Goal: Complete application form: Complete application form

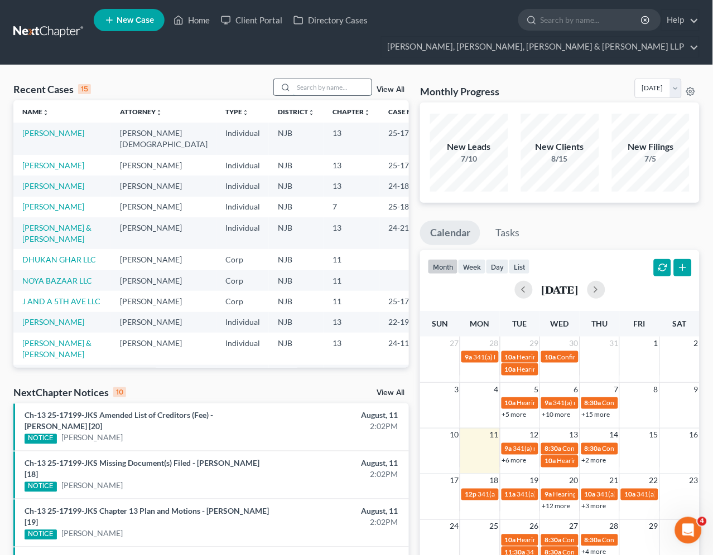
click at [347, 89] on input "search" at bounding box center [332, 87] width 78 height 16
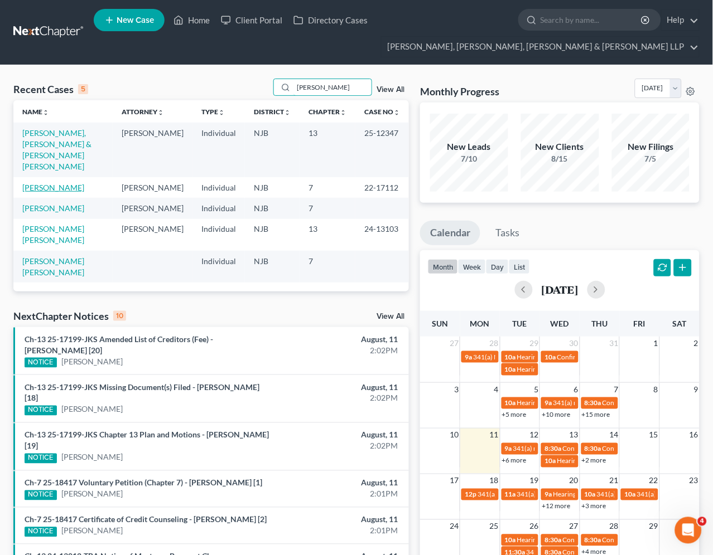
type input "[PERSON_NAME]"
click at [56, 183] on link "[PERSON_NAME]" at bounding box center [53, 187] width 62 height 9
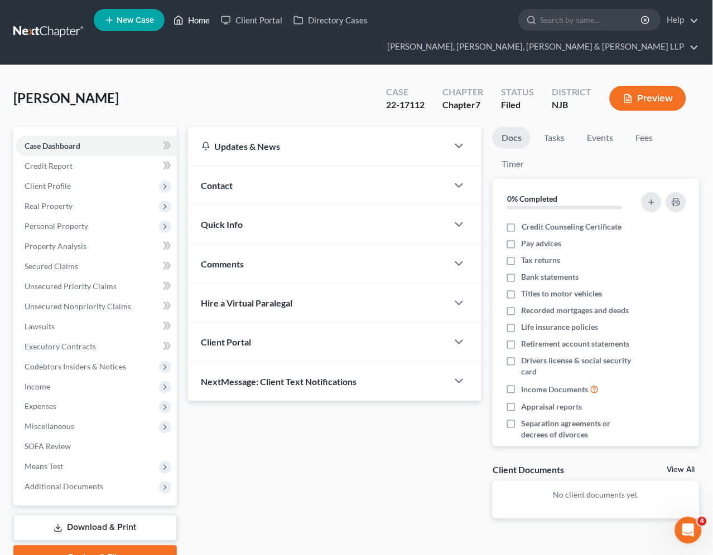
click at [199, 19] on link "Home" at bounding box center [191, 20] width 47 height 20
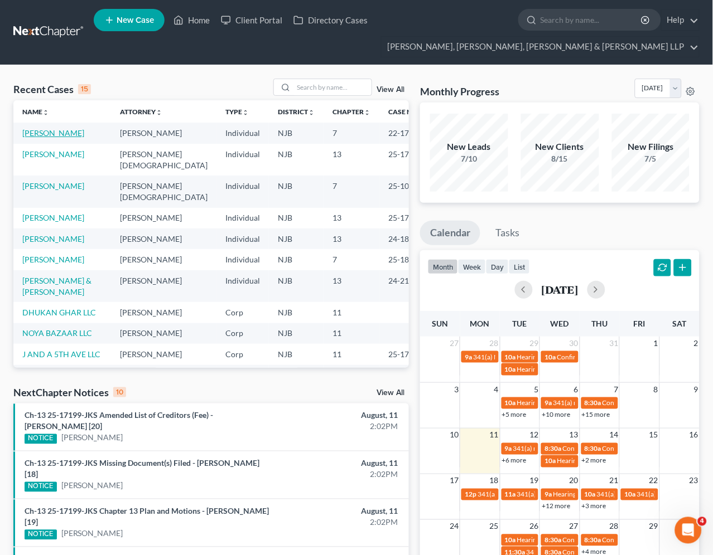
click at [63, 134] on link "[PERSON_NAME]" at bounding box center [53, 132] width 62 height 9
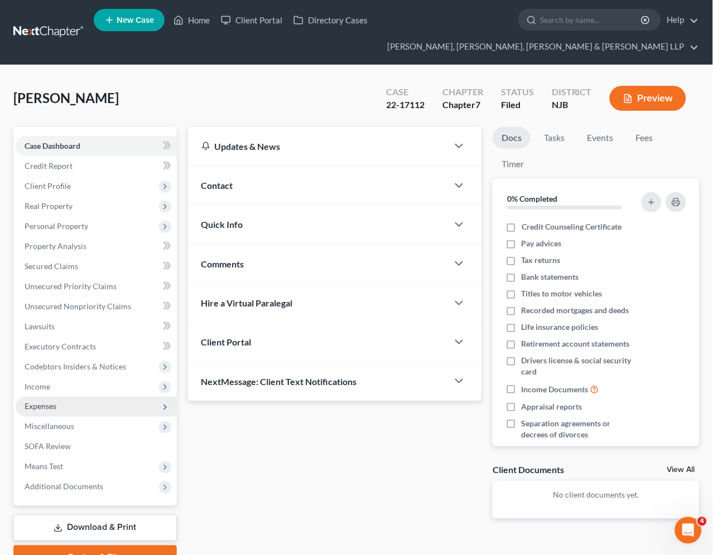
click at [47, 405] on span "Expenses" at bounding box center [41, 406] width 32 height 9
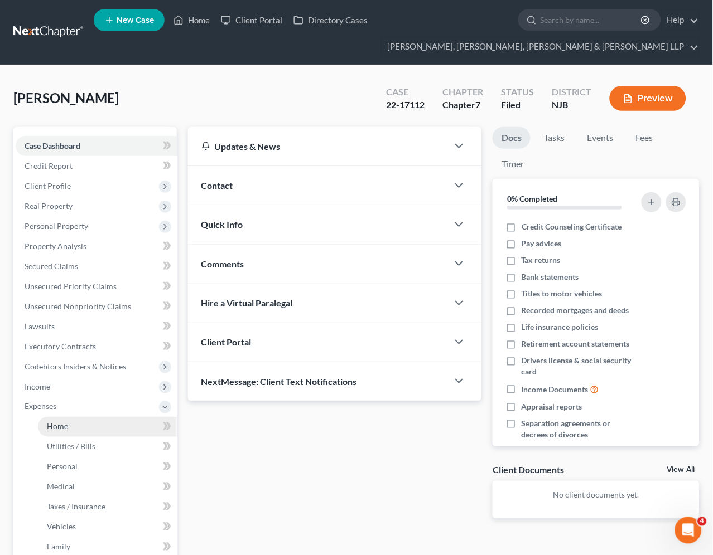
click at [49, 426] on span "Home" at bounding box center [57, 426] width 21 height 9
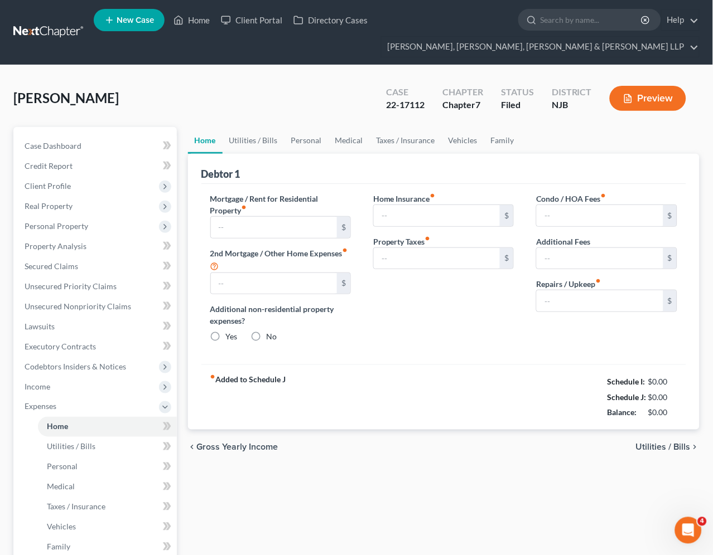
type input "1,350.00"
type input "0.00"
radio input "true"
type input "17.00"
type input "0.00"
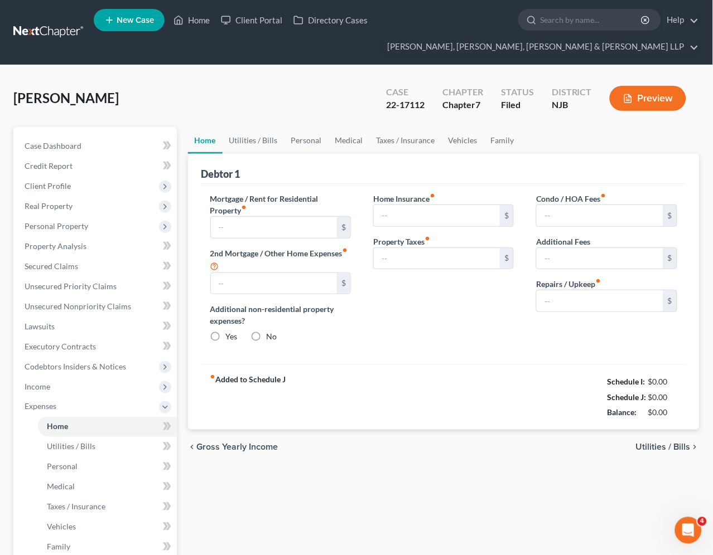
type input "0.00"
type input "56.00"
click at [259, 138] on link "Utilities / Bills" at bounding box center [254, 140] width 62 height 27
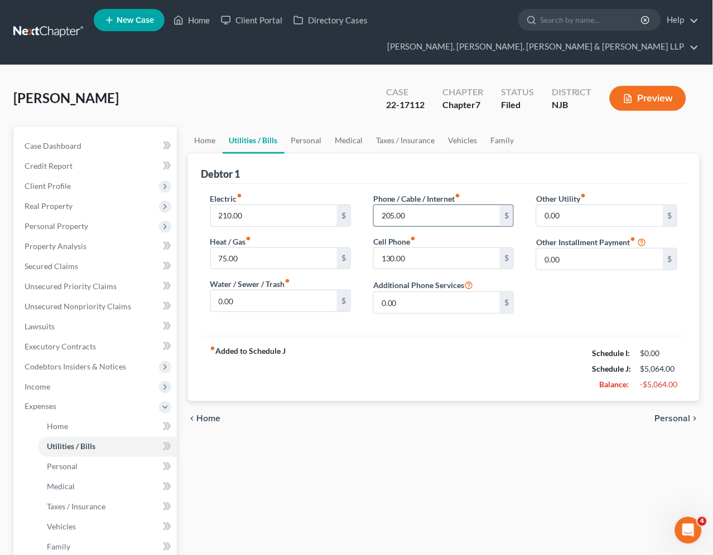
click at [427, 215] on input "205.00" at bounding box center [437, 215] width 127 height 21
type input "250"
click at [424, 254] on input "130.00" at bounding box center [437, 258] width 127 height 21
click at [406, 360] on div "fiber_manual_record Added to Schedule J Schedule I: $0.00 Schedule J: $4,979.00…" at bounding box center [443, 368] width 485 height 65
click at [299, 142] on link "Personal" at bounding box center [306, 140] width 44 height 27
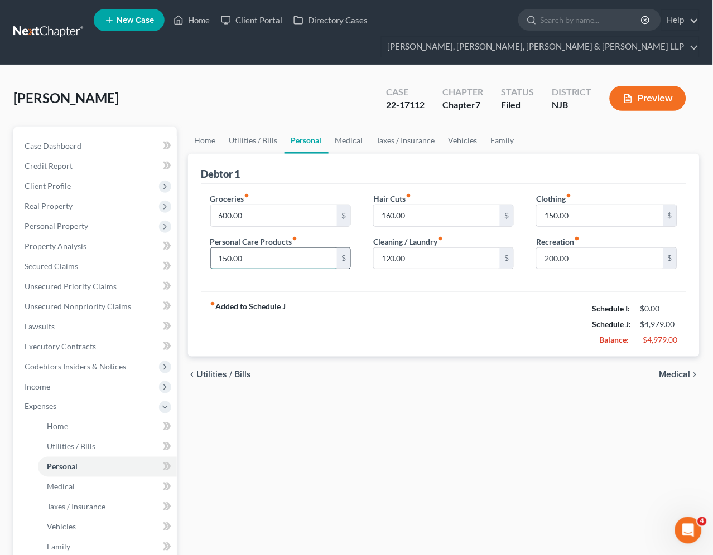
click at [258, 258] on input "150.00" at bounding box center [274, 258] width 127 height 21
click at [417, 257] on input "120.00" at bounding box center [437, 258] width 127 height 21
type input "200"
click at [558, 210] on input "150.00" at bounding box center [600, 215] width 127 height 21
type input "200"
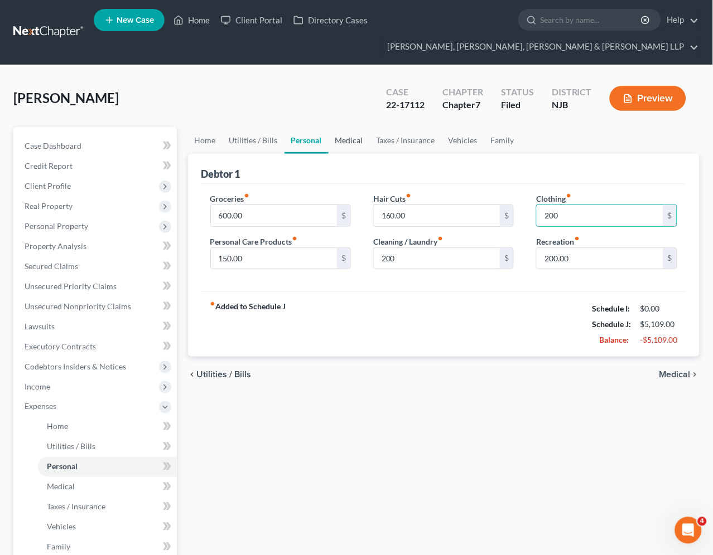
click at [340, 143] on link "Medical" at bounding box center [348, 140] width 41 height 27
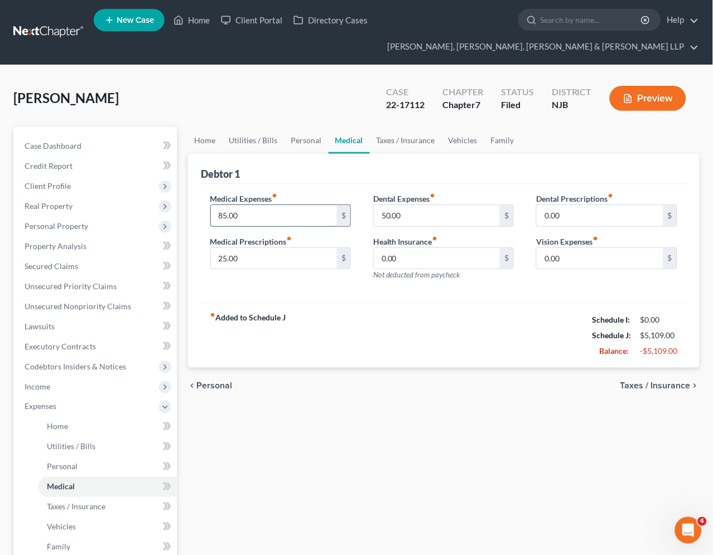
click at [259, 215] on input "85.00" at bounding box center [274, 215] width 127 height 21
type input "500"
click at [411, 220] on input "50.00" at bounding box center [437, 215] width 127 height 21
click at [294, 259] on input "25.00" at bounding box center [274, 258] width 127 height 21
click at [303, 138] on link "Personal" at bounding box center [306, 140] width 44 height 27
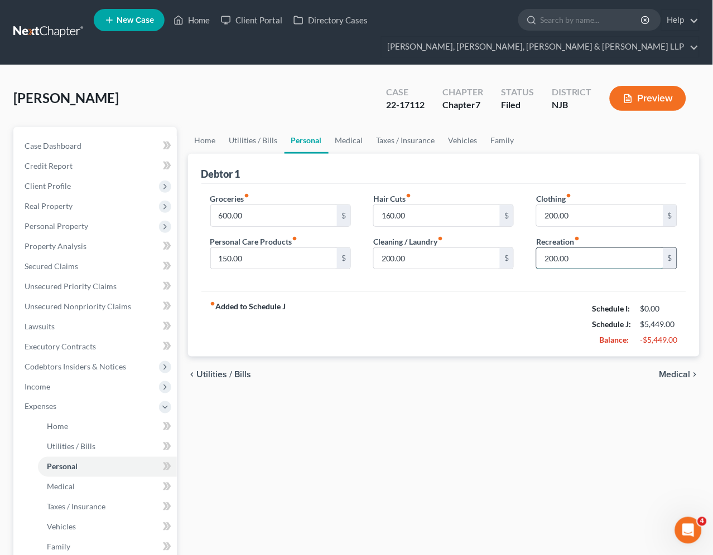
click at [587, 258] on input "200.00" at bounding box center [600, 258] width 127 height 21
type input "250"
click at [351, 143] on link "Medical" at bounding box center [348, 140] width 41 height 27
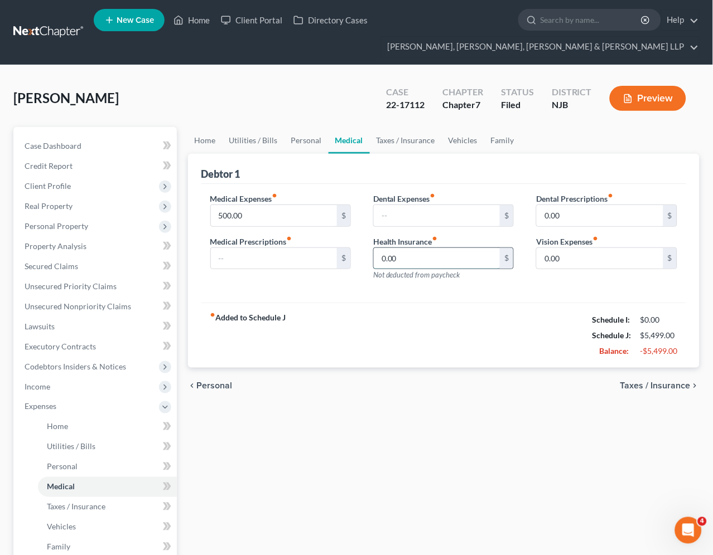
click at [414, 263] on input "0.00" at bounding box center [437, 258] width 127 height 21
type input "800"
click at [457, 137] on link "Vehicles" at bounding box center [463, 140] width 42 height 27
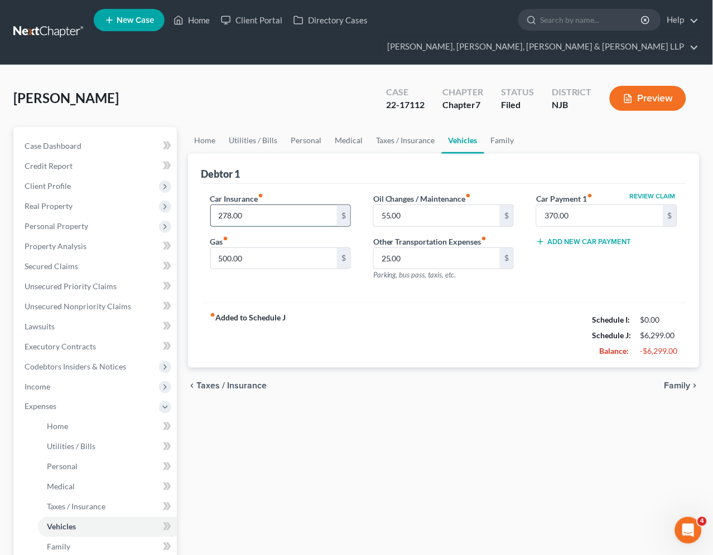
click at [273, 221] on input "278.00" at bounding box center [274, 215] width 127 height 21
type input "225"
click at [582, 214] on input "370.00" at bounding box center [600, 215] width 127 height 21
type input "628"
click at [198, 140] on link "Home" at bounding box center [205, 140] width 35 height 27
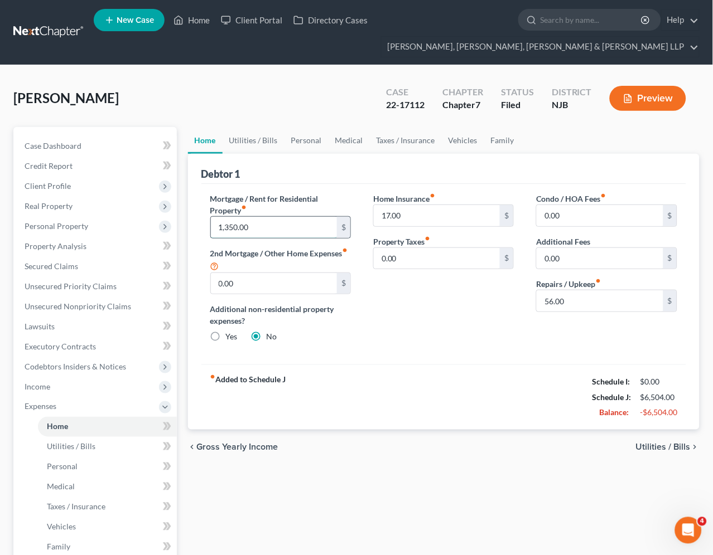
click at [262, 218] on input "1,350.00" at bounding box center [274, 227] width 127 height 21
type input "1,000"
click at [437, 363] on div "Mortgage / Rent for Residential Property fiber_manual_record 1,000 $ 2nd Mortga…" at bounding box center [443, 274] width 485 height 181
click at [495, 137] on link "Family" at bounding box center [502, 140] width 37 height 27
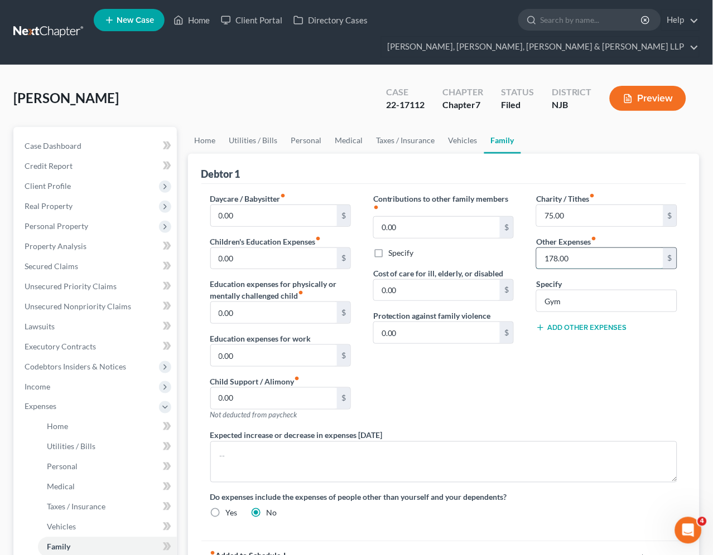
click at [573, 258] on input "178.00" at bounding box center [600, 258] width 127 height 21
type input "80"
click at [480, 379] on div "Contributions to other family members fiber_manual_record 0.00 $ Specify Cost o…" at bounding box center [443, 311] width 163 height 237
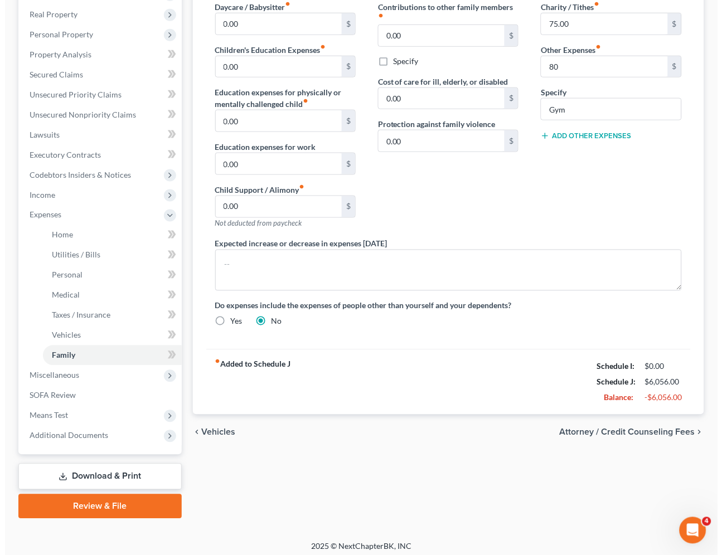
scroll to position [196, 0]
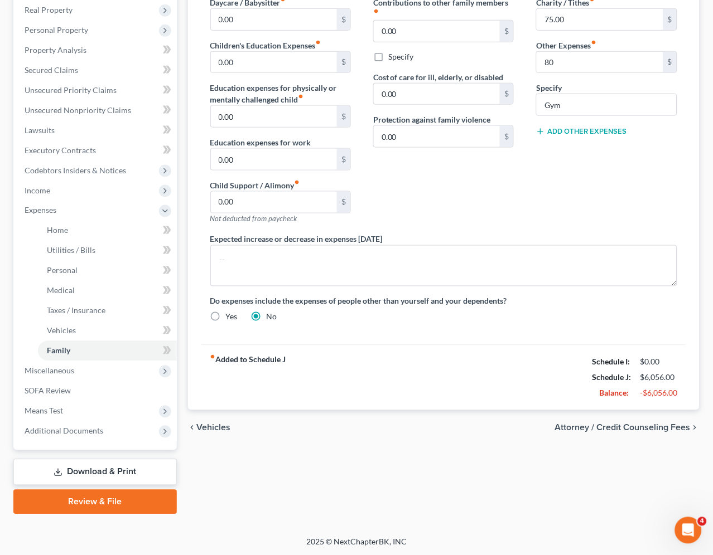
click at [108, 468] on link "Download & Print" at bounding box center [94, 473] width 163 height 26
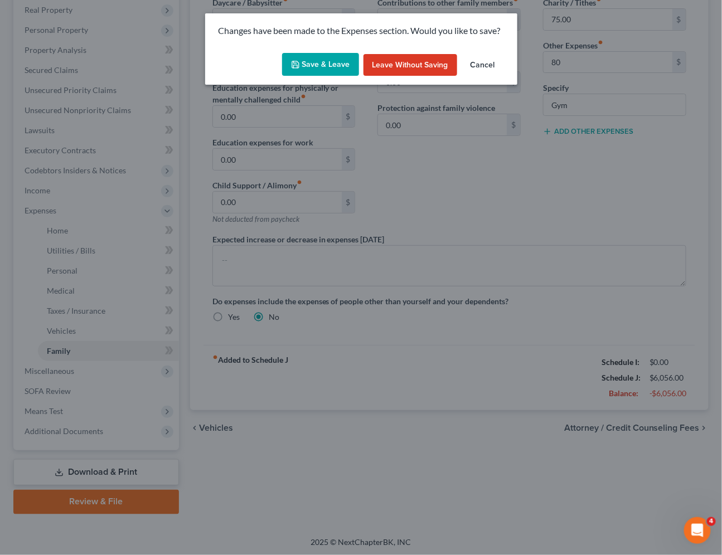
click at [330, 62] on button "Save & Leave" at bounding box center [320, 64] width 77 height 23
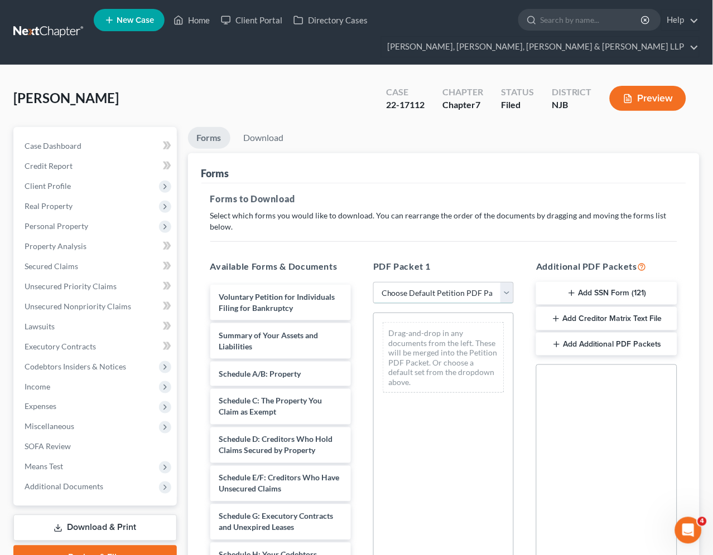
drag, startPoint x: 421, startPoint y: 288, endPoint x: 424, endPoint y: 303, distance: 14.9
click at [421, 288] on select "Choose Default Petition PDF Packet Complete Bankruptcy Petition (all forms and …" at bounding box center [443, 293] width 141 height 22
select select "2"
click at [373, 282] on select "Choose Default Petition PDF Packet Complete Bankruptcy Petition (all forms and …" at bounding box center [443, 293] width 141 height 22
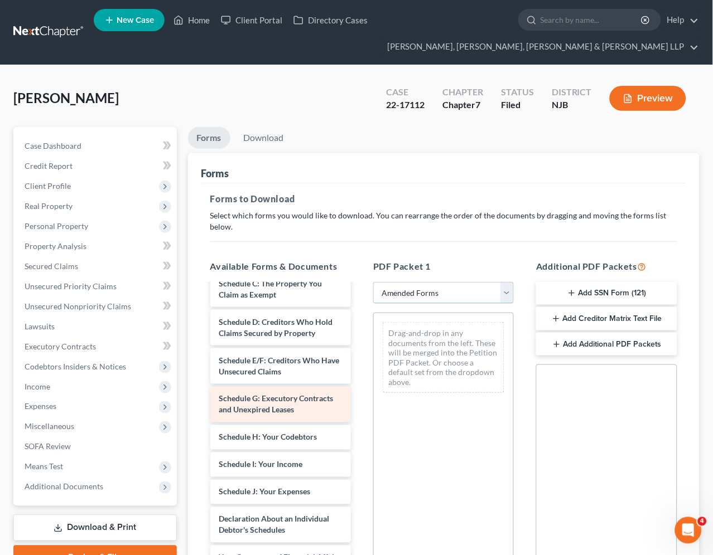
scroll to position [124, 0]
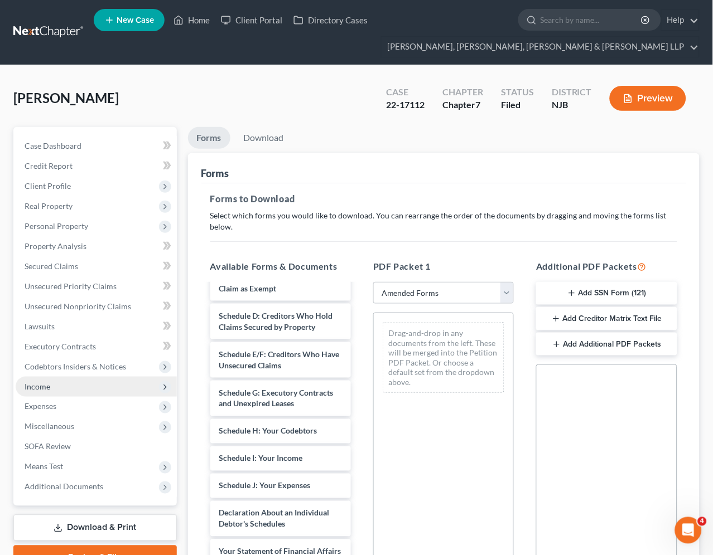
click at [46, 389] on span "Income" at bounding box center [38, 386] width 26 height 9
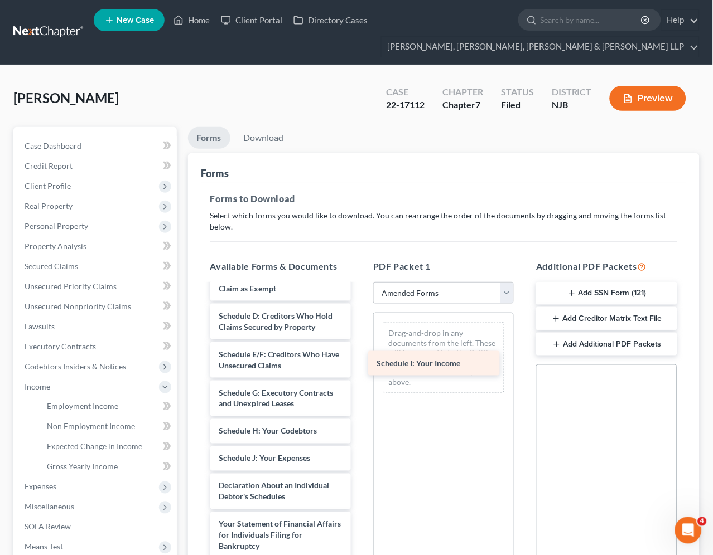
drag, startPoint x: 296, startPoint y: 455, endPoint x: 453, endPoint y: 360, distance: 184.1
click at [360, 360] on div "Schedule I: Your Income Voluntary Petition for Individuals Filing for Bankruptc…" at bounding box center [280, 489] width 158 height 656
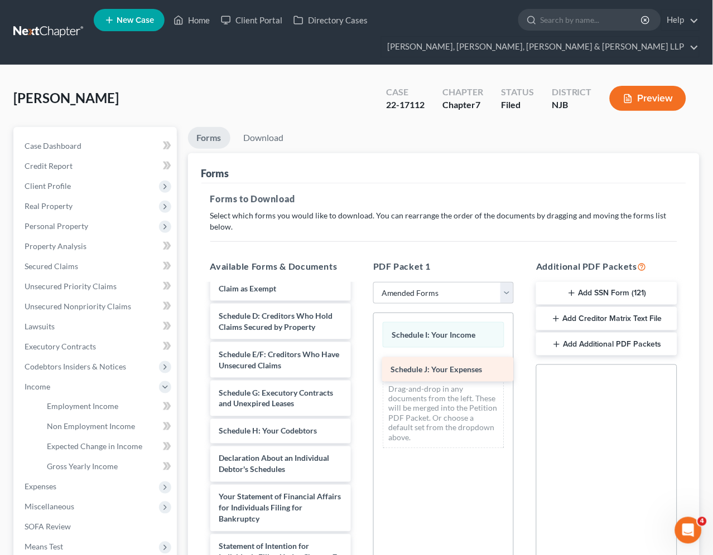
drag, startPoint x: 293, startPoint y: 461, endPoint x: 473, endPoint y: 369, distance: 202.5
click at [360, 369] on div "Schedule J: Your Expenses Voluntary Petition for Individuals Filing for Bankrup…" at bounding box center [280, 475] width 158 height 629
click at [265, 137] on link "Download" at bounding box center [264, 138] width 58 height 22
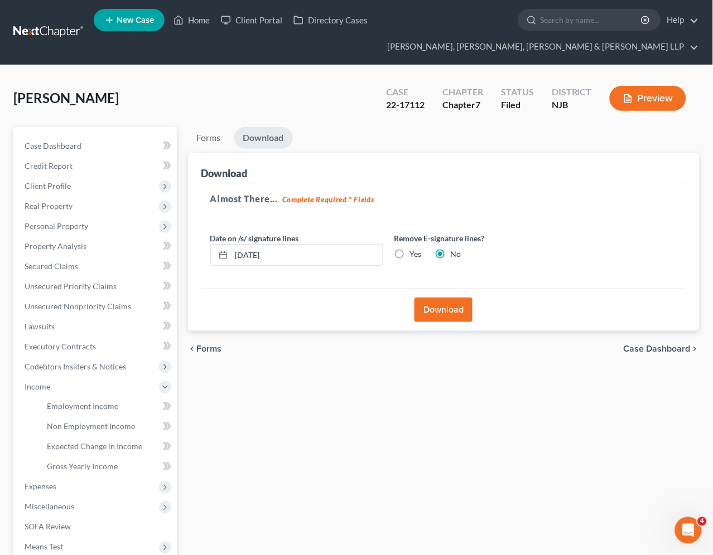
click at [443, 315] on button "Download" at bounding box center [443, 310] width 58 height 25
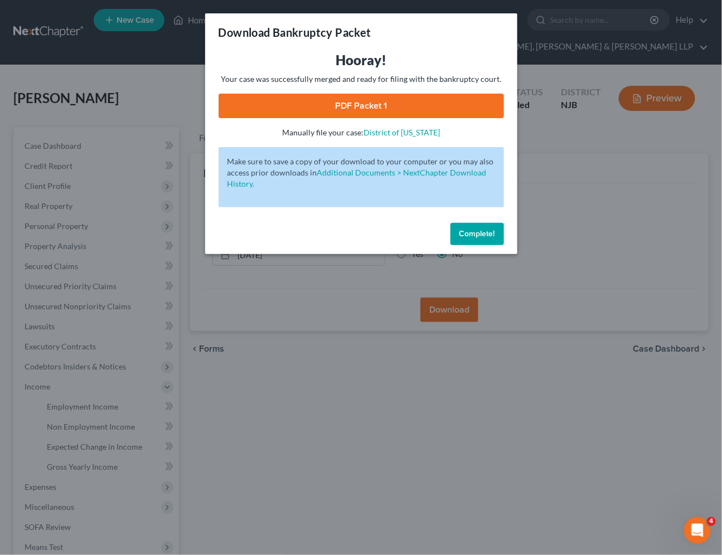
click at [252, 112] on link "PDF Packet 1" at bounding box center [362, 106] width 286 height 25
click at [478, 235] on span "Complete!" at bounding box center [478, 233] width 36 height 9
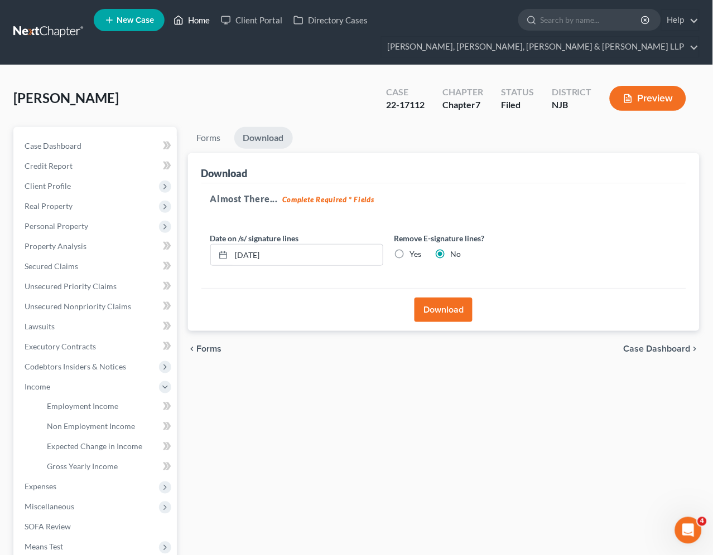
click at [197, 21] on link "Home" at bounding box center [191, 20] width 47 height 20
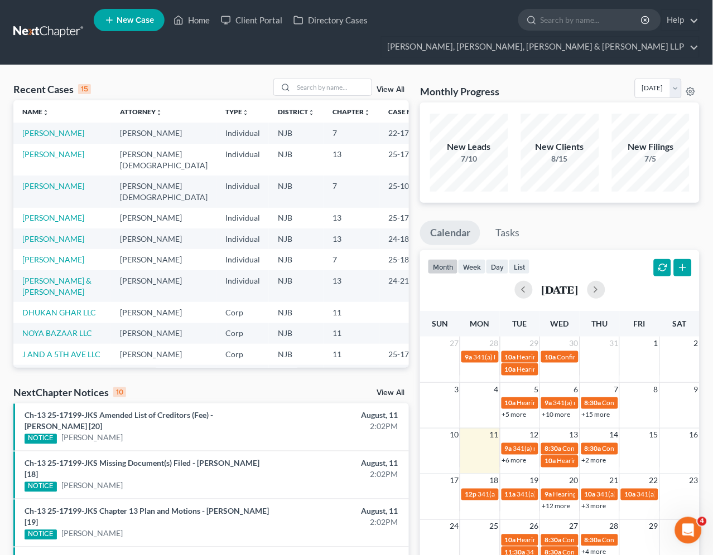
click at [566, 88] on div "Monthly Progress Bankruptcy Bankruptcy [DATE] [DATE] [DATE] [DATE] [DATE] [DATE…" at bounding box center [559, 91] width 279 height 24
click at [318, 84] on input "search" at bounding box center [332, 87] width 78 height 16
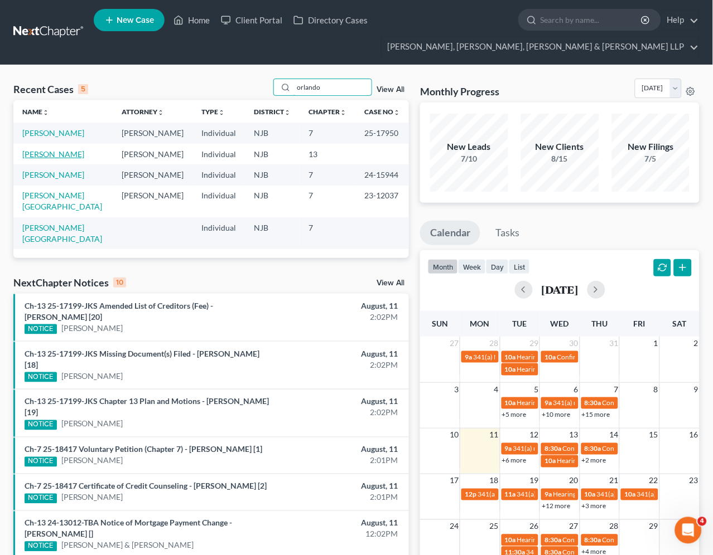
type input "orlando"
click at [60, 153] on link "[PERSON_NAME]" at bounding box center [53, 153] width 62 height 9
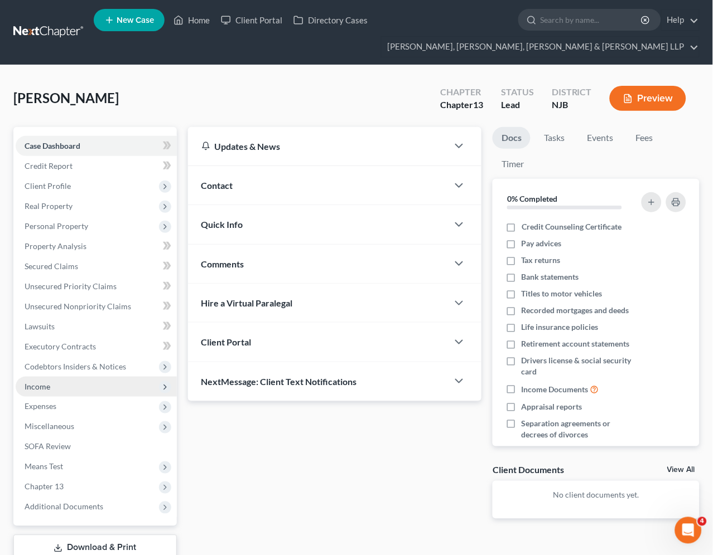
click at [46, 385] on span "Income" at bounding box center [38, 386] width 26 height 9
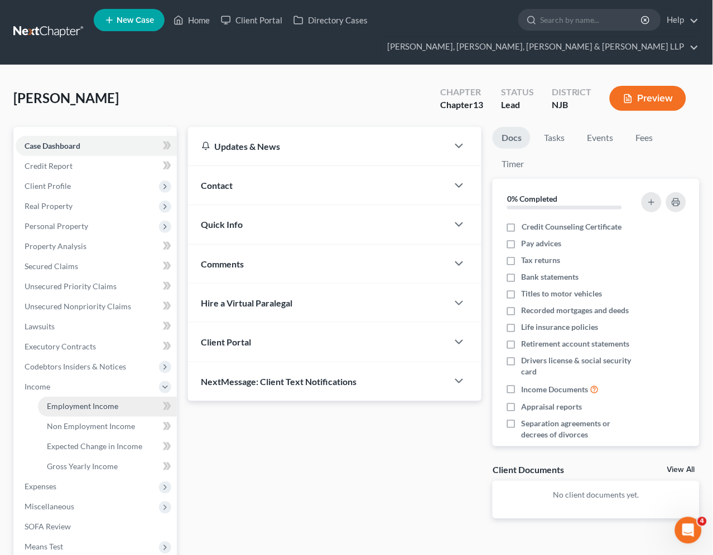
click at [70, 405] on span "Employment Income" at bounding box center [82, 406] width 71 height 9
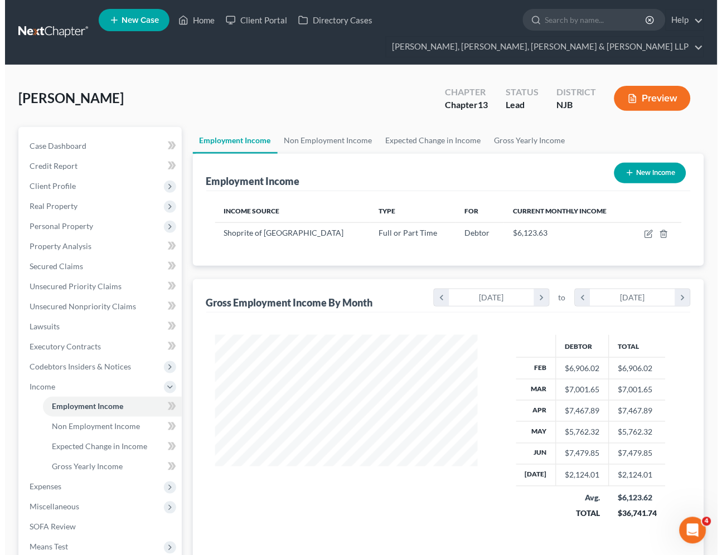
scroll to position [200, 286]
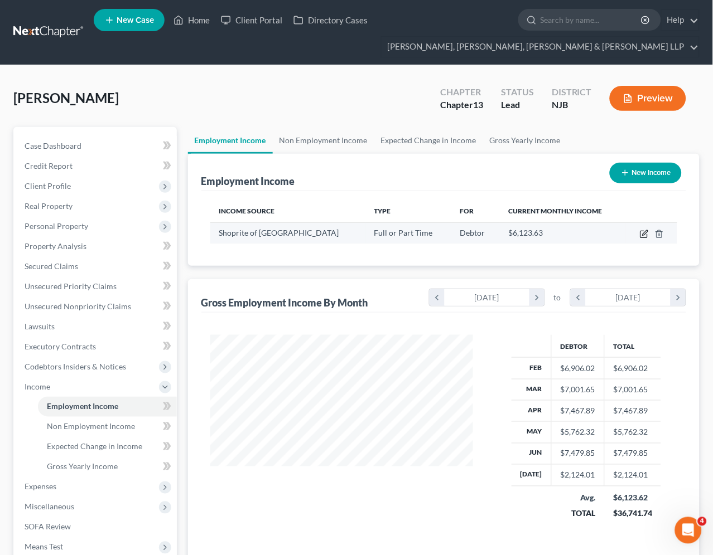
click at [643, 234] on icon "button" at bounding box center [644, 234] width 9 height 9
select select "0"
select select "33"
select select "3"
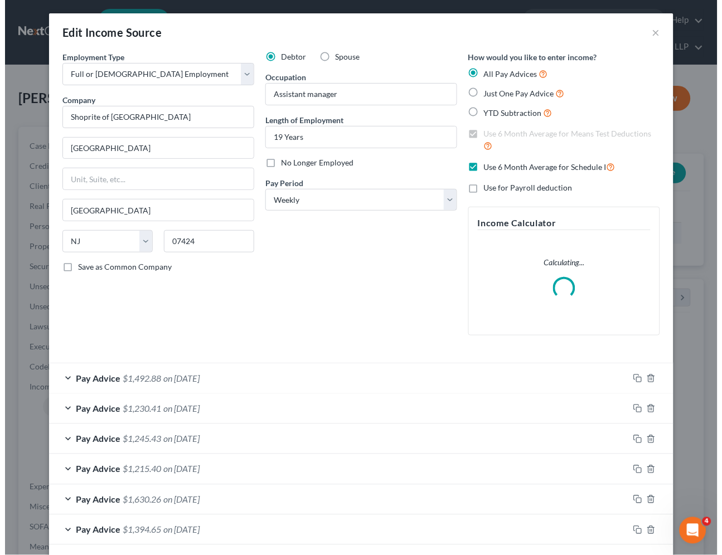
scroll to position [200, 289]
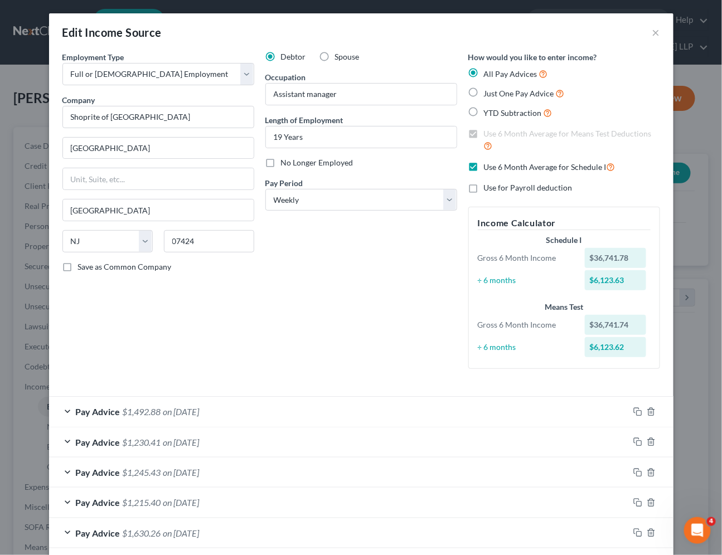
click at [300, 321] on div "Debtor Spouse Occupation Assistant manager Length of Employment 19 Years No Lon…" at bounding box center [361, 214] width 203 height 327
click at [247, 320] on div "Employment Type * Select Full or [DEMOGRAPHIC_DATA] Employment Self Employment …" at bounding box center [158, 214] width 203 height 327
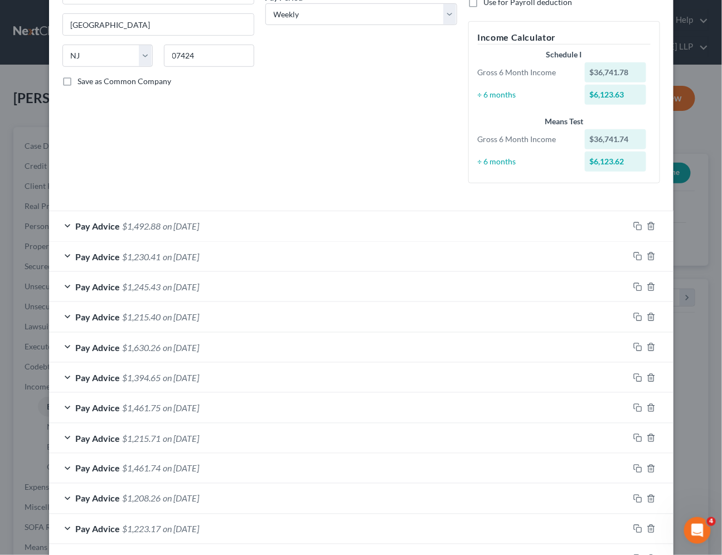
click at [311, 145] on div "Debtor Spouse Occupation Assistant manager Length of Employment 19 Years No Lon…" at bounding box center [361, 29] width 203 height 327
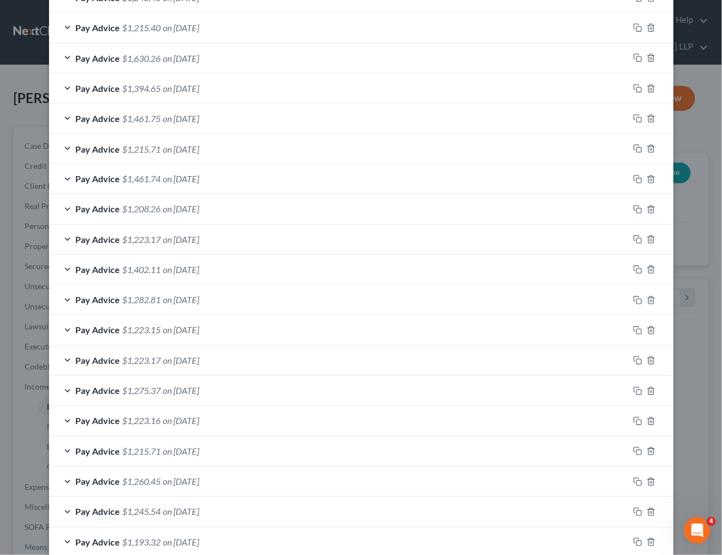
scroll to position [661, 0]
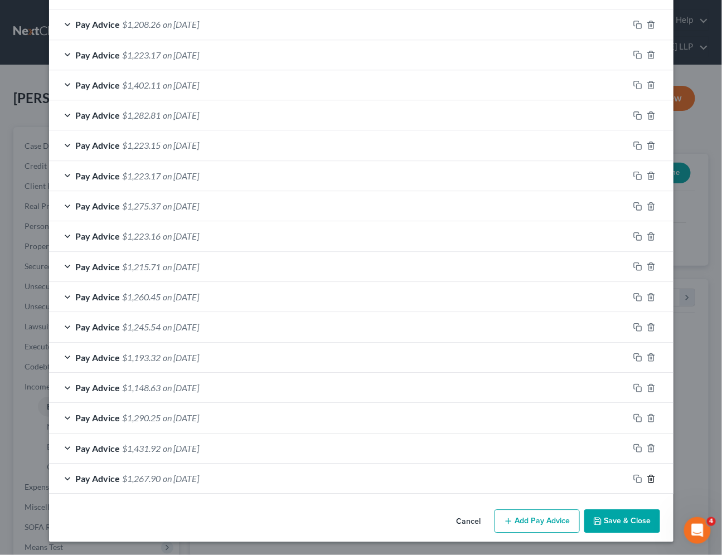
click at [647, 479] on icon "button" at bounding box center [651, 479] width 9 height 9
click at [647, 479] on icon "button" at bounding box center [651, 478] width 9 height 9
click at [647, 479] on icon "button" at bounding box center [651, 479] width 9 height 9
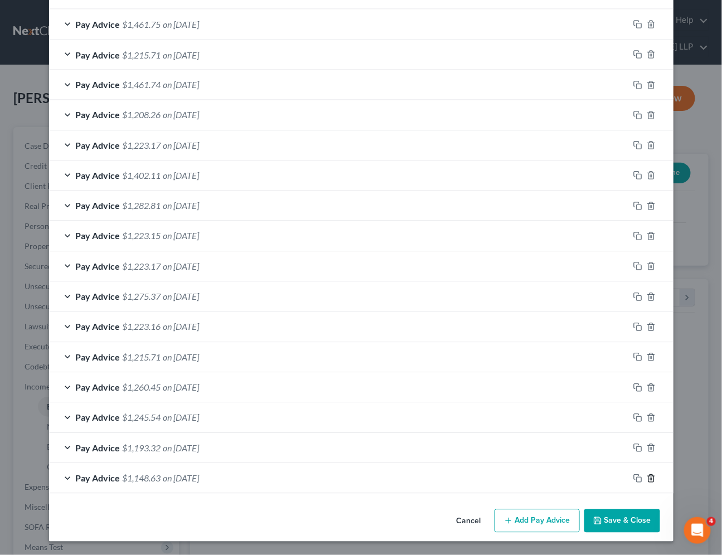
click at [647, 479] on icon "button" at bounding box center [651, 479] width 9 height 9
click at [647, 479] on icon "button" at bounding box center [651, 478] width 9 height 9
click at [647, 453] on icon "button" at bounding box center [651, 448] width 9 height 9
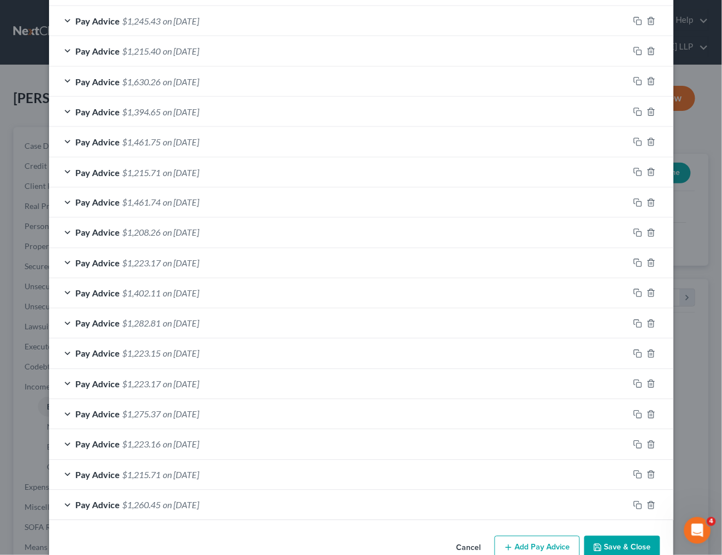
scroll to position [417, 0]
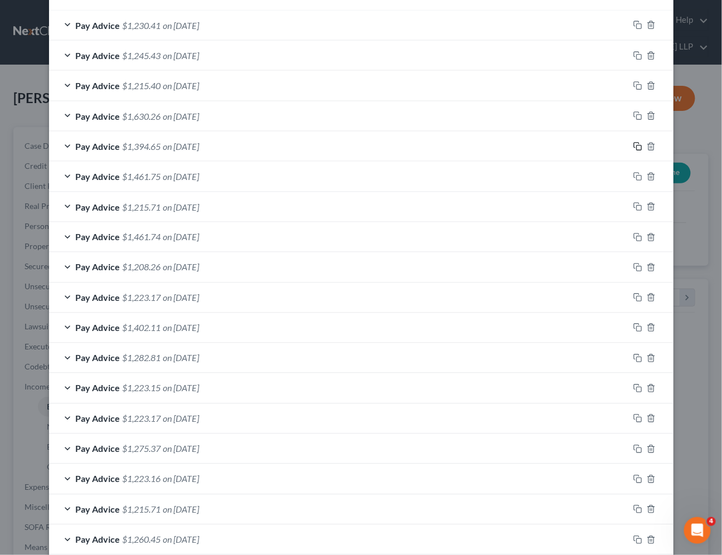
click at [634, 144] on icon "button" at bounding box center [638, 146] width 9 height 9
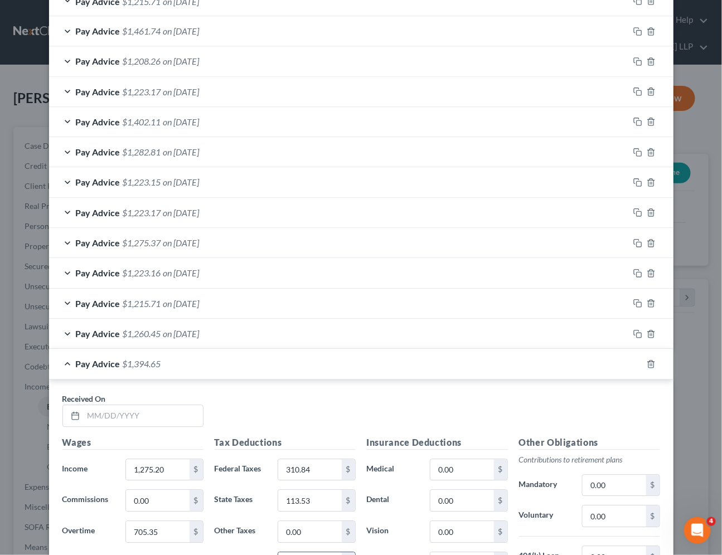
scroll to position [826, 0]
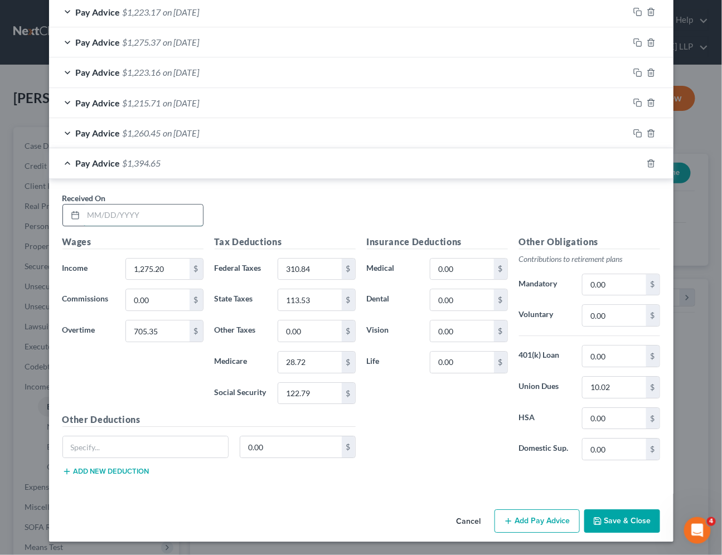
click at [110, 207] on input "text" at bounding box center [143, 215] width 119 height 21
type input "[DATE]"
click at [289, 204] on div "Received On * [DATE]" at bounding box center [361, 213] width 609 height 43
click at [404, 416] on div "Insurance Deductions Medical 0.00 $ Dental 0.00 $ Vision 0.00 $ Life 0.00 $" at bounding box center [437, 352] width 152 height 235
click at [166, 330] on input "705.35" at bounding box center [157, 331] width 63 height 21
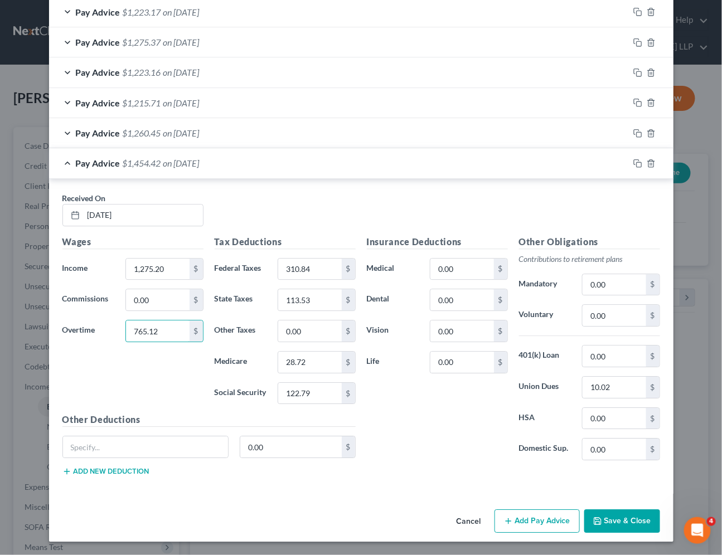
type input "765.12"
click at [314, 265] on input "310.84" at bounding box center [309, 269] width 63 height 21
type input "323.99"
click at [313, 364] on input "28.72" at bounding box center [309, 362] width 63 height 21
type input "29.59"
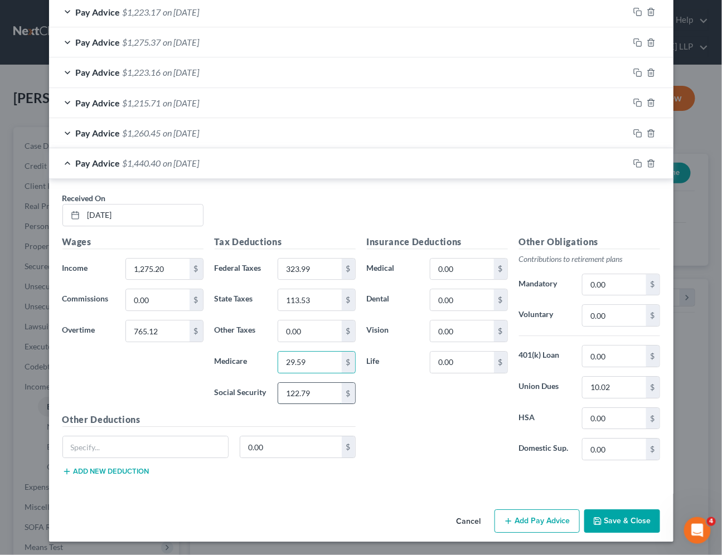
click at [321, 394] on input "122.79" at bounding box center [309, 393] width 63 height 21
type input "126.50"
click at [309, 300] on input "113.53" at bounding box center [309, 299] width 63 height 21
type input "118.30"
click at [127, 384] on div "Wages Income * 1,275.20 $ Commissions 0.00 $ Overtime 765.12 $" at bounding box center [133, 324] width 152 height 178
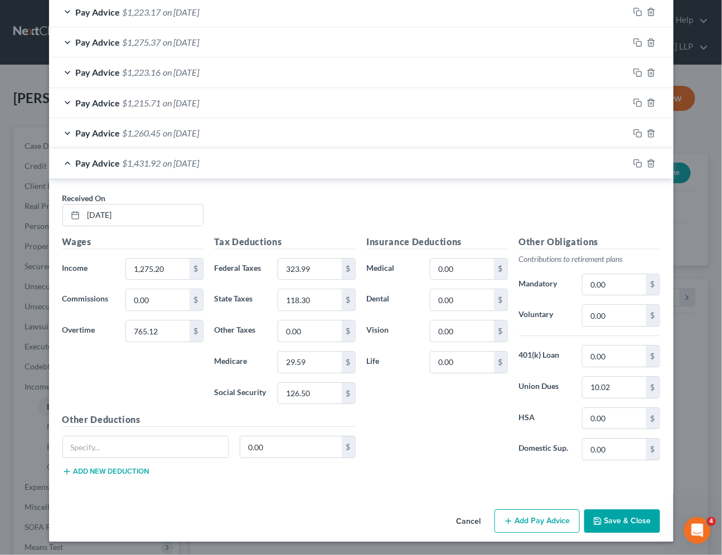
click at [314, 218] on div "Received On * [DATE]" at bounding box center [361, 213] width 609 height 43
click at [298, 166] on div "Pay Advice $1,431.92 on [DATE]" at bounding box center [339, 163] width 580 height 30
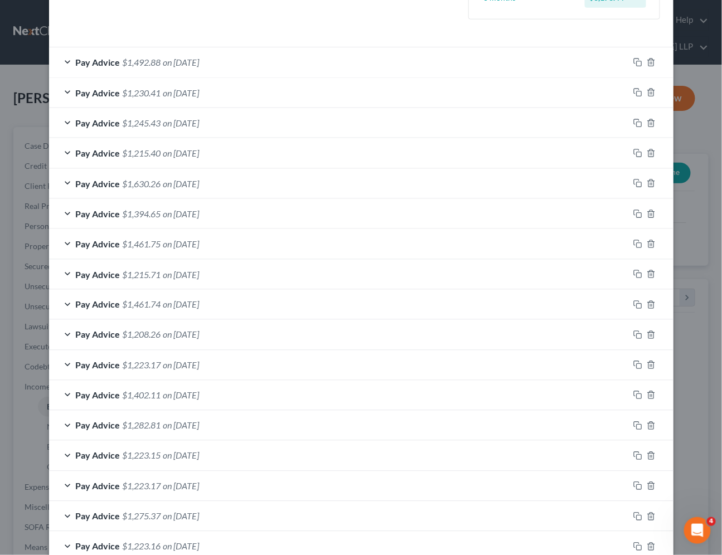
scroll to position [510, 0]
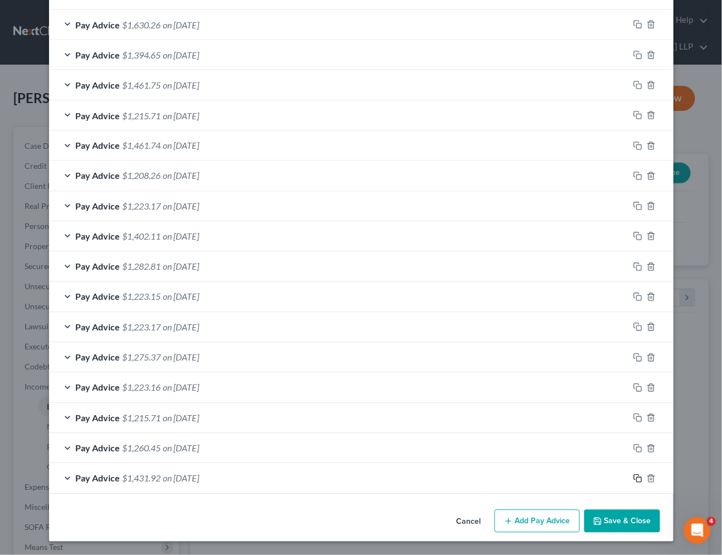
click at [634, 476] on icon "button" at bounding box center [638, 479] width 9 height 9
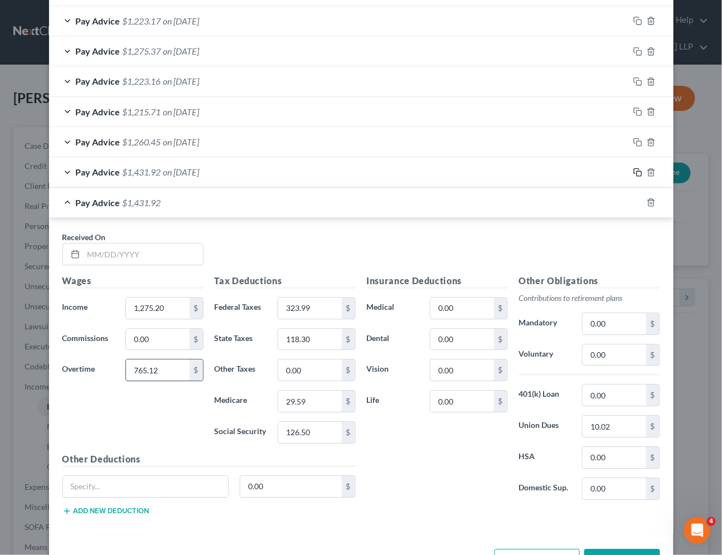
scroll to position [820, 0]
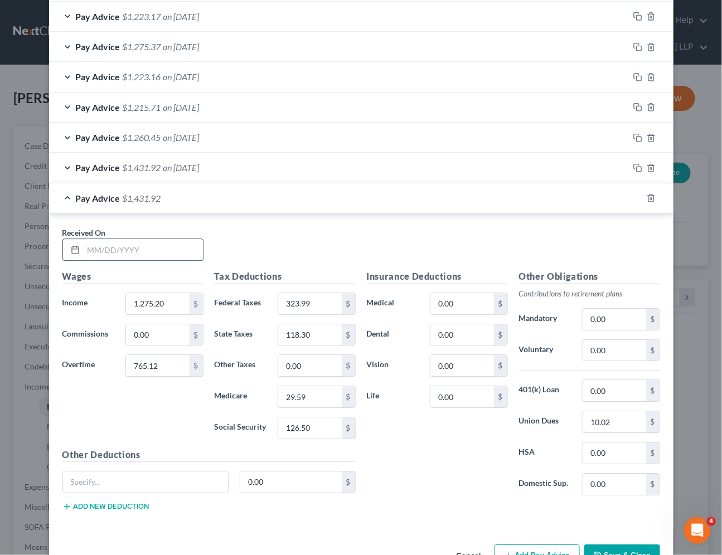
click at [127, 249] on input "text" at bounding box center [143, 249] width 119 height 21
type input "[DATE]"
click at [164, 373] on input "765.12" at bounding box center [157, 365] width 63 height 21
type input "406.47"
click at [301, 302] on input "323.99" at bounding box center [309, 303] width 63 height 21
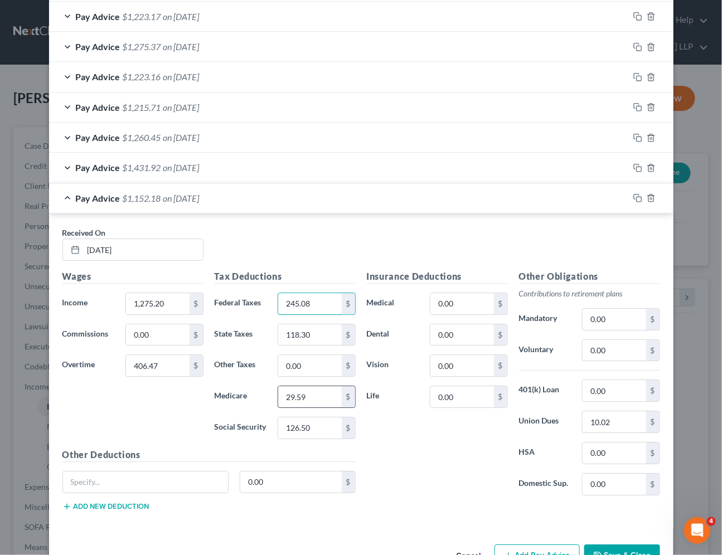
type input "245.08"
click at [311, 402] on input "29.59" at bounding box center [309, 397] width 63 height 21
type input "24.38"
click at [310, 432] on input "126.50" at bounding box center [309, 428] width 63 height 21
type input "104.26"
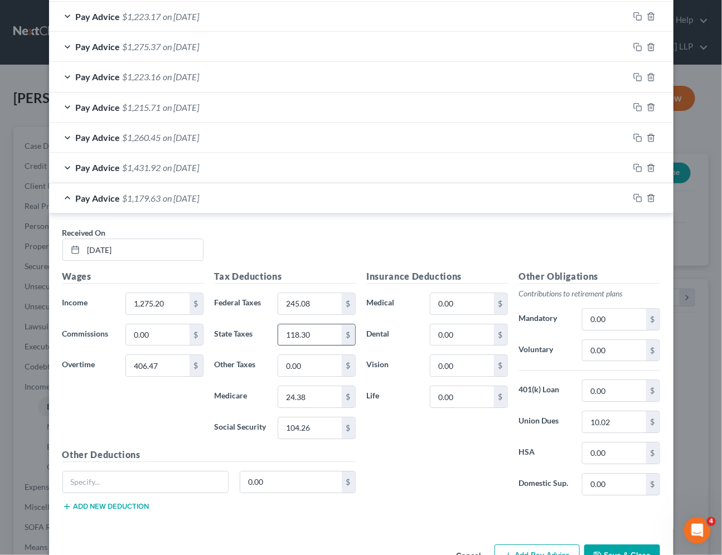
click at [301, 332] on input "118.30" at bounding box center [309, 335] width 63 height 21
type input "89.68"
click at [416, 491] on div "Insurance Deductions Medical 0.00 $ Dental 0.00 $ Vision 0.00 $ Life 0.00 $" at bounding box center [437, 387] width 152 height 235
click at [330, 205] on div "Pay Advice $1,208.25 on [DATE]" at bounding box center [339, 198] width 580 height 30
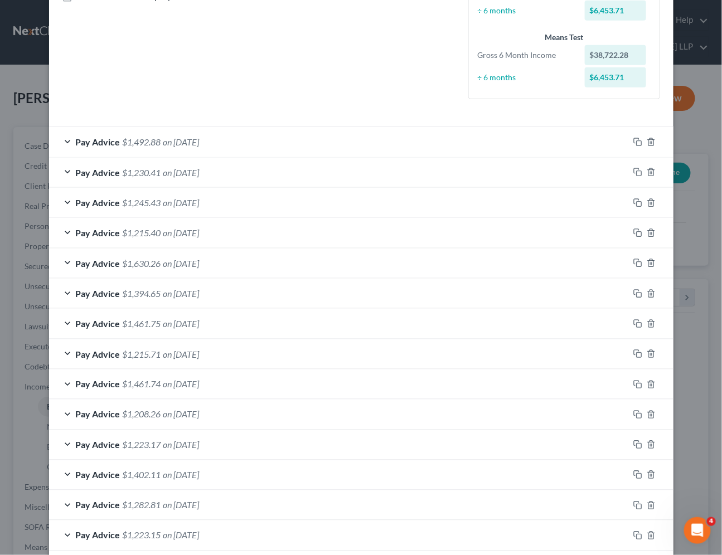
scroll to position [230, 0]
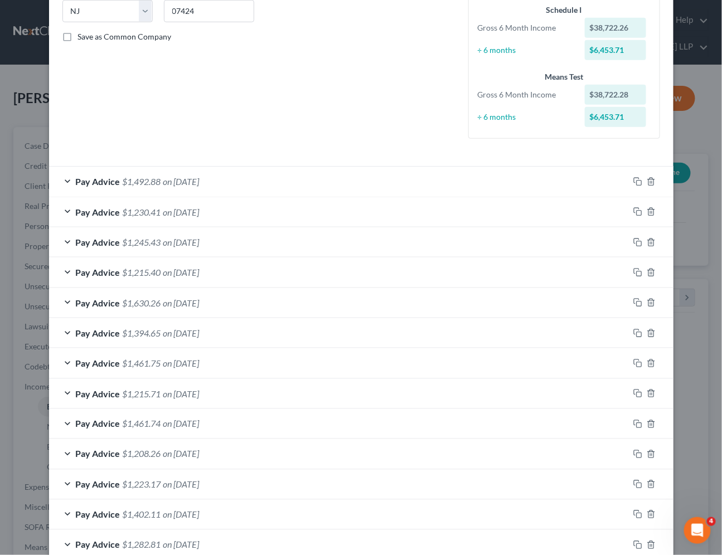
drag, startPoint x: 327, startPoint y: 82, endPoint x: 287, endPoint y: 129, distance: 62.1
drag, startPoint x: 316, startPoint y: 86, endPoint x: 636, endPoint y: 229, distance: 350.0
click at [634, 181] on icon "button" at bounding box center [638, 181] width 9 height 9
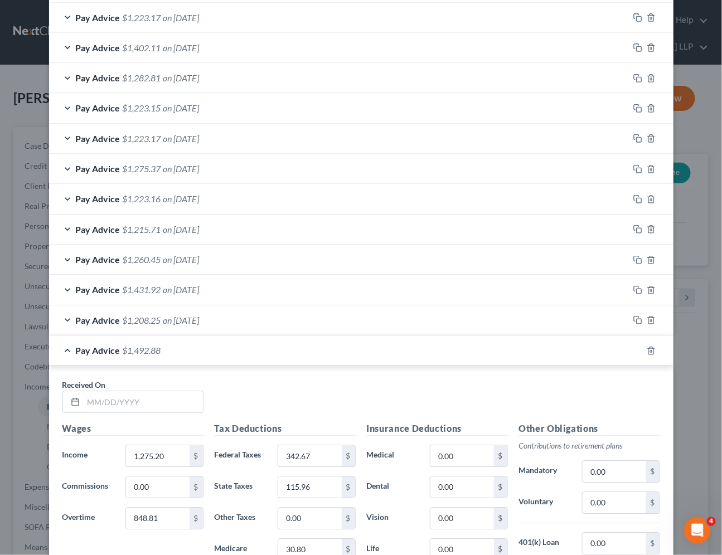
scroll to position [887, 0]
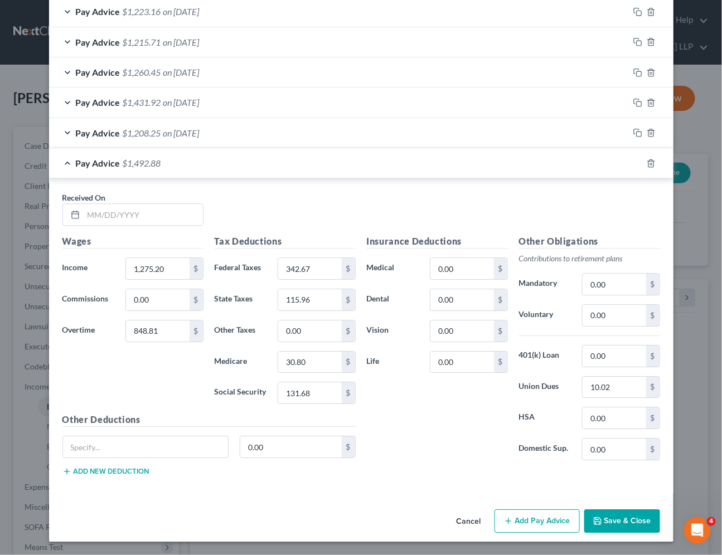
click at [299, 213] on div "Received On *" at bounding box center [361, 213] width 609 height 43
click at [103, 212] on input "text" at bounding box center [143, 214] width 119 height 21
click at [120, 214] on input "text" at bounding box center [143, 214] width 119 height 21
paste input "[DATE]"
type input "[DATE]"
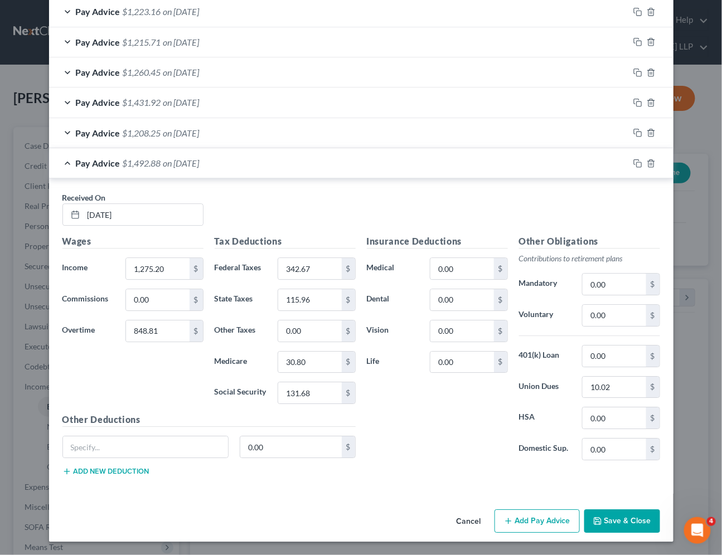
click at [344, 209] on div "Received On * [DATE]" at bounding box center [361, 213] width 609 height 43
click at [141, 334] on input "848.81" at bounding box center [157, 331] width 63 height 21
type input "406.47"
click at [398, 461] on div "Insurance Deductions Medical 0.00 $ Dental 0.00 $ Vision 0.00 $ Life 0.00 $" at bounding box center [437, 352] width 152 height 235
click at [302, 269] on input "342.67" at bounding box center [309, 268] width 63 height 21
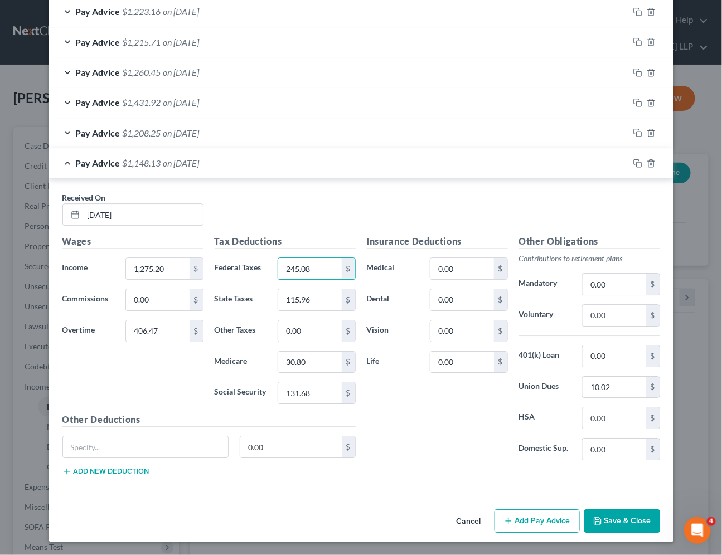
type input "245.08"
click at [298, 365] on input "30.80" at bounding box center [309, 362] width 63 height 21
type input "24.38"
click at [297, 393] on input "131.68" at bounding box center [309, 393] width 63 height 21
type input "104.26"
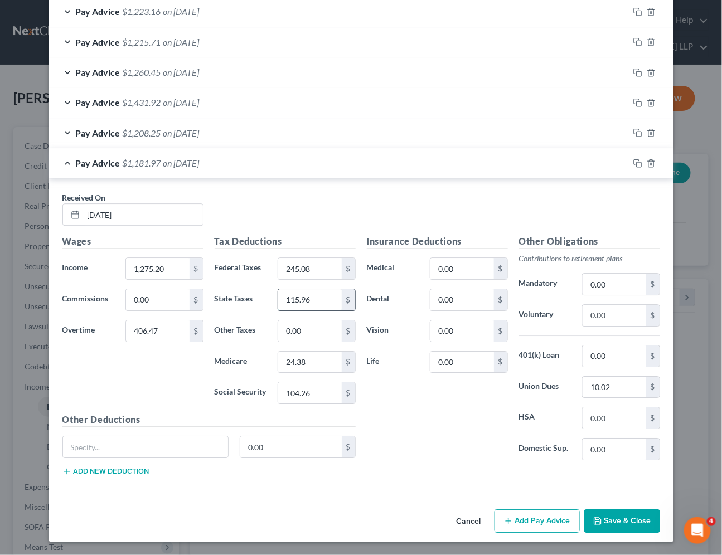
click at [296, 299] on input "115.96" at bounding box center [309, 299] width 63 height 21
type input "82.52"
drag, startPoint x: 360, startPoint y: 219, endPoint x: 1, endPoint y: 220, distance: 359.2
click at [360, 219] on div "Received On * [DATE]" at bounding box center [361, 213] width 609 height 43
click at [270, 205] on div "Received On * [DATE]" at bounding box center [361, 213] width 609 height 43
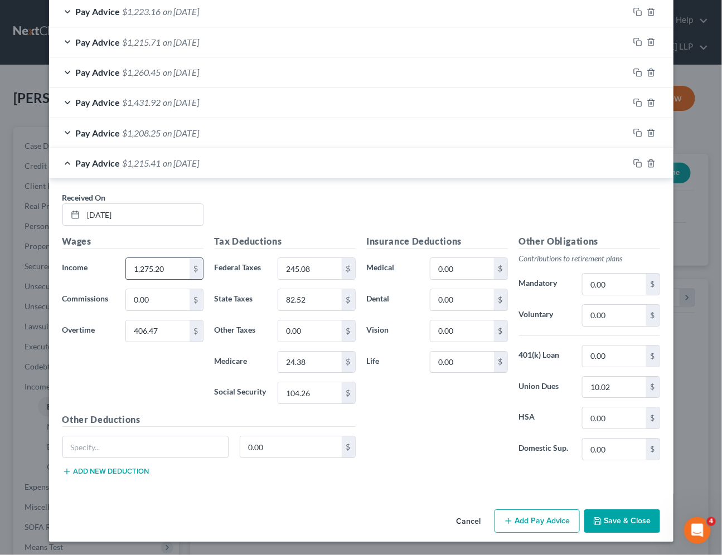
drag, startPoint x: 276, startPoint y: 163, endPoint x: 175, endPoint y: 266, distance: 144.3
click at [276, 163] on div "Pay Advice $1,215.41 on [DATE]" at bounding box center [339, 163] width 580 height 30
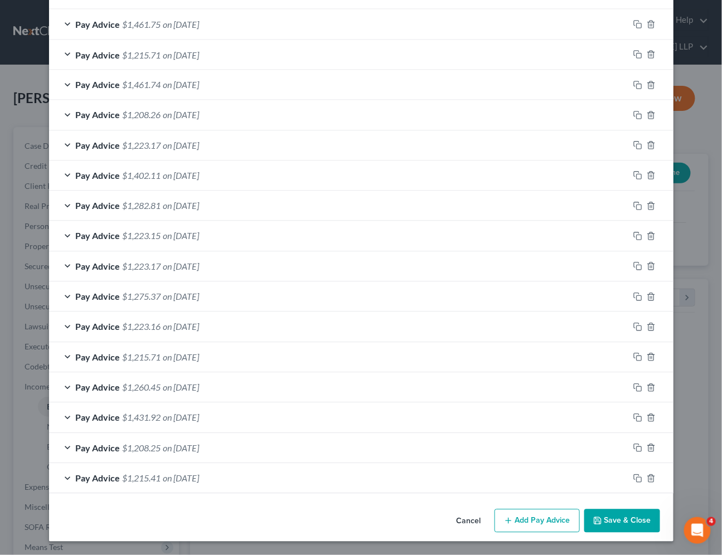
scroll to position [571, 0]
click at [297, 517] on div "Cancel Add Pay Advice Save & Close" at bounding box center [361, 523] width 625 height 37
click at [637, 479] on rect "button" at bounding box center [639, 480] width 5 height 5
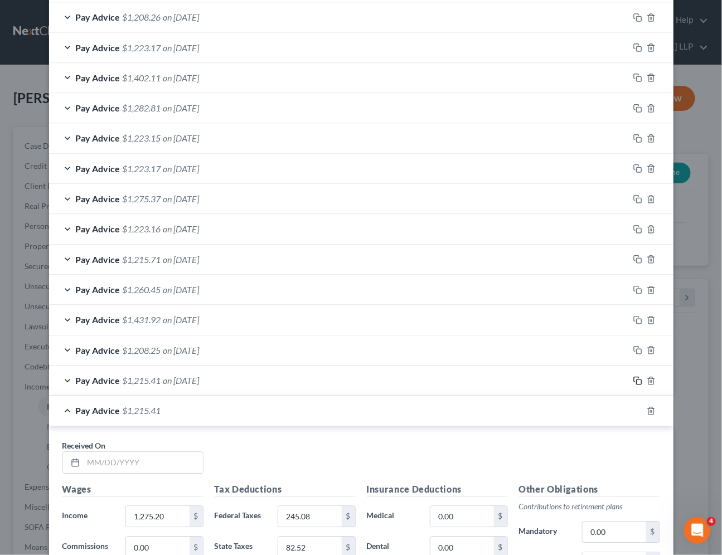
scroll to position [818, 0]
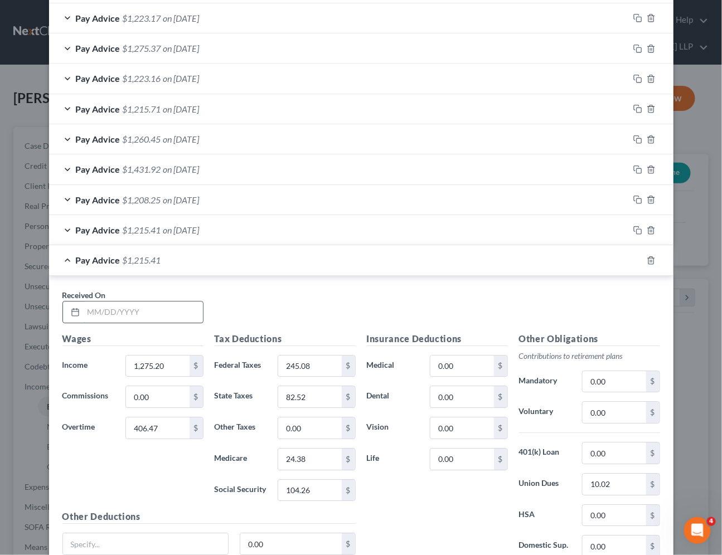
click at [136, 306] on input "text" at bounding box center [143, 312] width 119 height 21
paste input "[DATE]"
type input "[DATE]"
click at [293, 296] on div "Received On * [DATE]" at bounding box center [361, 310] width 609 height 43
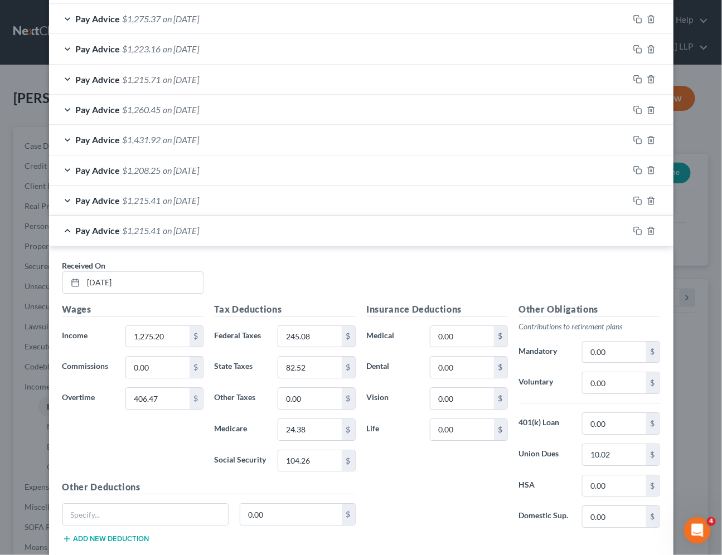
scroll to position [917, 0]
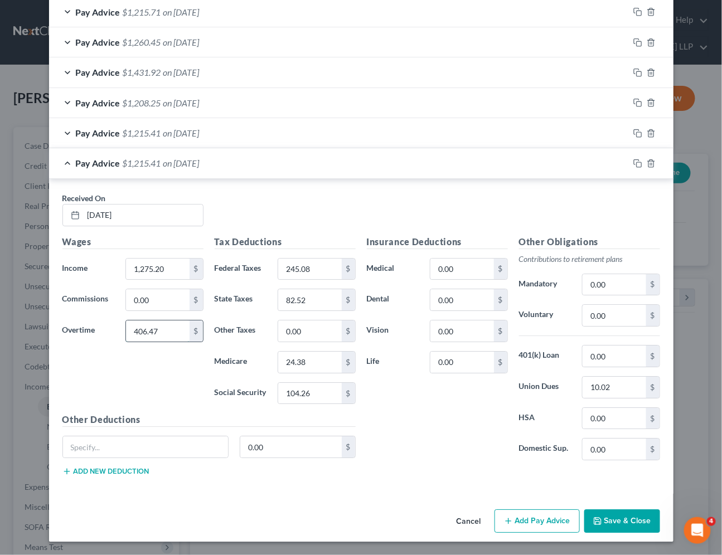
click at [136, 327] on input "406.47" at bounding box center [157, 331] width 63 height 21
type input "418.43"
drag, startPoint x: 300, startPoint y: 266, endPoint x: 305, endPoint y: 271, distance: 7.1
click at [300, 266] on input "245.08" at bounding box center [309, 269] width 63 height 21
type input "247.71"
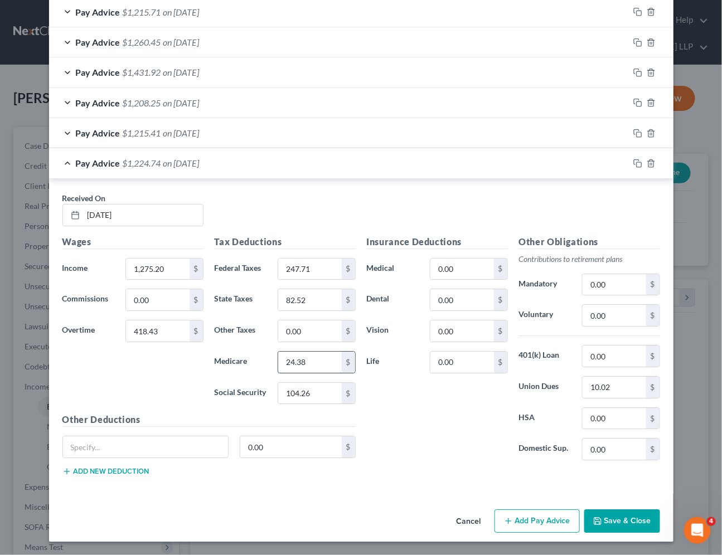
click at [308, 361] on input "24.38" at bounding box center [309, 362] width 63 height 21
type input "24.56"
click at [385, 399] on div "Insurance Deductions Medical 0.00 $ Dental 0.00 $ Vision 0.00 $ Life 0.00 $" at bounding box center [437, 352] width 152 height 235
click at [287, 392] on input "104.26" at bounding box center [309, 393] width 63 height 21
type input "105.01"
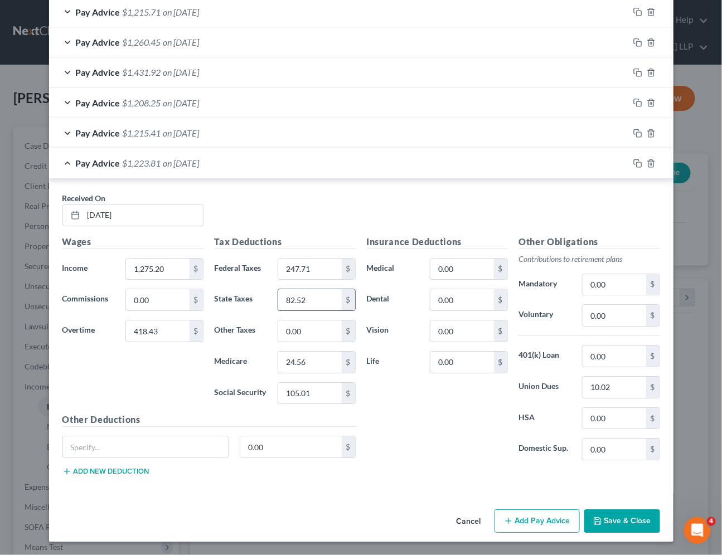
click at [292, 298] on input "82.52" at bounding box center [309, 299] width 63 height 21
type input "83.41"
click at [163, 390] on div "Wages Income * 1,275.20 $ Commissions 0.00 $ Overtime 418.43 $" at bounding box center [133, 324] width 152 height 178
click at [288, 170] on div "Pay Advice $1,222.92 on [DATE]" at bounding box center [339, 163] width 580 height 30
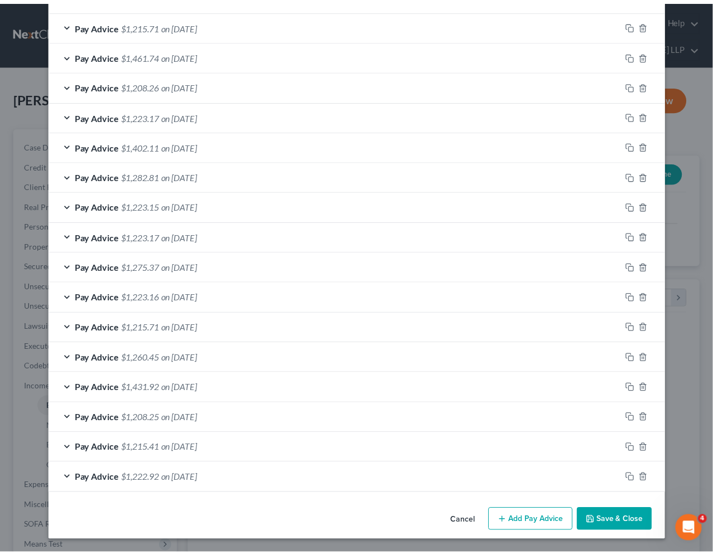
scroll to position [601, 0]
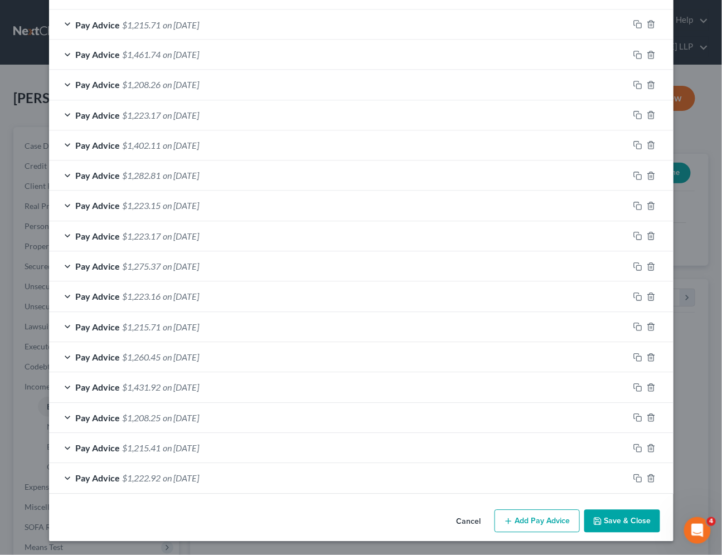
drag, startPoint x: 361, startPoint y: 519, endPoint x: 598, endPoint y: 438, distance: 250.3
click at [361, 519] on div "Cancel Add Pay Advice Save & Close" at bounding box center [361, 524] width 625 height 37
click at [626, 522] on button "Save & Close" at bounding box center [622, 521] width 76 height 23
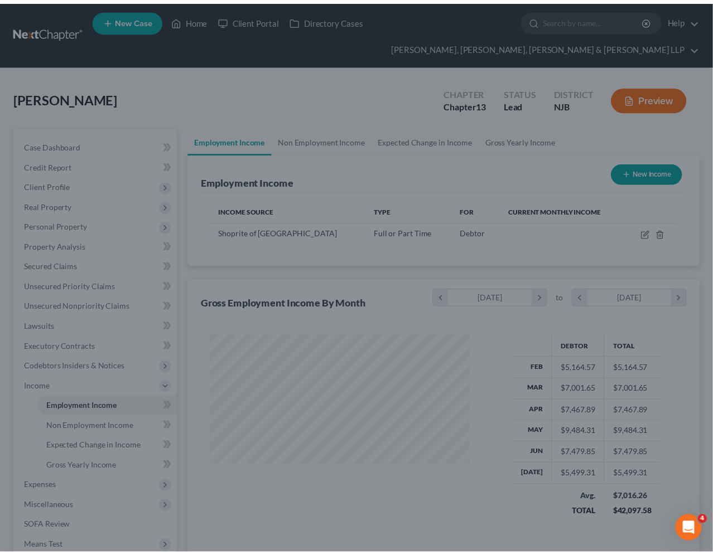
scroll to position [557521, 557435]
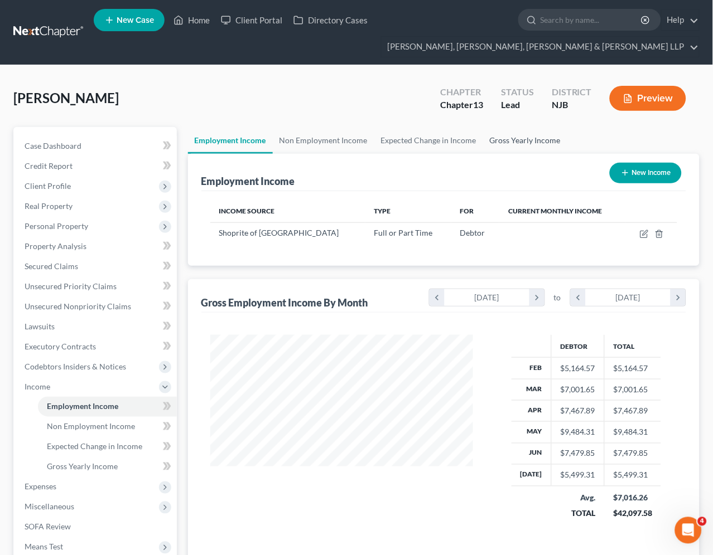
click at [516, 135] on link "Gross Yearly Income" at bounding box center [525, 140] width 84 height 27
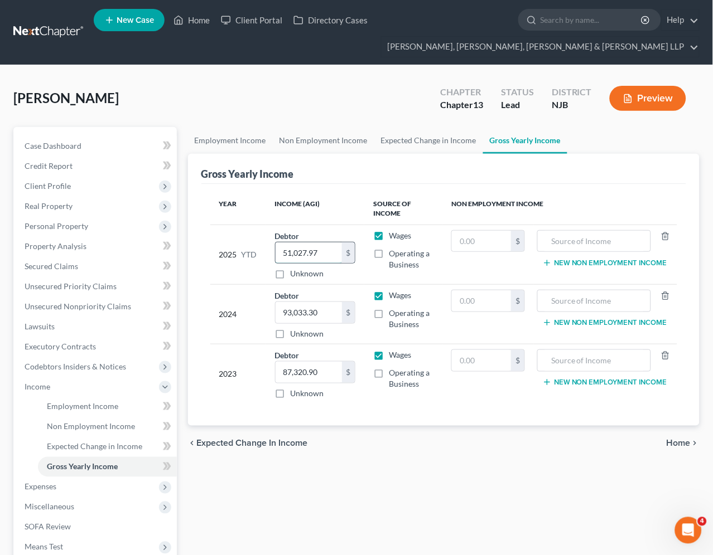
click at [318, 254] on input "51,027.97" at bounding box center [309, 253] width 66 height 21
paste input "6,571.11"
type input "56,571.11"
click at [406, 437] on div "chevron_left Expected Change in Income Home chevron_right" at bounding box center [444, 444] width 512 height 36
click at [231, 137] on link "Employment Income" at bounding box center [230, 140] width 85 height 27
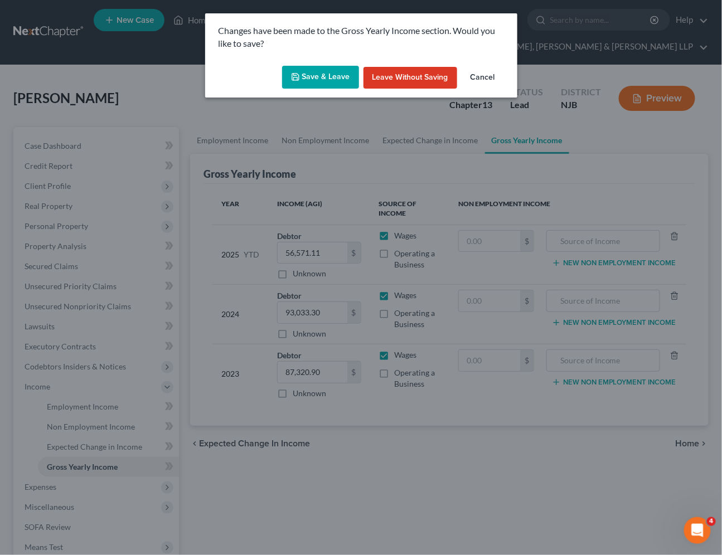
click at [324, 69] on button "Save & Leave" at bounding box center [320, 77] width 77 height 23
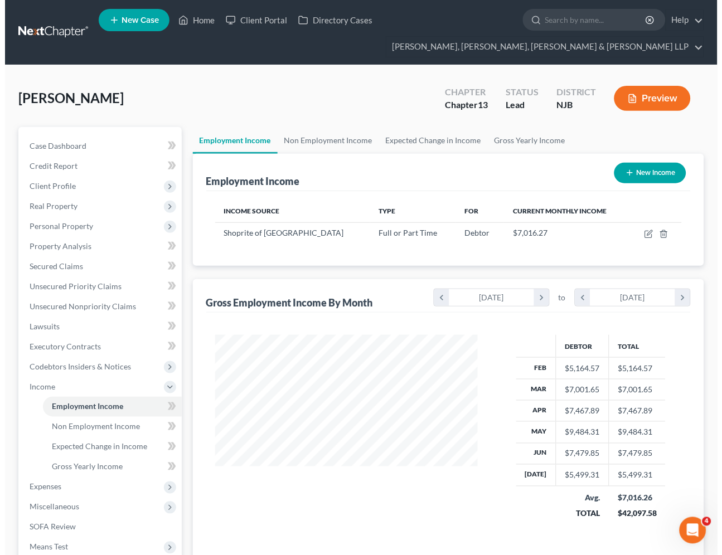
scroll to position [200, 286]
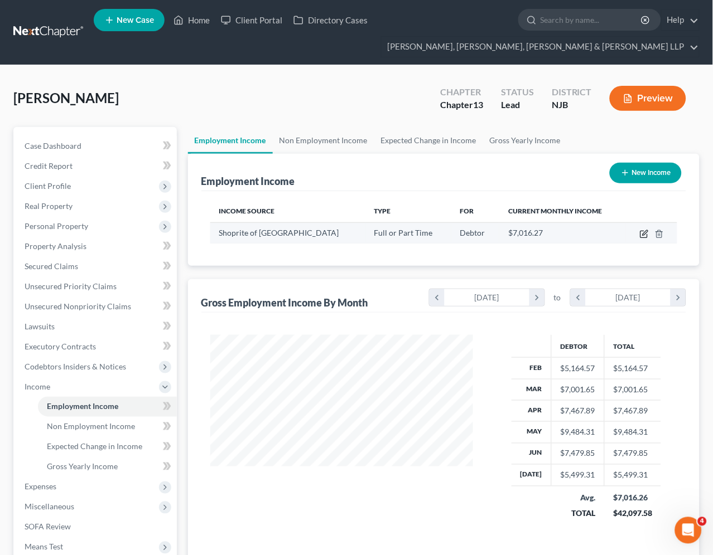
click at [645, 233] on icon "button" at bounding box center [644, 234] width 9 height 9
select select "0"
select select "33"
select select "3"
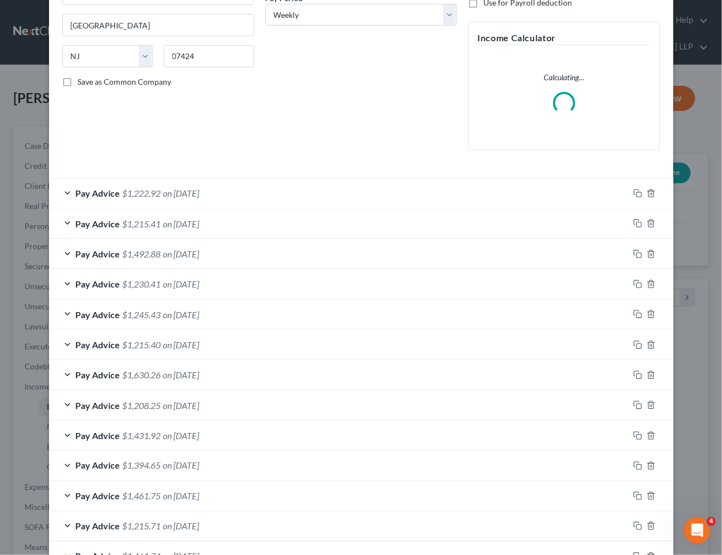
scroll to position [186, 0]
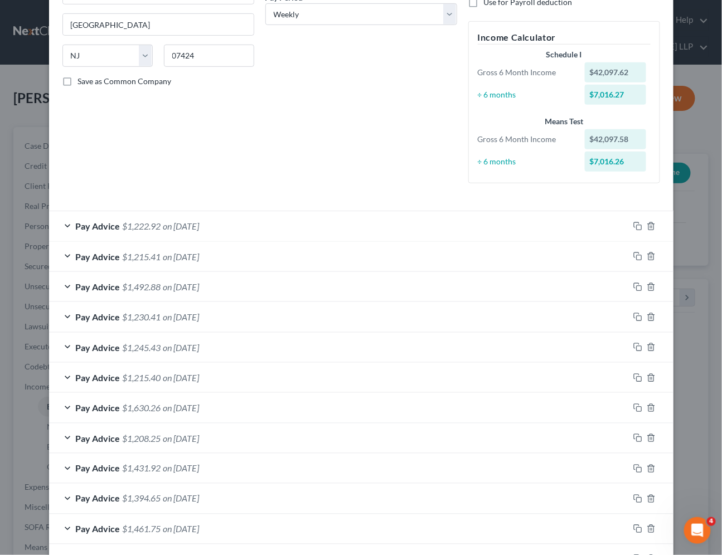
click at [298, 154] on div "Debtor Spouse Occupation Assistant manager Length of Employment 19 Years No Lon…" at bounding box center [361, 29] width 203 height 327
click at [634, 286] on icon "button" at bounding box center [638, 287] width 9 height 9
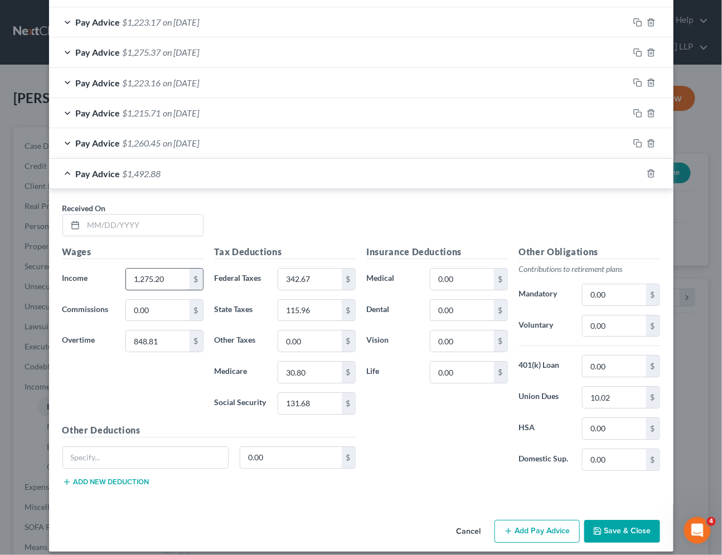
scroll to position [947, 0]
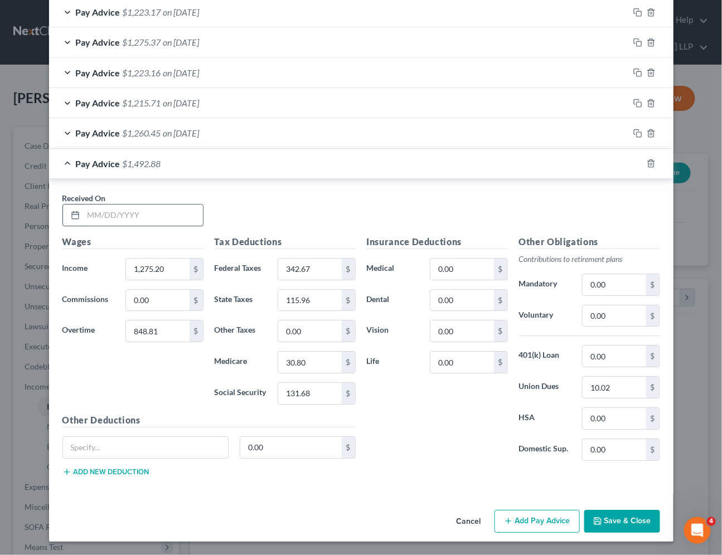
click at [158, 214] on input "text" at bounding box center [143, 215] width 119 height 21
type input "[DATE]"
click at [282, 171] on div "Pay Advice $1,492.88 on [DATE]" at bounding box center [339, 164] width 580 height 30
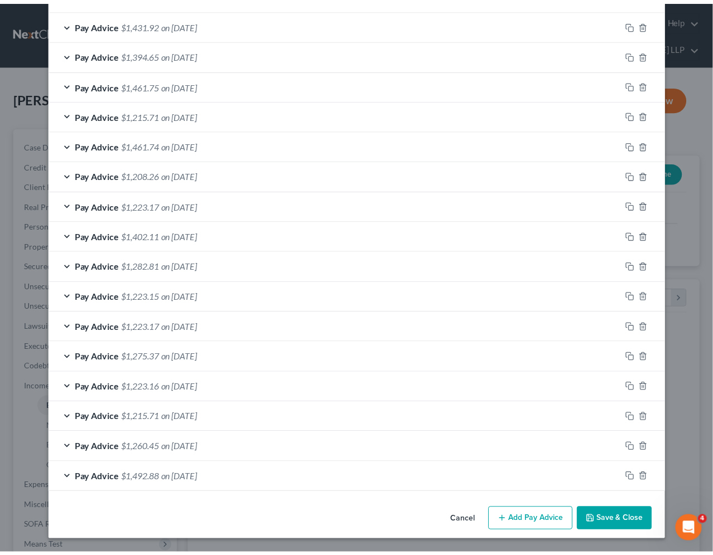
scroll to position [631, 0]
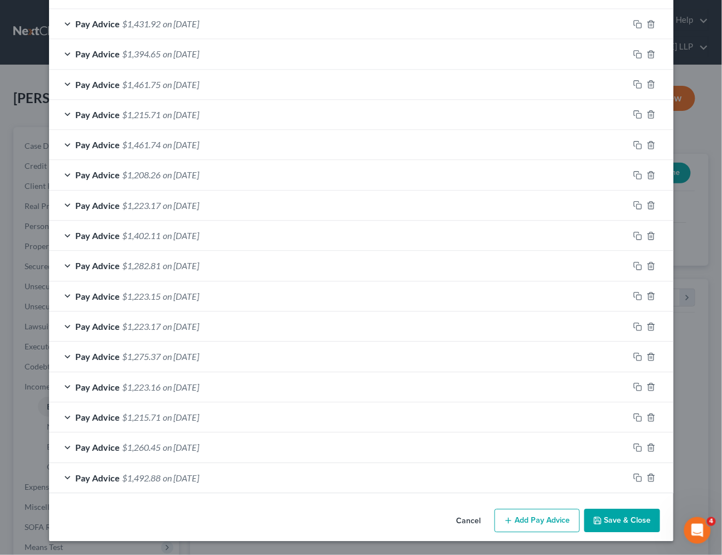
click at [608, 519] on button "Save & Close" at bounding box center [622, 521] width 76 height 23
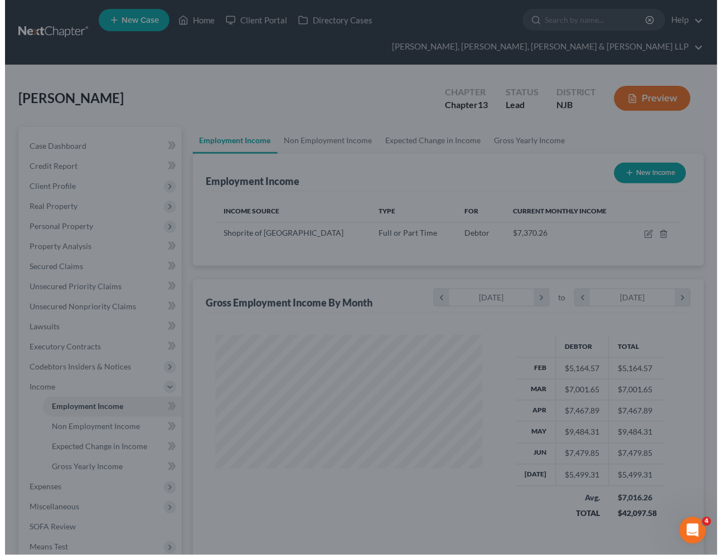
scroll to position [557521, 557435]
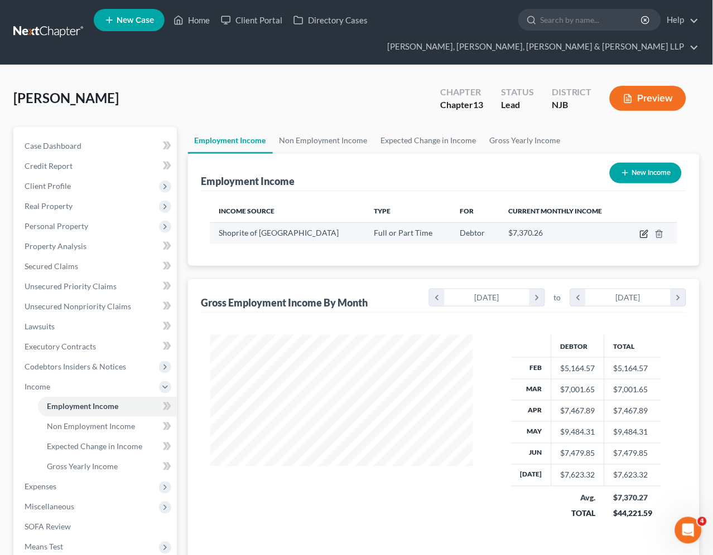
click at [642, 237] on icon "button" at bounding box center [643, 234] width 7 height 7
select select "0"
select select "33"
select select "3"
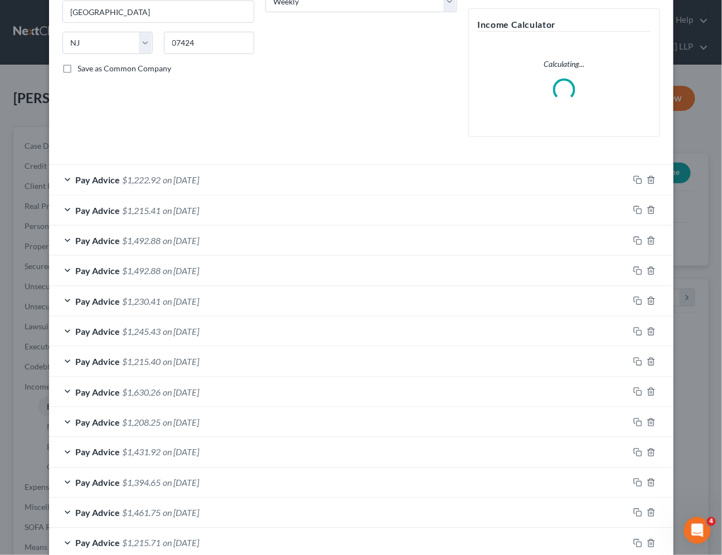
scroll to position [248, 0]
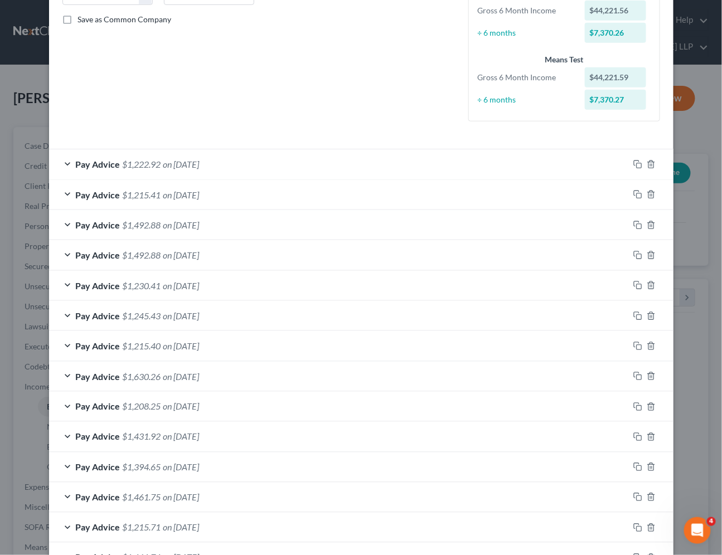
drag, startPoint x: 262, startPoint y: 258, endPoint x: 189, endPoint y: 344, distance: 113.5
click at [262, 258] on div "Pay Advice $1,492.88 on [DATE]" at bounding box center [339, 255] width 580 height 30
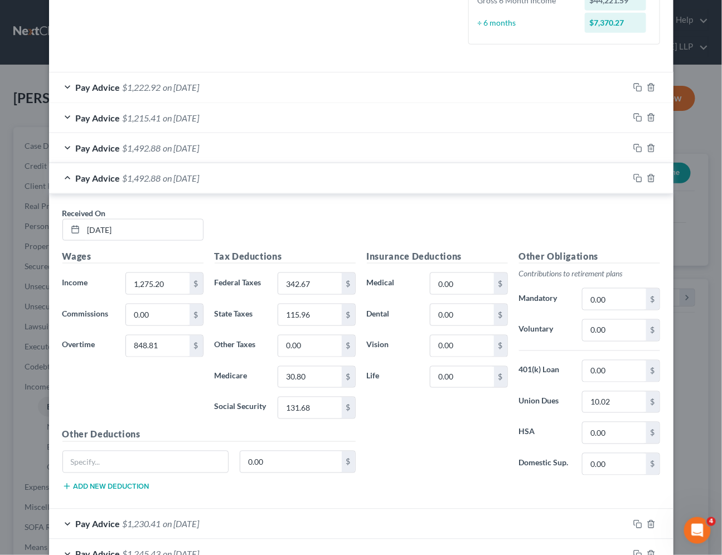
scroll to position [495, 0]
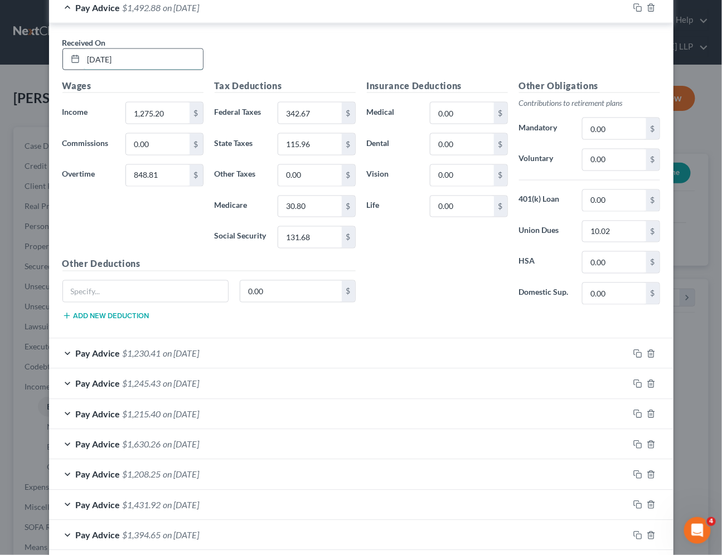
click at [102, 57] on input "[DATE]" at bounding box center [143, 59] width 119 height 21
type input "[DATE]"
click at [262, 13] on div "Pay Advice $1,492.88 on [DATE]" at bounding box center [339, 8] width 580 height 30
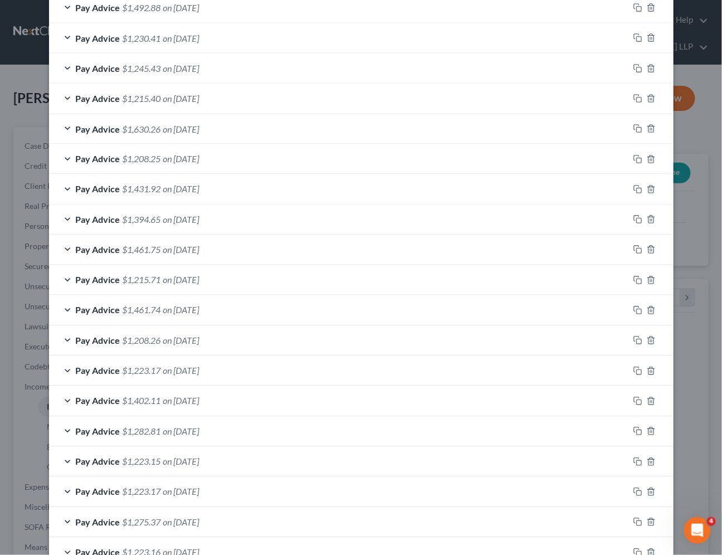
click at [320, 339] on div "Pay Advice $1,208.26 on [DATE]" at bounding box center [339, 341] width 580 height 30
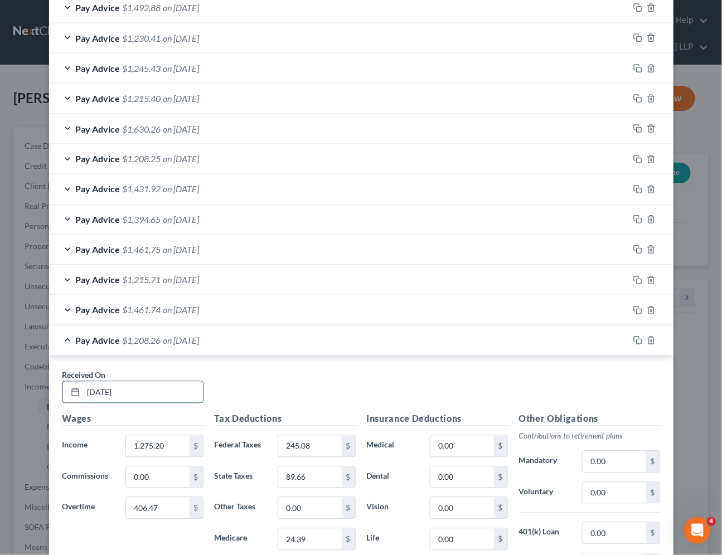
click at [99, 389] on input "[DATE]" at bounding box center [143, 392] width 119 height 21
type input "[DATE]"
click at [302, 344] on div "Pay Advice $1,208.26 on [DATE]" at bounding box center [339, 341] width 580 height 30
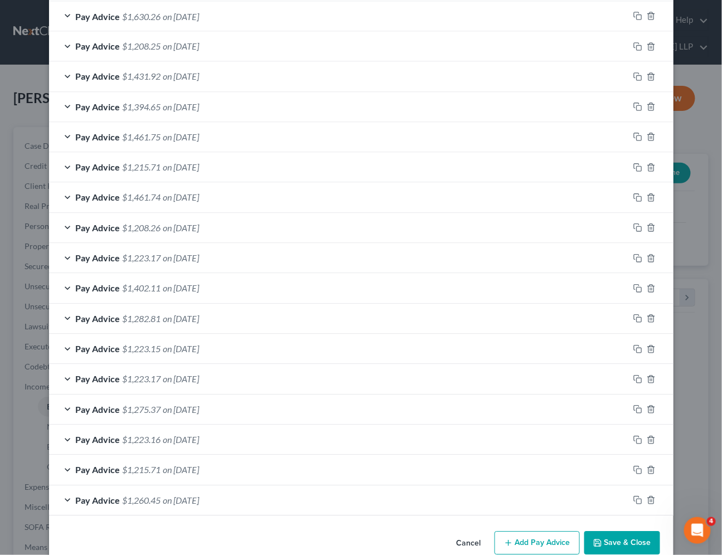
scroll to position [620, 0]
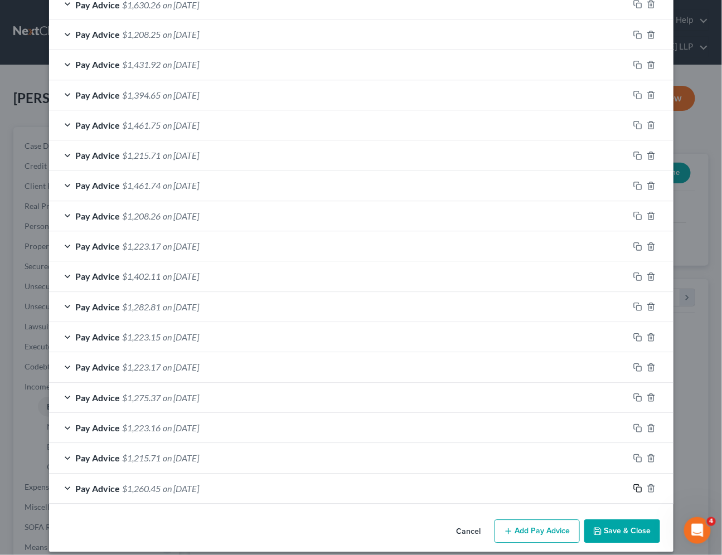
click at [634, 492] on icon "button" at bounding box center [638, 489] width 9 height 9
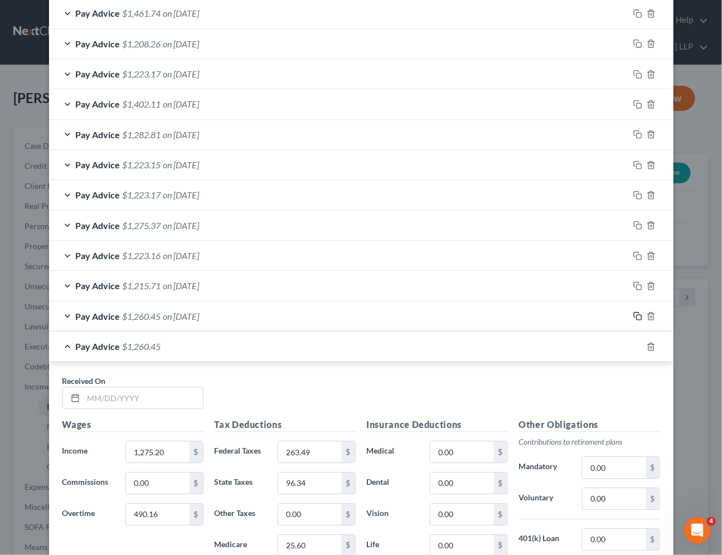
scroll to position [805, 0]
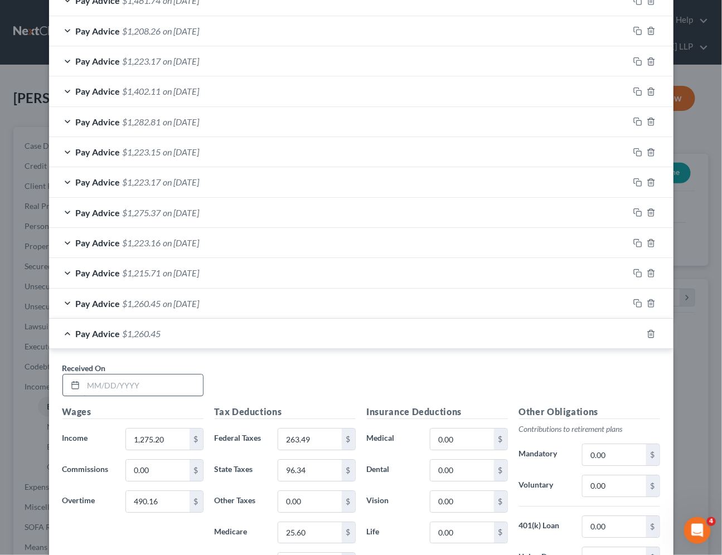
click at [119, 381] on input "text" at bounding box center [143, 385] width 119 height 21
type input "[DATE]"
click at [299, 337] on div "Pay Advice $1,260.45 on [DATE]" at bounding box center [339, 334] width 580 height 30
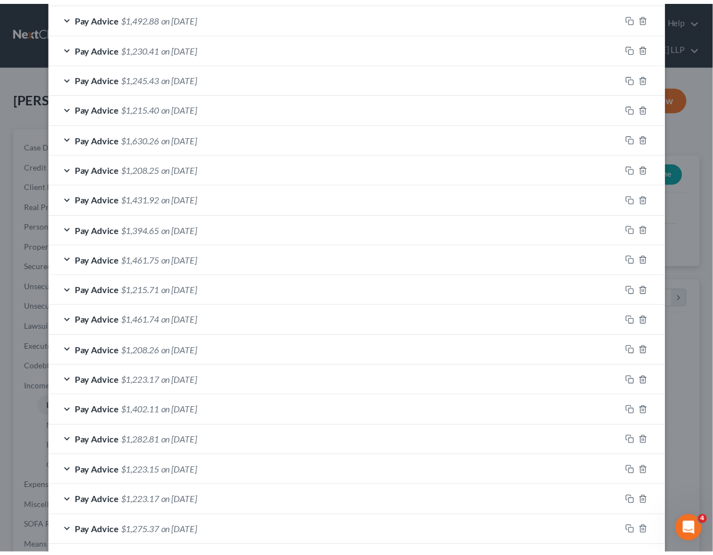
scroll to position [661, 0]
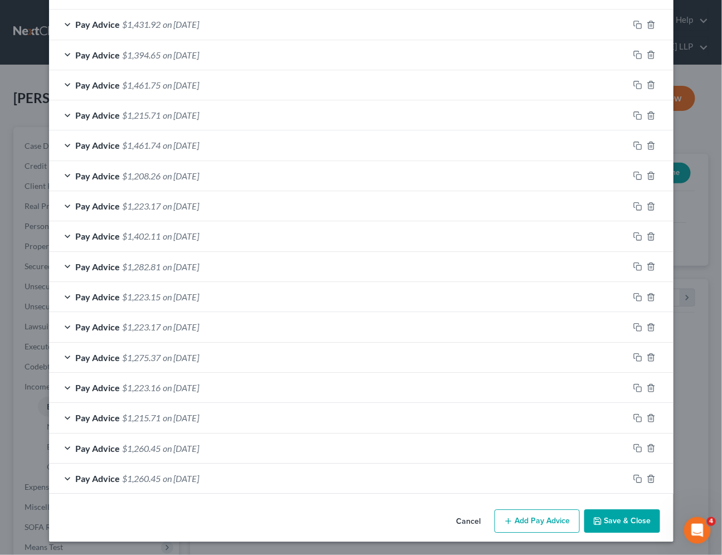
click at [618, 528] on button "Save & Close" at bounding box center [622, 521] width 76 height 23
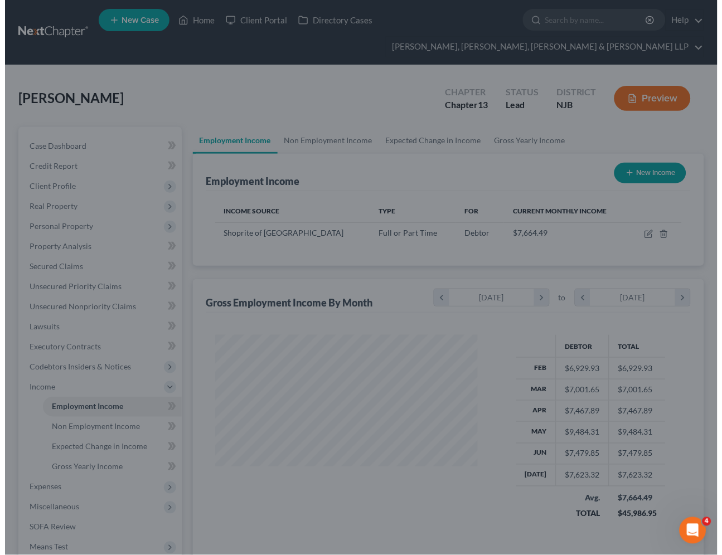
scroll to position [557521, 557435]
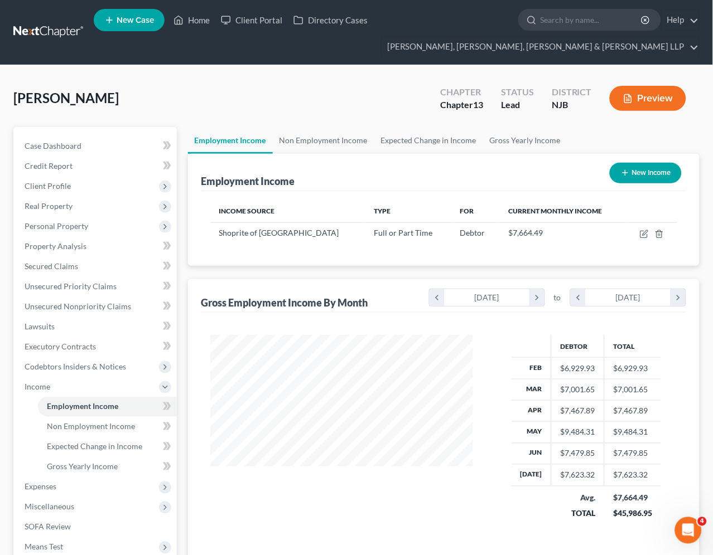
click at [357, 276] on div "Employment Income New Income Income Source Type For Current Monthly Income Shop…" at bounding box center [444, 358] width 512 height 408
click at [644, 231] on icon "button" at bounding box center [644, 234] width 9 height 9
select select "0"
select select "33"
select select "3"
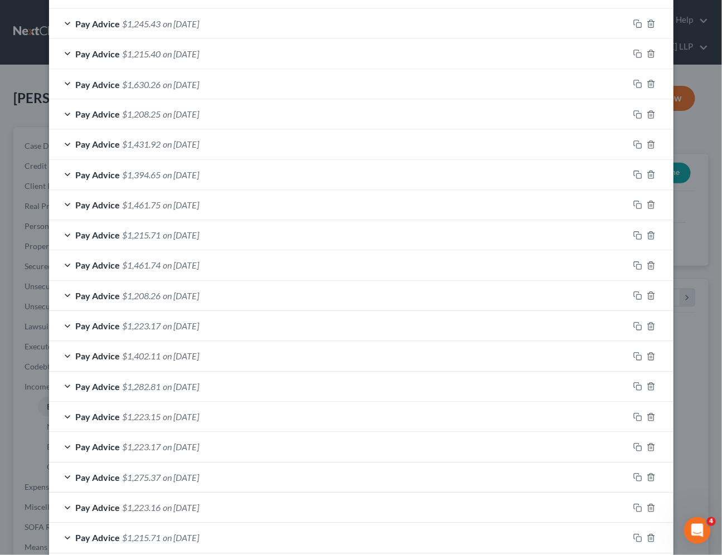
scroll to position [661, 0]
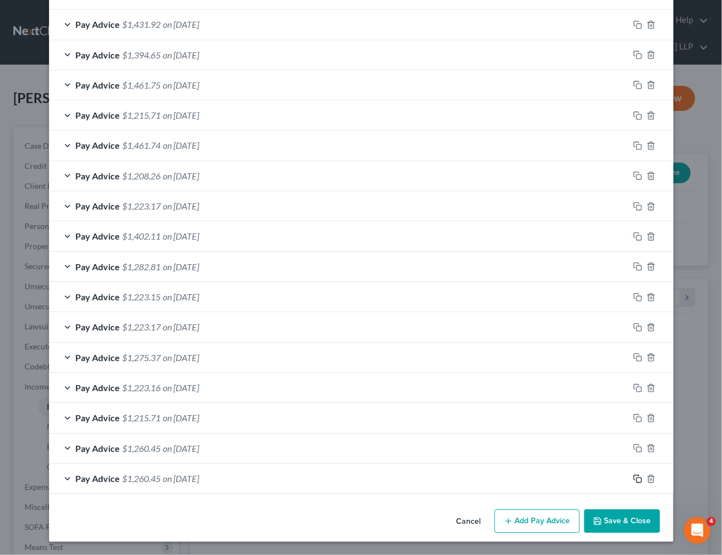
click at [634, 481] on icon "button" at bounding box center [638, 479] width 9 height 9
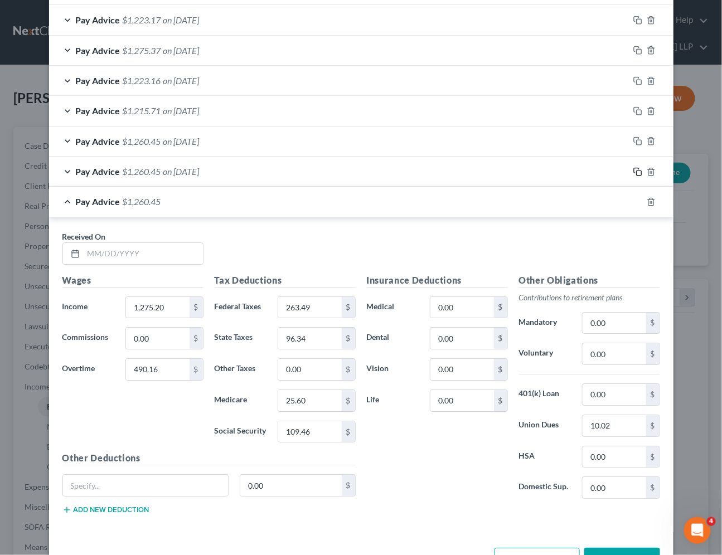
scroll to position [971, 0]
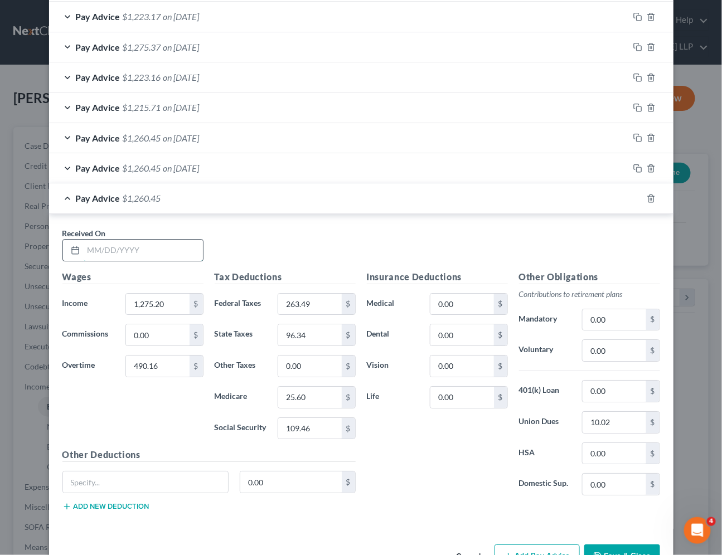
click at [172, 254] on input "text" at bounding box center [143, 250] width 119 height 21
type input "[DATE]"
click at [166, 367] on input "490.16" at bounding box center [157, 366] width 63 height 21
type input "2,918.16"
click at [166, 307] on input "1,275.20" at bounding box center [157, 304] width 63 height 21
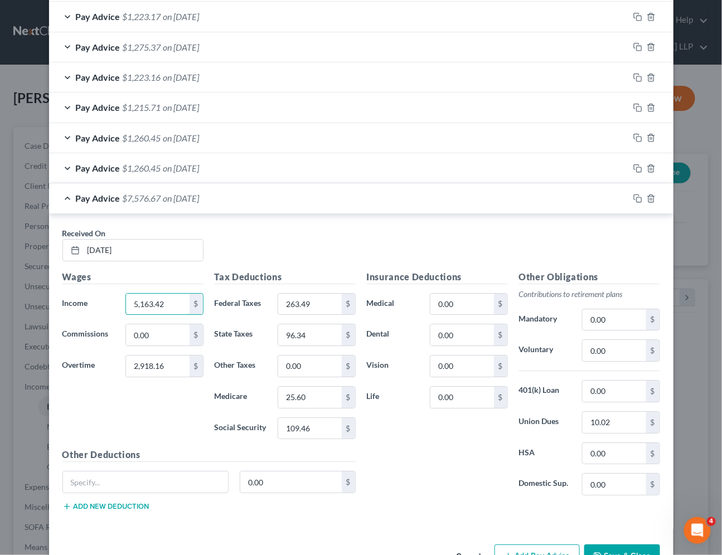
type input "5,163.42"
click at [171, 419] on div "Wages Income * 5,163.42 $ Commissions 0.00 $ Overtime 2,918.16 $" at bounding box center [133, 359] width 152 height 178
click at [315, 304] on input "263.49" at bounding box center [309, 304] width 63 height 21
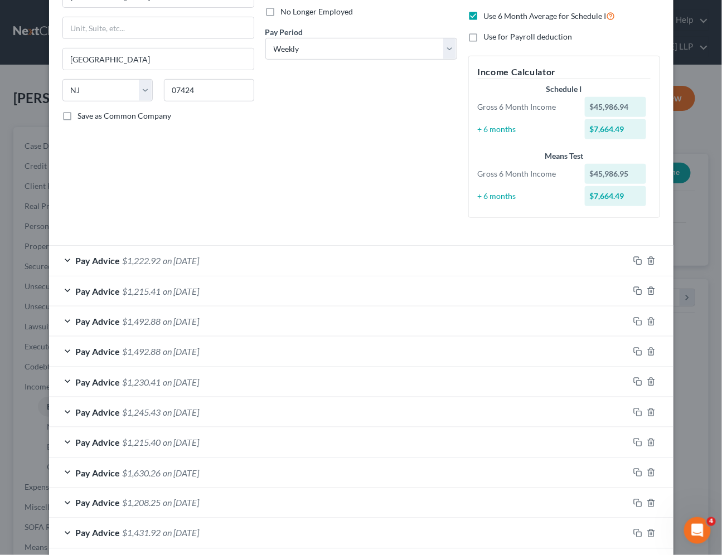
scroll to position [0, 0]
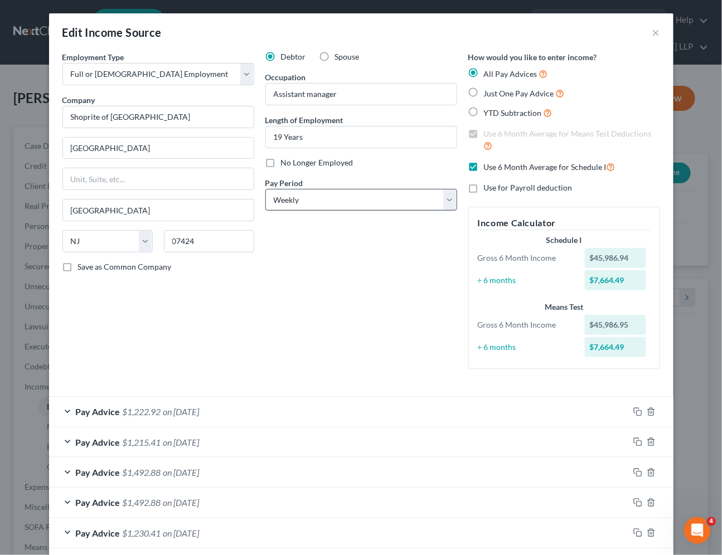
type input "1,243.64"
drag, startPoint x: 346, startPoint y: 197, endPoint x: 336, endPoint y: 207, distance: 13.8
click at [346, 197] on select "Select Monthly Twice Monthly Every Other Week Weekly" at bounding box center [361, 200] width 192 height 22
select select "0"
click at [265, 189] on select "Select Monthly Twice Monthly Every Other Week Weekly" at bounding box center [361, 200] width 192 height 22
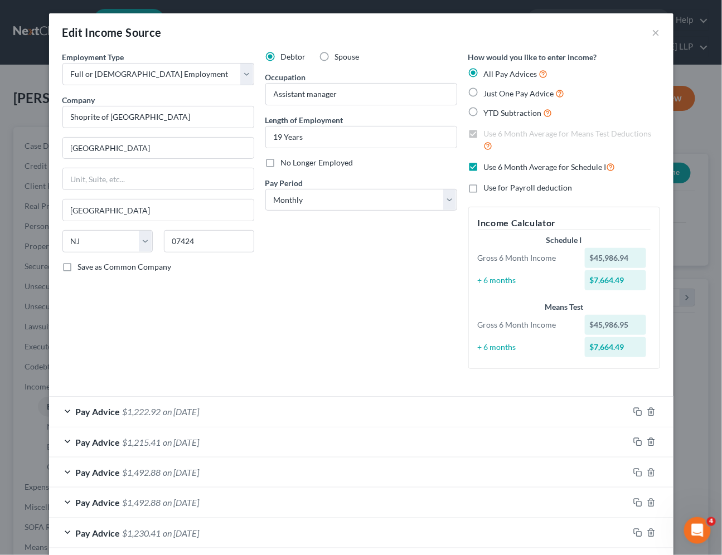
click at [484, 168] on label "Use 6 Month Average for Schedule I" at bounding box center [550, 167] width 132 height 13
click at [489, 168] on input "Use 6 Month Average for Schedule I" at bounding box center [492, 164] width 7 height 7
checkbox input "false"
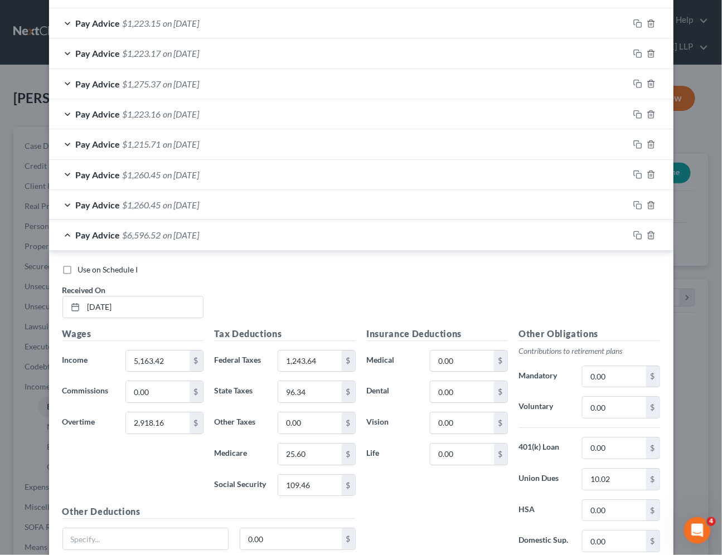
scroll to position [1006, 0]
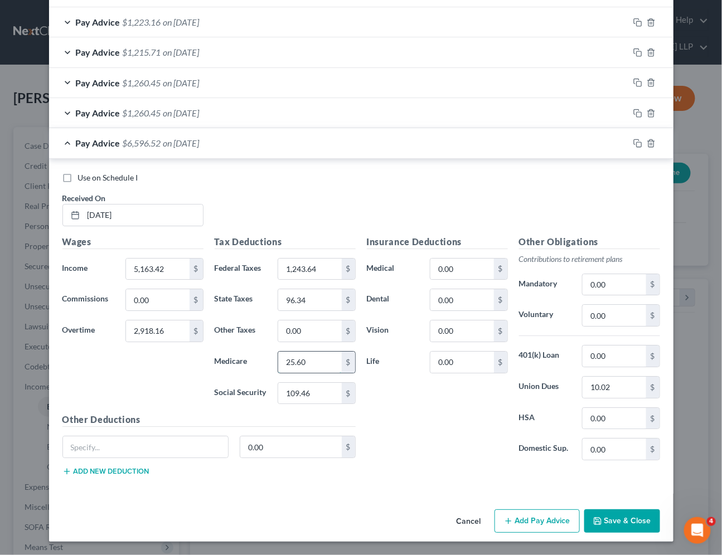
click at [298, 363] on input "25.60" at bounding box center [309, 362] width 63 height 21
type input "117.18"
click at [303, 395] on input "109.46" at bounding box center [309, 393] width 63 height 21
type input "501.05"
click at [285, 297] on input "96.34" at bounding box center [309, 299] width 63 height 21
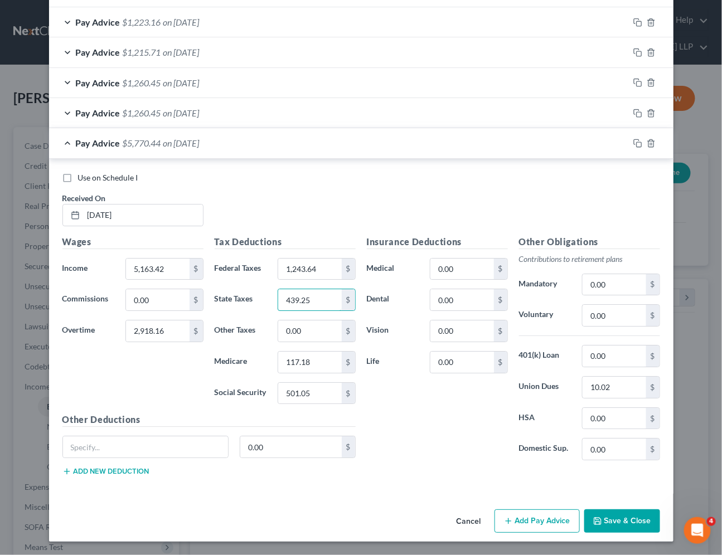
type input "439.25"
click at [590, 385] on input "10.02" at bounding box center [614, 387] width 63 height 21
drag, startPoint x: 610, startPoint y: 386, endPoint x: 571, endPoint y: 386, distance: 39.0
click at [571, 386] on div "Union Dues 4,294 $" at bounding box center [590, 387] width 152 height 22
type input "42.94"
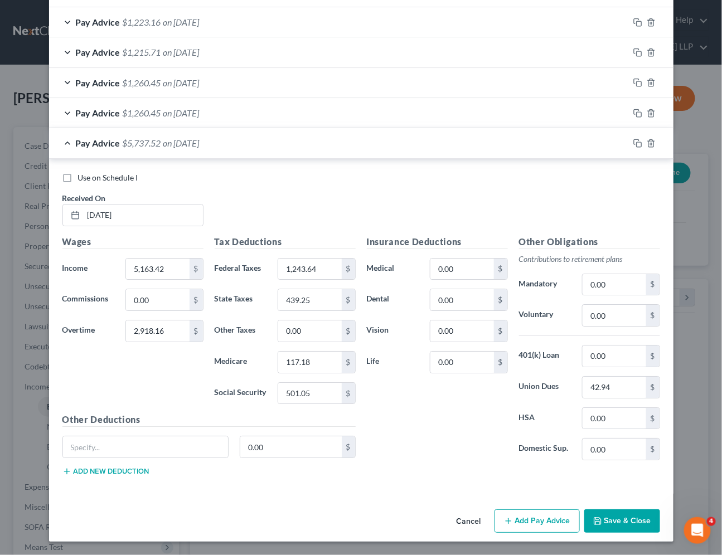
click at [456, 466] on div "Insurance Deductions Medical 0.00 $ Dental 0.00 $ Vision 0.00 $ Life 0.00 $" at bounding box center [437, 352] width 152 height 235
click at [78, 177] on label "Use on Schedule I" at bounding box center [108, 177] width 60 height 11
click at [83, 177] on input "Use on Schedule I" at bounding box center [86, 175] width 7 height 7
checkbox input "true"
click at [610, 515] on button "Save & Close" at bounding box center [622, 521] width 76 height 23
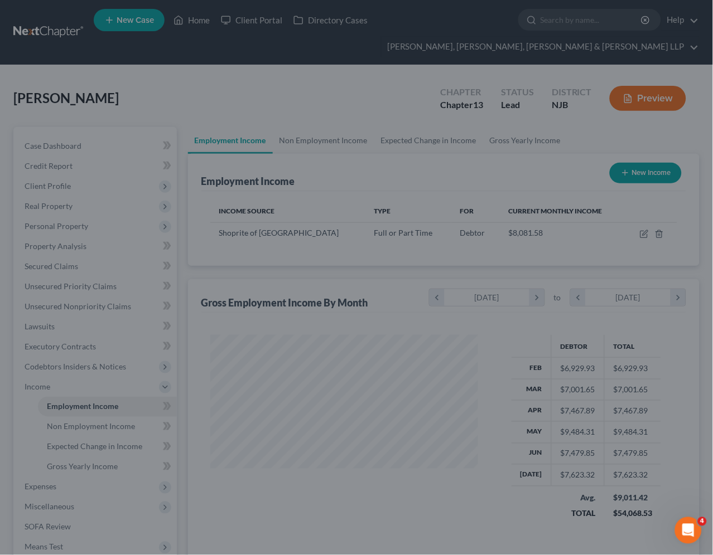
scroll to position [557521, 557435]
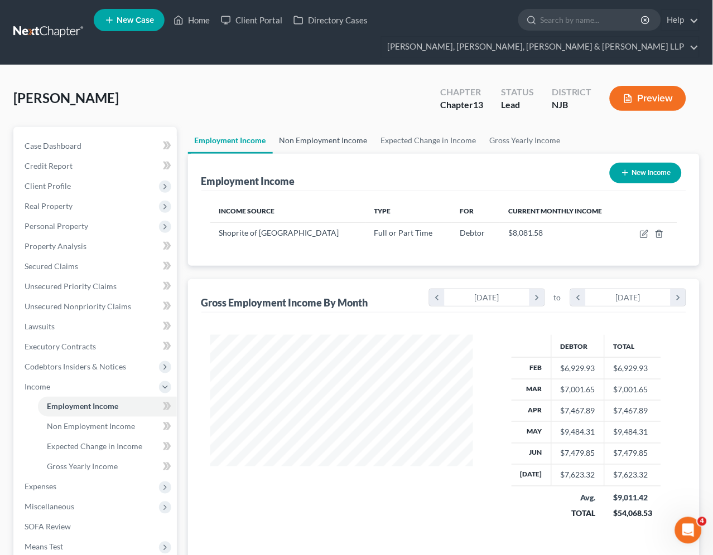
click at [319, 138] on link "Non Employment Income" at bounding box center [324, 140] width 102 height 27
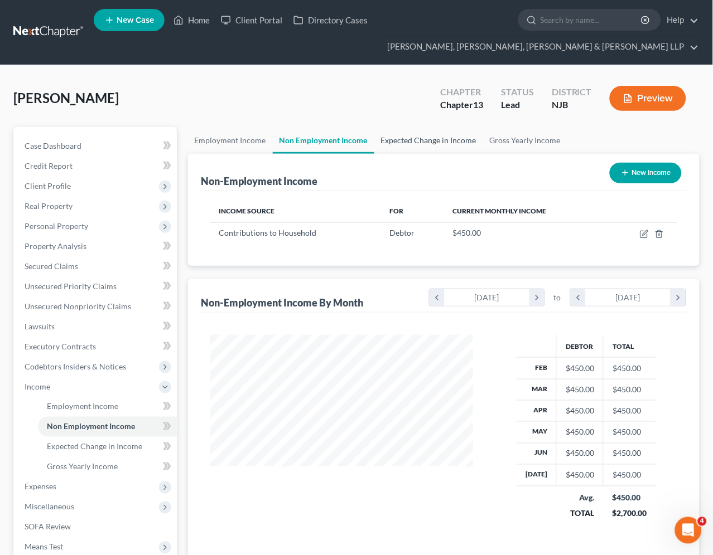
scroll to position [200, 286]
click at [431, 137] on link "Expected Change in Income" at bounding box center [428, 140] width 109 height 27
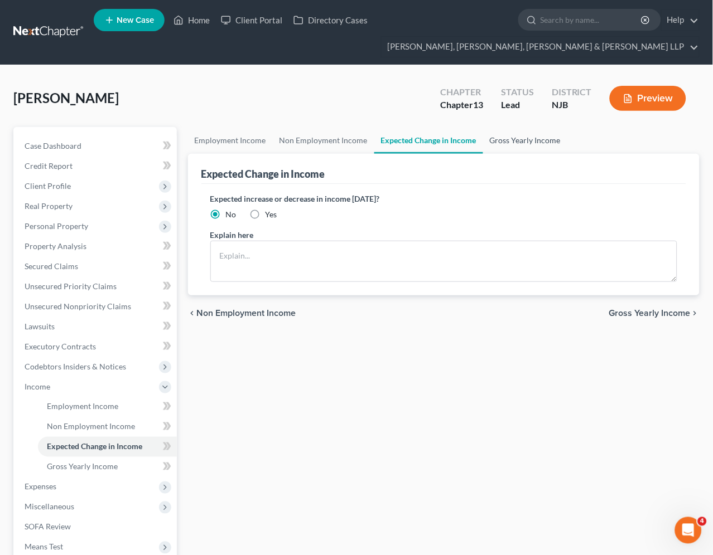
click at [515, 138] on link "Gross Yearly Income" at bounding box center [525, 140] width 84 height 27
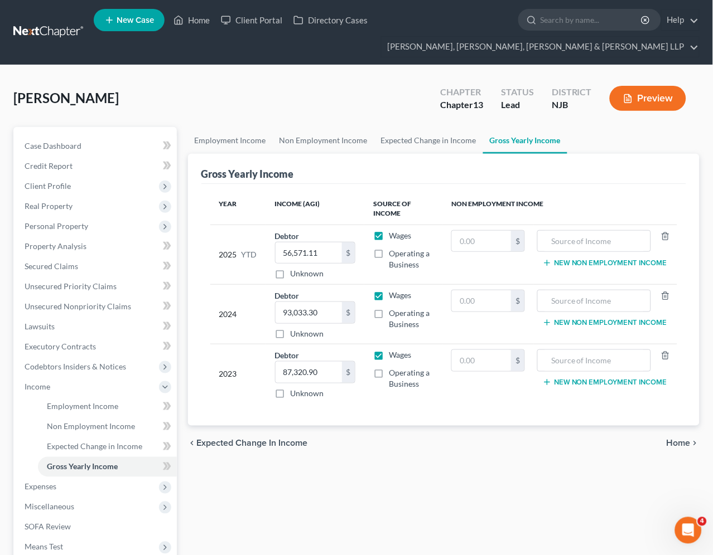
click at [680, 445] on span "Home" at bounding box center [678, 443] width 24 height 9
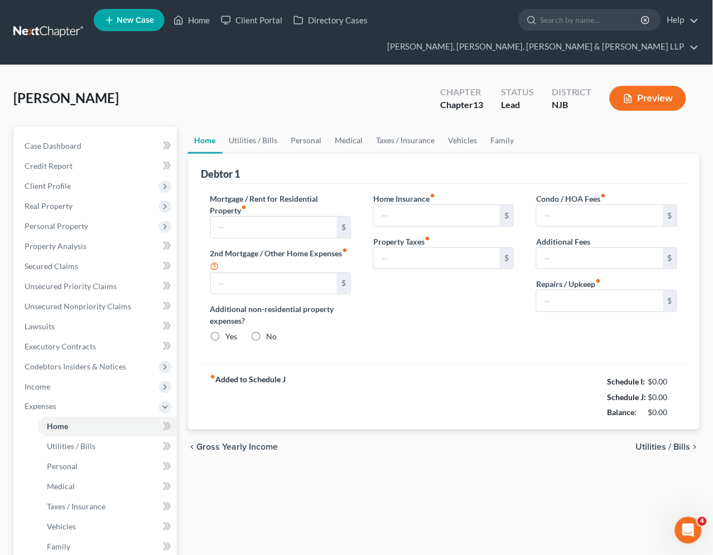
type input "2,450.00"
type input "0.00"
radio input "true"
type input "0.00"
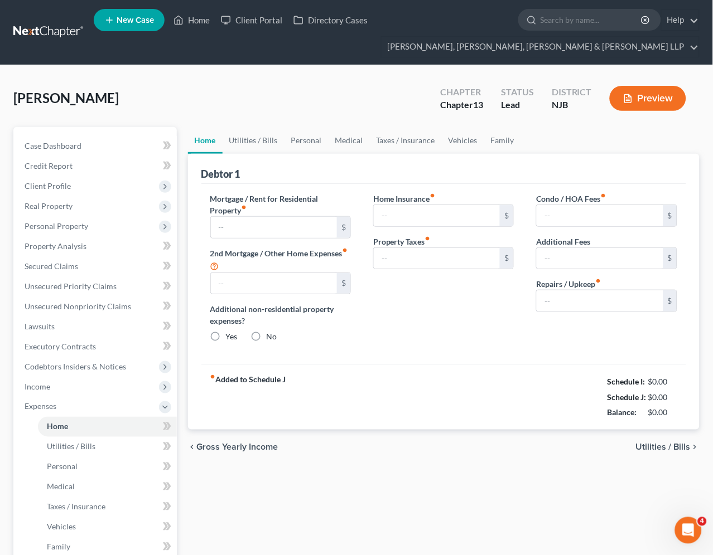
type input "0.00"
type input "50.00"
click at [252, 143] on link "Utilities / Bills" at bounding box center [254, 140] width 62 height 27
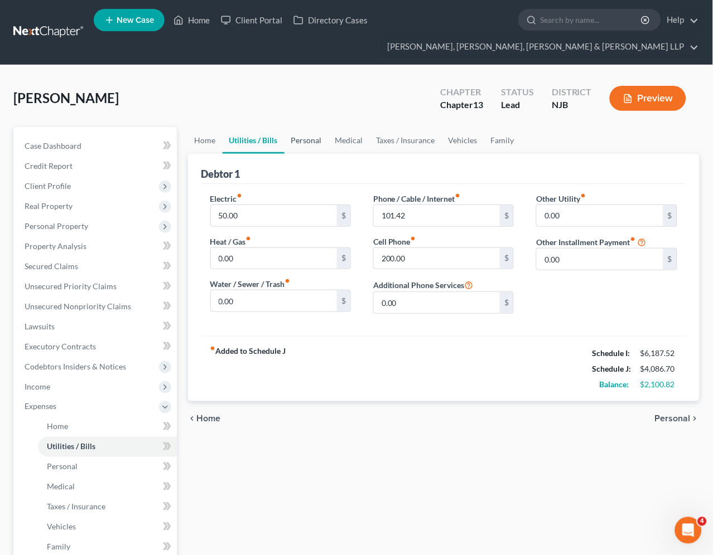
click at [305, 136] on link "Personal" at bounding box center [306, 140] width 44 height 27
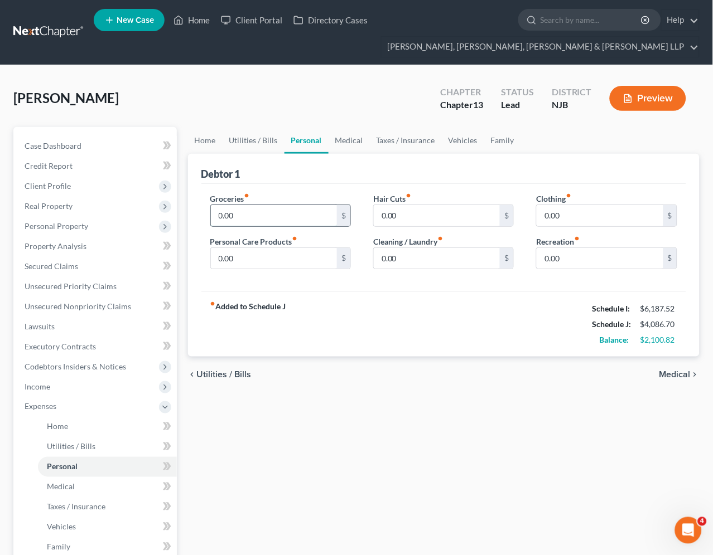
click at [242, 212] on input "0.00" at bounding box center [274, 215] width 127 height 21
drag, startPoint x: 615, startPoint y: 442, endPoint x: 199, endPoint y: 91, distance: 544.6
click at [615, 442] on div "Home Utilities / Bills Personal Medical Taxes / Insurance Vehicles Family Debto…" at bounding box center [443, 429] width 523 height 604
click at [54, 383] on span "Income" at bounding box center [96, 387] width 161 height 20
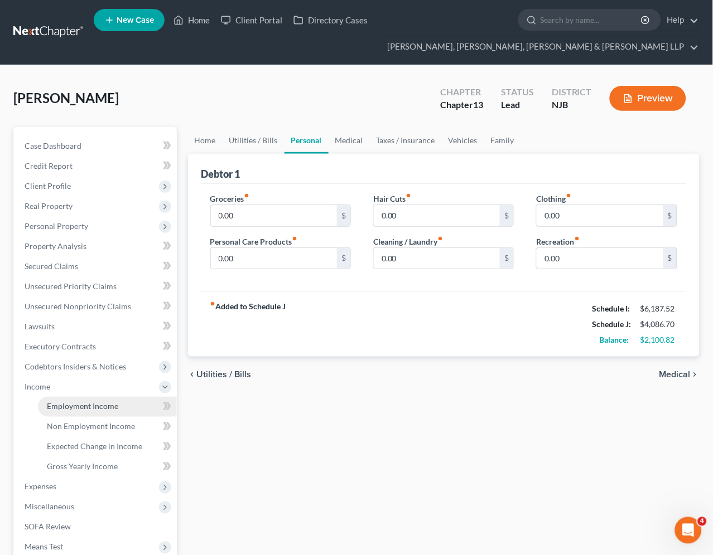
click at [60, 404] on span "Employment Income" at bounding box center [82, 406] width 71 height 9
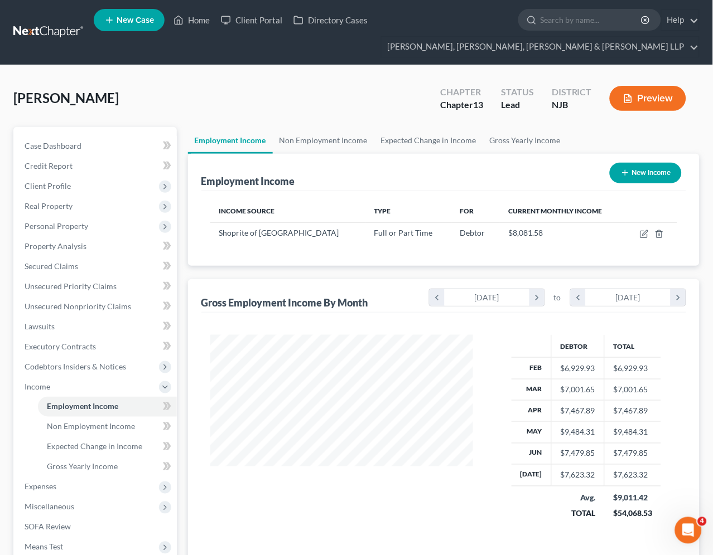
scroll to position [200, 286]
click at [318, 139] on link "Non Employment Income" at bounding box center [324, 140] width 102 height 27
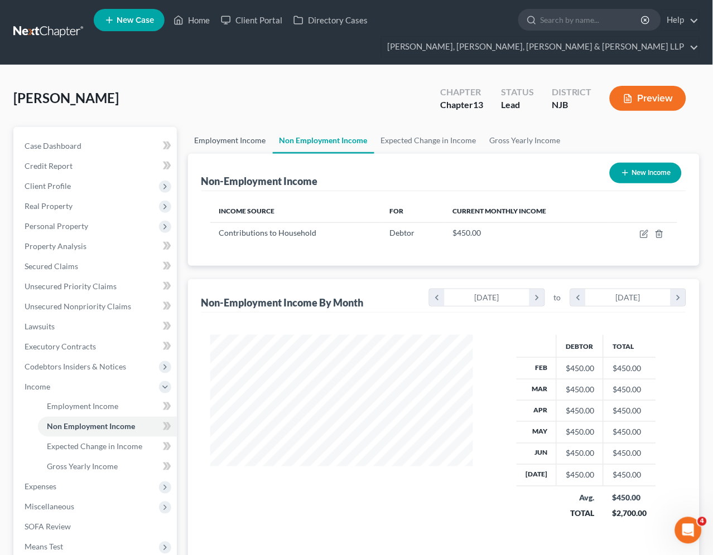
scroll to position [200, 286]
click at [215, 140] on link "Employment Income" at bounding box center [230, 140] width 85 height 27
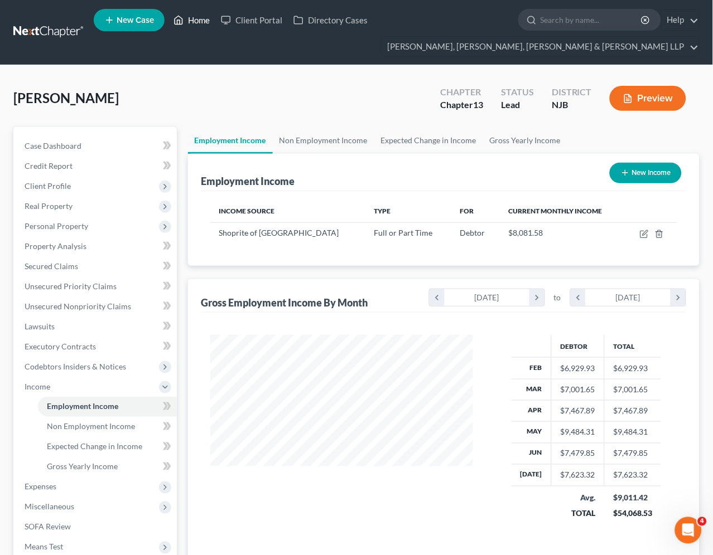
scroll to position [200, 286]
click at [194, 20] on link "Home" at bounding box center [191, 20] width 47 height 20
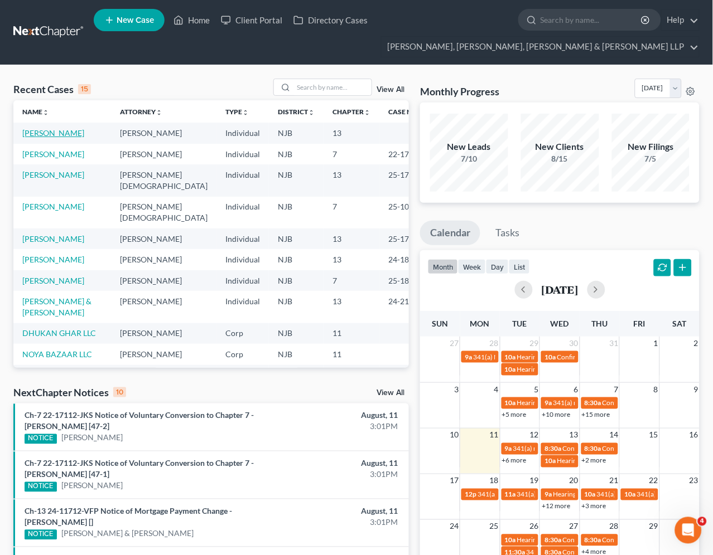
click at [39, 132] on link "[PERSON_NAME]" at bounding box center [53, 132] width 62 height 9
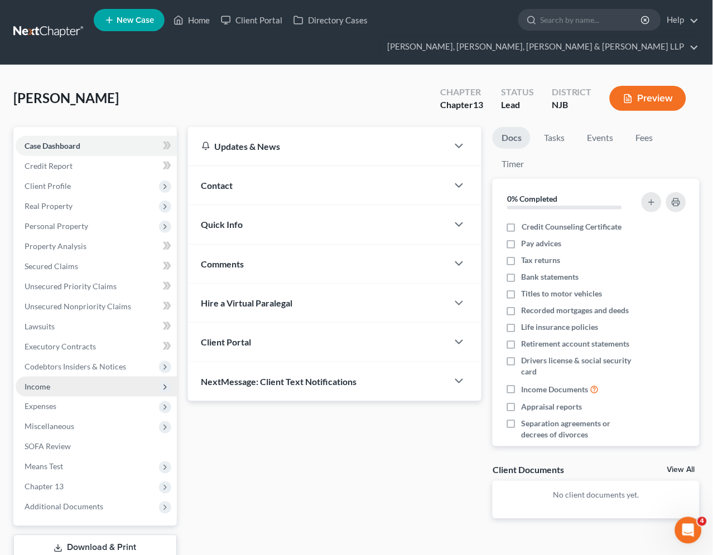
click at [44, 383] on span "Income" at bounding box center [38, 386] width 26 height 9
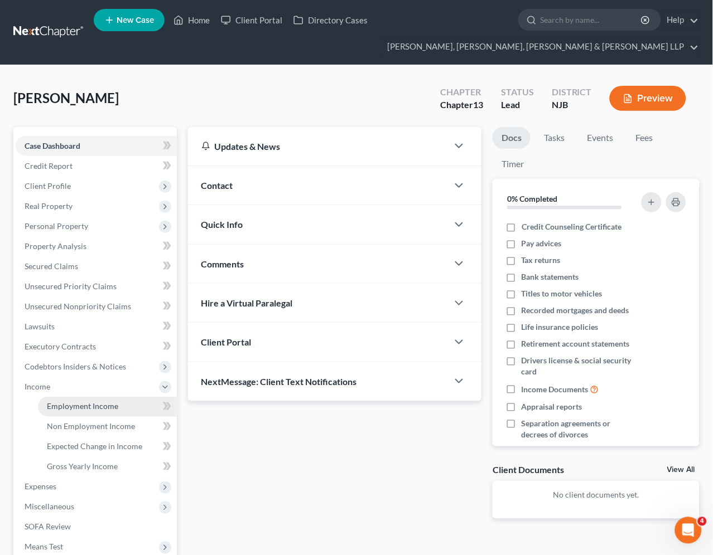
click at [55, 403] on span "Employment Income" at bounding box center [82, 406] width 71 height 9
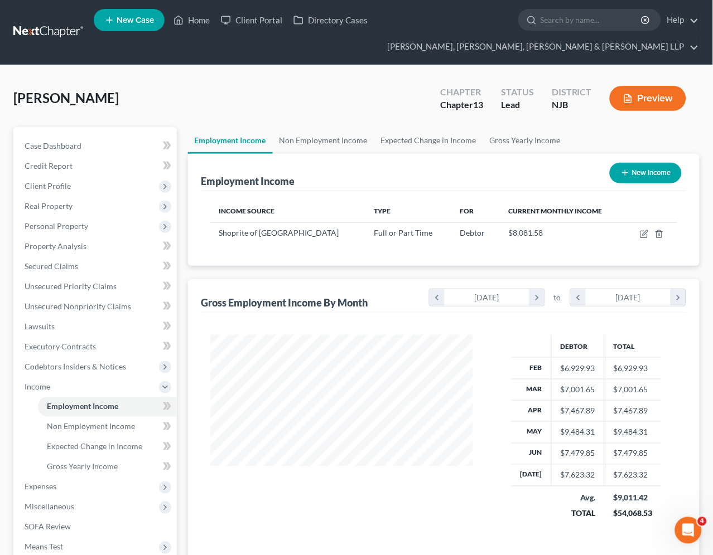
scroll to position [200, 286]
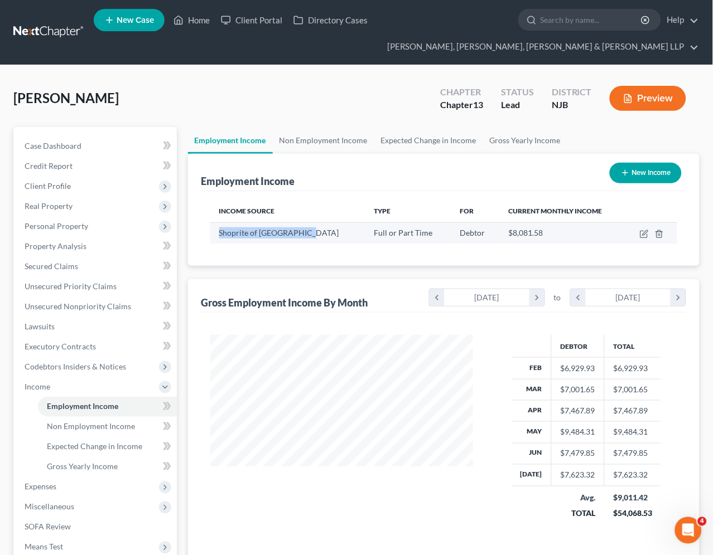
drag, startPoint x: 301, startPoint y: 233, endPoint x: 220, endPoint y: 228, distance: 81.0
click at [220, 228] on div "Shoprite of [GEOGRAPHIC_DATA]" at bounding box center [287, 233] width 137 height 11
copy span "Shoprite of [GEOGRAPHIC_DATA]"
click at [318, 132] on link "Non Employment Income" at bounding box center [324, 140] width 102 height 27
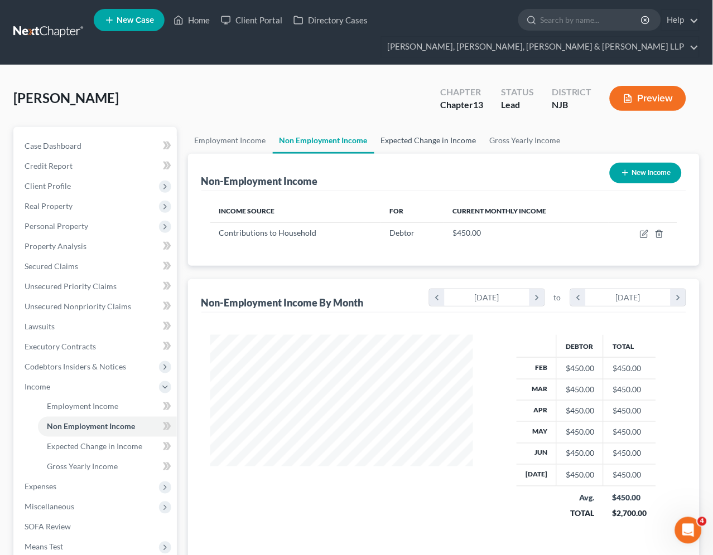
scroll to position [200, 286]
click at [409, 141] on link "Expected Change in Income" at bounding box center [428, 140] width 109 height 27
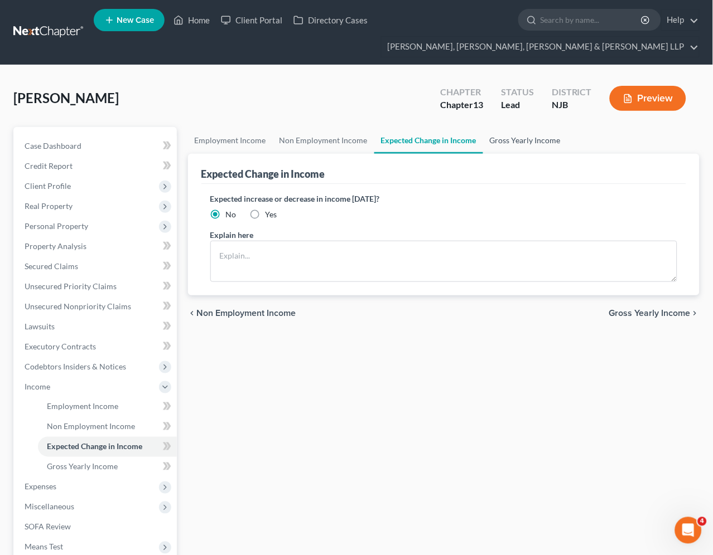
click at [499, 141] on link "Gross Yearly Income" at bounding box center [525, 140] width 84 height 27
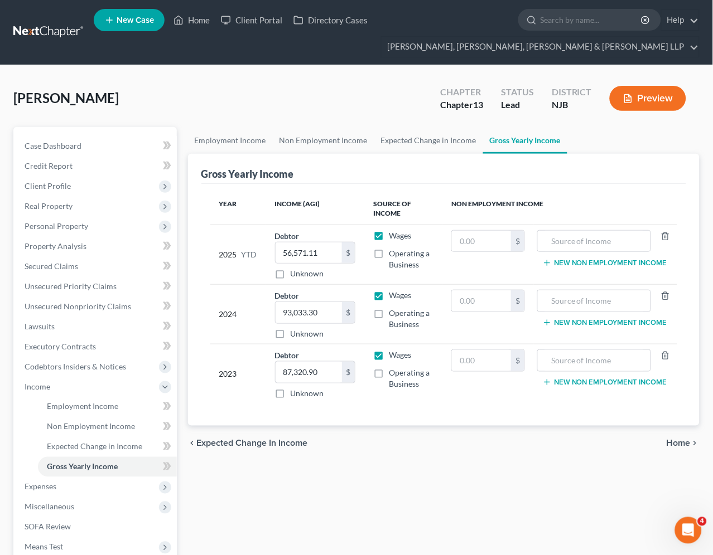
click at [678, 446] on span "Home" at bounding box center [678, 443] width 24 height 9
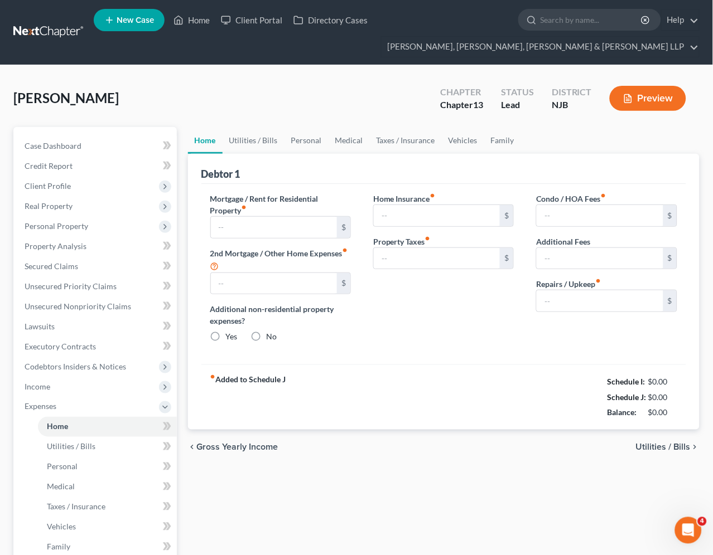
type input "2,450.00"
type input "0.00"
radio input "true"
type input "0.00"
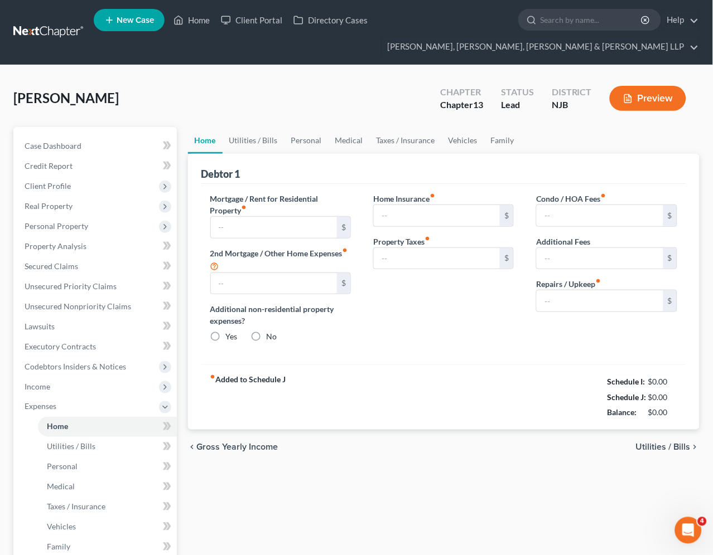
type input "0.00"
type input "50.00"
drag, startPoint x: 291, startPoint y: 85, endPoint x: 59, endPoint y: 41, distance: 236.7
click at [291, 85] on div "[GEOGRAPHIC_DATA][PERSON_NAME] Upgraded Chapter Chapter 13 Status Lead District…" at bounding box center [356, 103] width 686 height 49
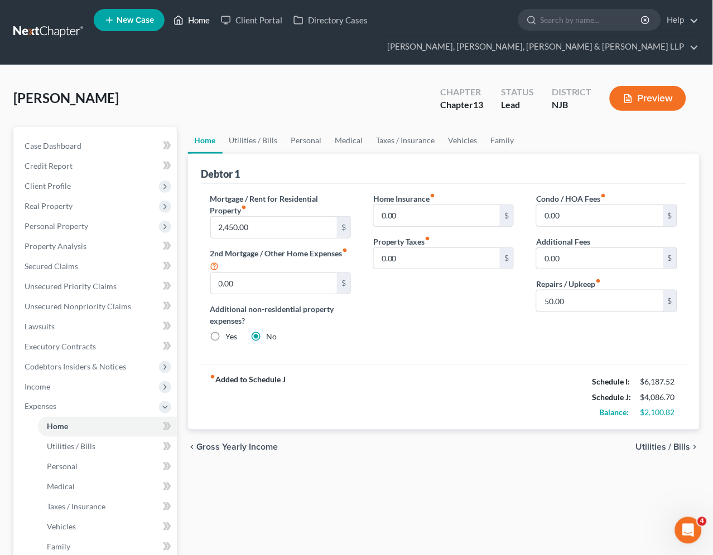
click at [186, 20] on link "Home" at bounding box center [191, 20] width 47 height 20
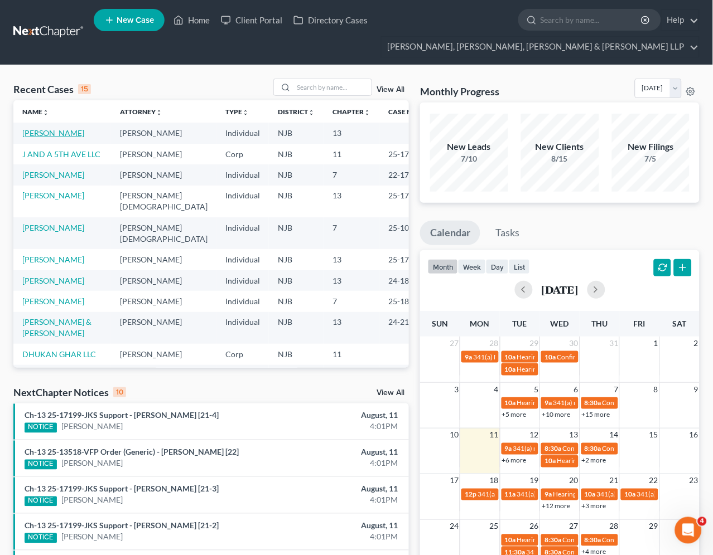
click at [52, 131] on link "[PERSON_NAME]" at bounding box center [53, 132] width 62 height 9
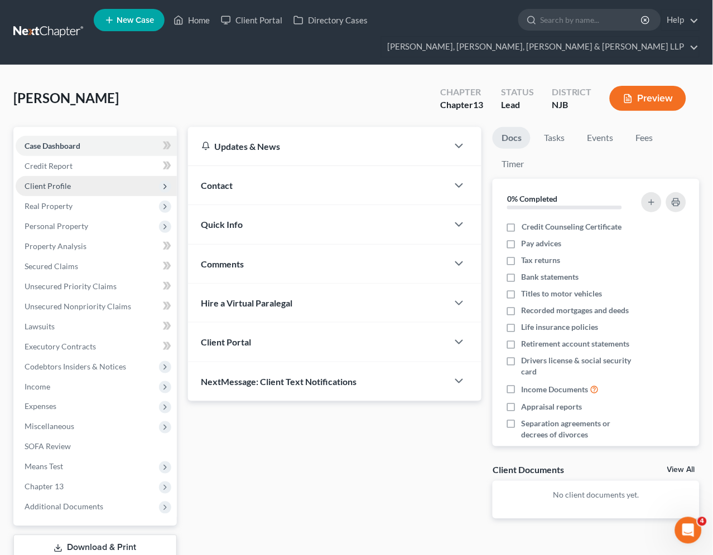
click at [47, 186] on span "Client Profile" at bounding box center [48, 185] width 46 height 9
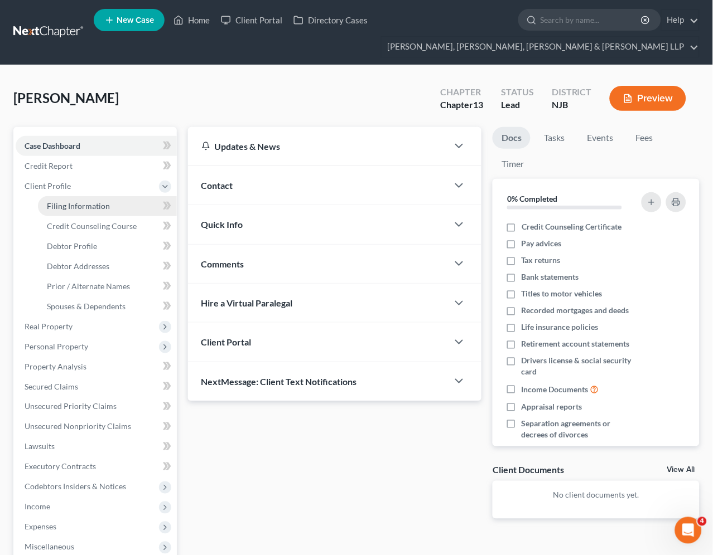
click at [79, 201] on span "Filing Information" at bounding box center [78, 205] width 63 height 9
select select "1"
select select "0"
select select "3"
select select "51"
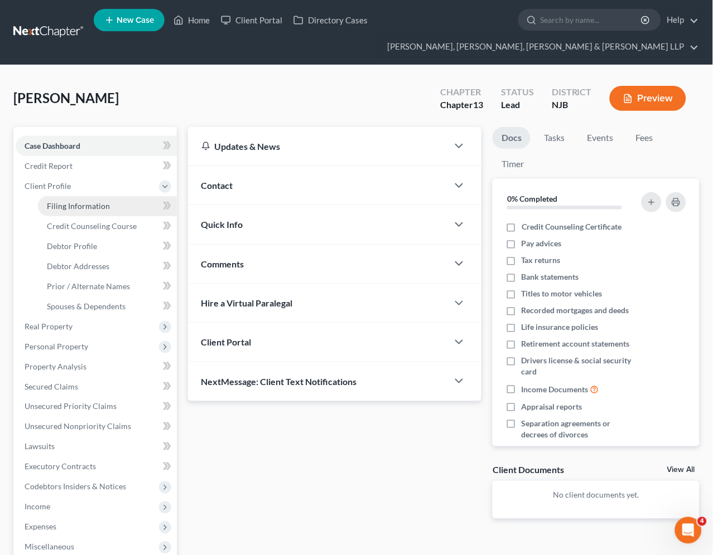
select select "0"
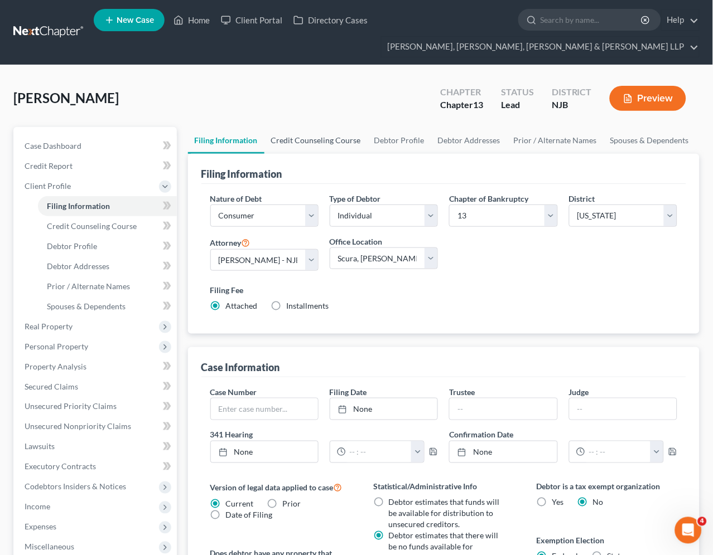
click at [326, 139] on link "Credit Counseling Course" at bounding box center [315, 140] width 103 height 27
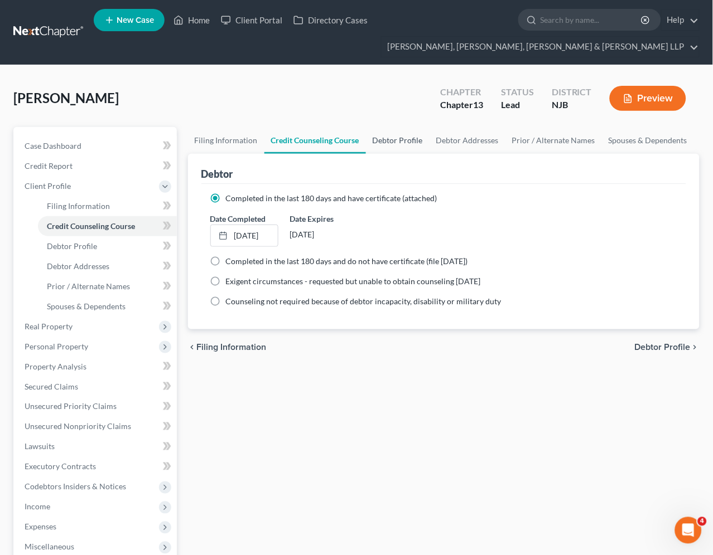
click at [394, 140] on link "Debtor Profile" at bounding box center [398, 140] width 64 height 27
select select "0"
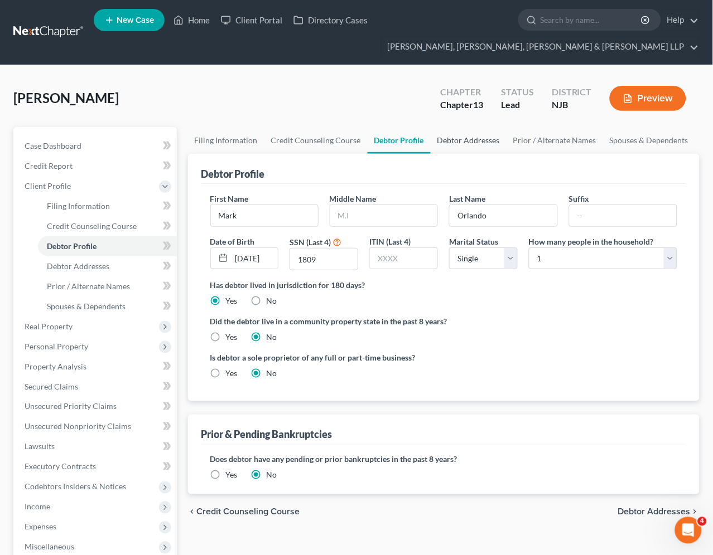
click at [449, 141] on link "Debtor Addresses" at bounding box center [469, 140] width 76 height 27
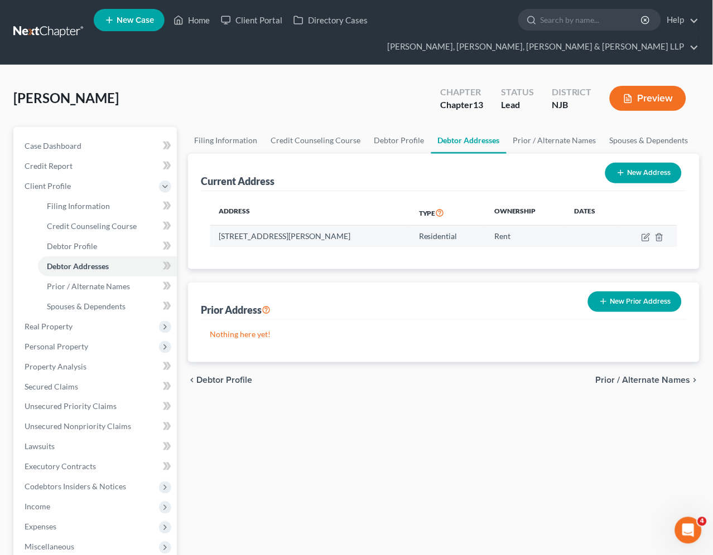
drag, startPoint x: 393, startPoint y: 232, endPoint x: 220, endPoint y: 239, distance: 173.6
click at [220, 239] on td "[STREET_ADDRESS][PERSON_NAME]" at bounding box center [310, 236] width 200 height 21
copy td "[STREET_ADDRESS][PERSON_NAME]"
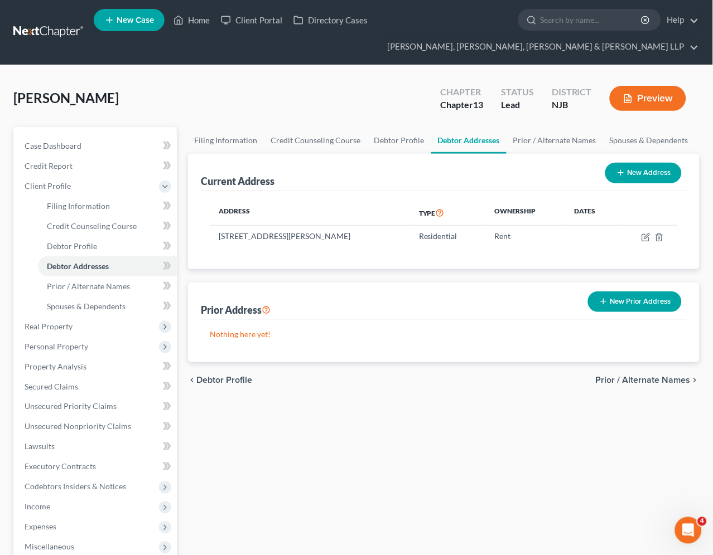
click at [610, 299] on button "New Prior Address" at bounding box center [635, 302] width 94 height 21
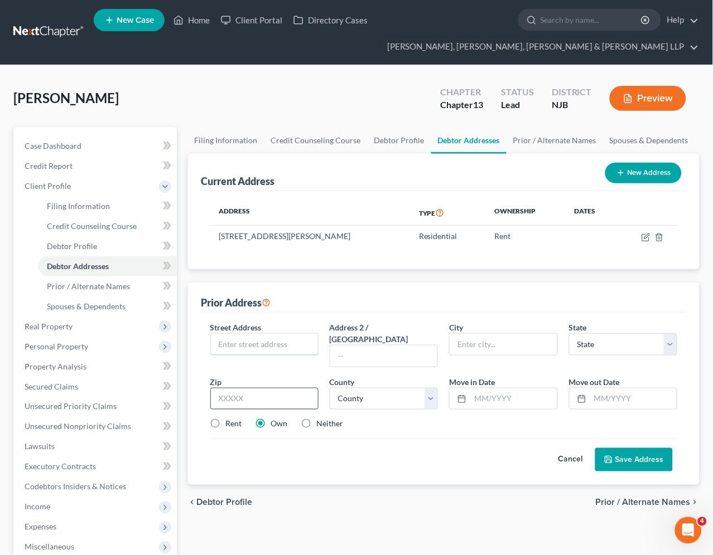
drag, startPoint x: 260, startPoint y: 344, endPoint x: 288, endPoint y: 380, distance: 45.3
click at [260, 344] on input "text" at bounding box center [264, 344] width 107 height 21
paste input "[STREET_ADDRESS][PERSON_NAME],"
type input "[STREET_ADDRESS][PERSON_NAME],"
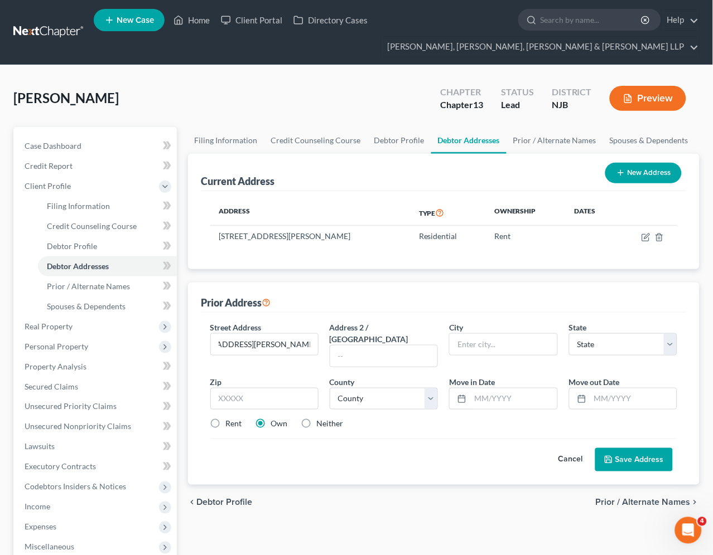
scroll to position [0, 0]
click at [370, 439] on div "Cancel Save Address" at bounding box center [443, 455] width 467 height 33
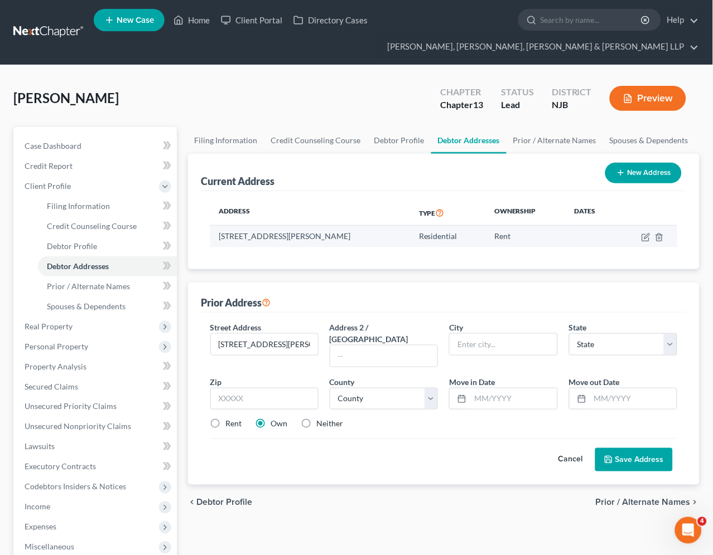
drag, startPoint x: 387, startPoint y: 239, endPoint x: 359, endPoint y: 237, distance: 27.4
click at [359, 237] on td "[STREET_ADDRESS][PERSON_NAME]" at bounding box center [310, 236] width 200 height 21
copy td "07424"
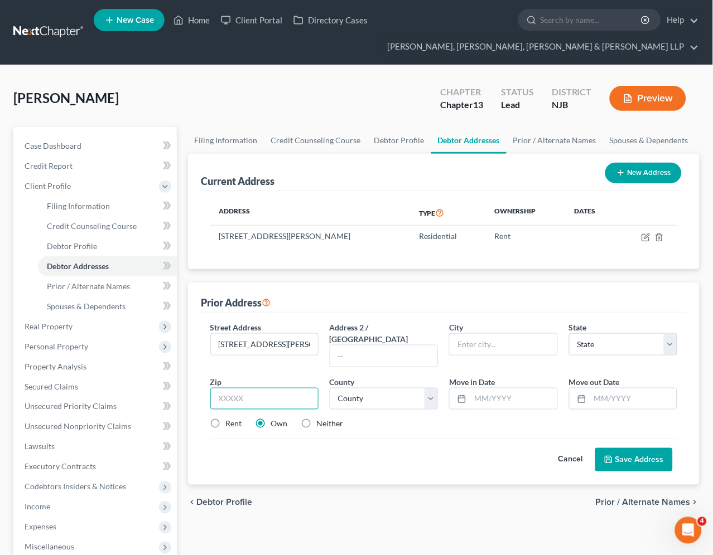
drag, startPoint x: 286, startPoint y: 389, endPoint x: 315, endPoint y: 459, distance: 76.2
click at [286, 389] on input "text" at bounding box center [264, 399] width 108 height 22
paste input "07424"
type input "07424"
type input "[GEOGRAPHIC_DATA]"
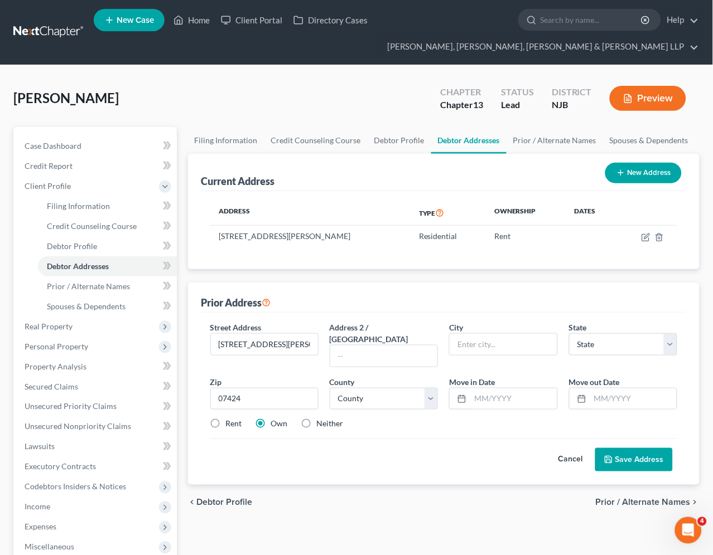
select select "33"
click at [316, 457] on div "Cancel Save Address" at bounding box center [443, 455] width 467 height 33
drag, startPoint x: 307, startPoint y: 344, endPoint x: 337, endPoint y: 347, distance: 30.2
click at [337, 347] on div "Street Address * [STREET_ADDRESS][PERSON_NAME], Address 2 / [GEOGRAPHIC_DATA] *…" at bounding box center [444, 381] width 479 height 118
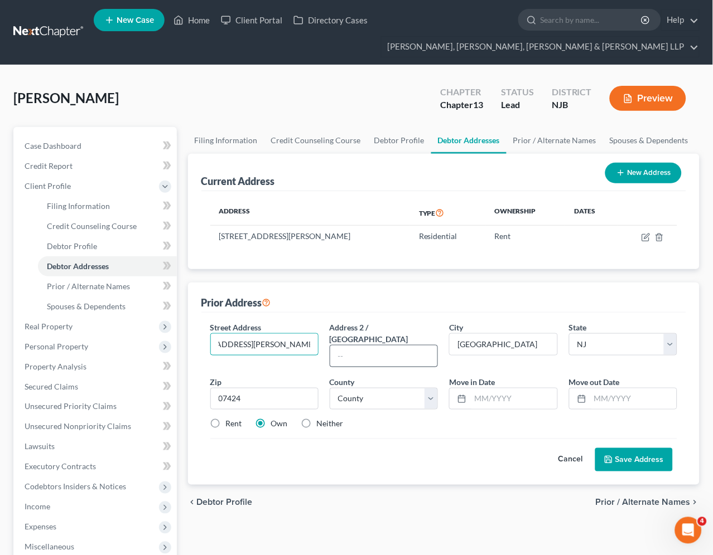
scroll to position [0, 0]
type input "[STREET_ADDRESS][PERSON_NAME],"
click at [333, 298] on div "Prior Address" at bounding box center [443, 298] width 485 height 30
drag, startPoint x: 311, startPoint y: 342, endPoint x: 276, endPoint y: 342, distance: 34.6
click at [276, 342] on input "[STREET_ADDRESS][PERSON_NAME]," at bounding box center [264, 344] width 107 height 21
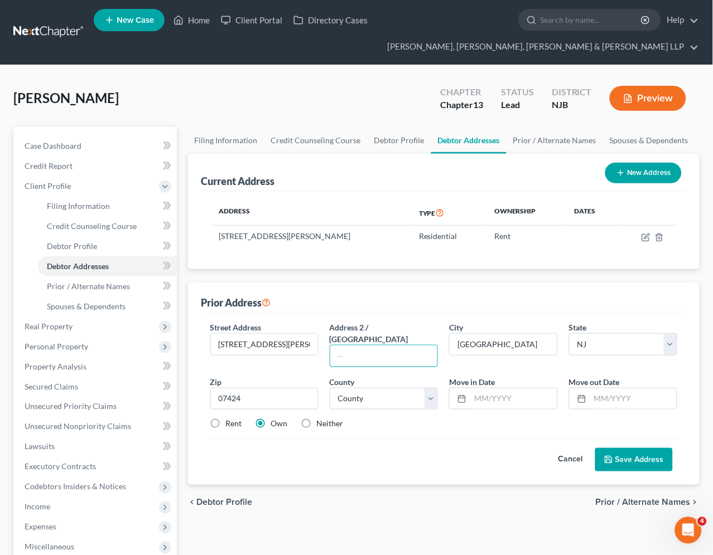
drag, startPoint x: 385, startPoint y: 343, endPoint x: 342, endPoint y: 356, distance: 44.3
click at [385, 346] on input "text" at bounding box center [383, 356] width 107 height 21
paste input "Apt. 409,"
type input "Apt. 409,"
click at [308, 341] on input "[STREET_ADDRESS][PERSON_NAME]," at bounding box center [264, 344] width 107 height 21
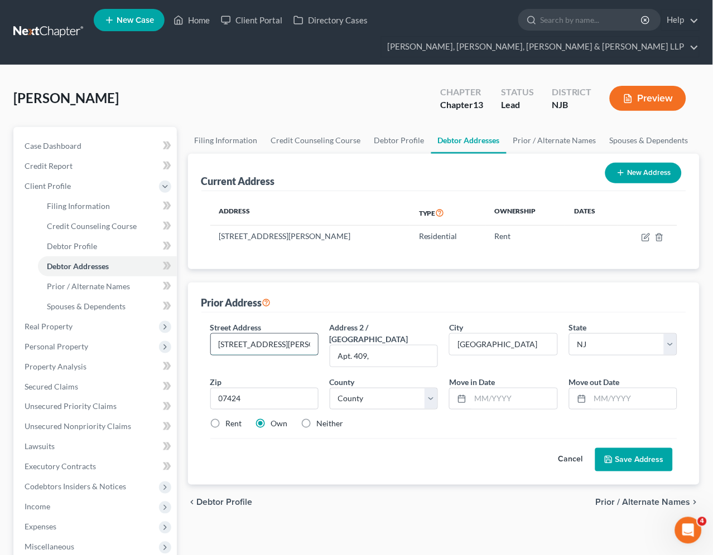
drag, startPoint x: 298, startPoint y: 342, endPoint x: 274, endPoint y: 342, distance: 23.4
click at [274, 342] on input "[STREET_ADDRESS][PERSON_NAME]," at bounding box center [264, 344] width 107 height 21
type input "[STREET_ADDRESS][PERSON_NAME],"
click at [297, 310] on div "Prior Address" at bounding box center [443, 298] width 485 height 30
click at [626, 389] on input "text" at bounding box center [633, 399] width 86 height 21
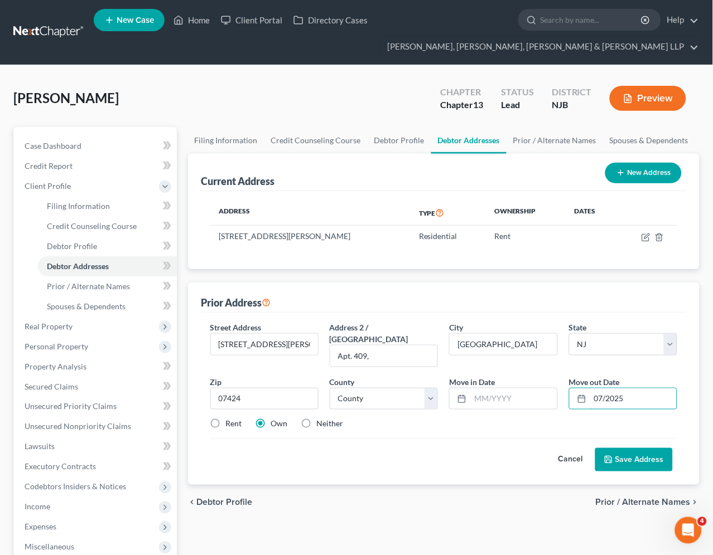
type input "07/2025"
click at [522, 447] on div "Cancel Save Address" at bounding box center [443, 455] width 467 height 33
click at [483, 499] on div "chevron_left Debtor Profile Prior / Alternate Names chevron_right" at bounding box center [444, 503] width 512 height 36
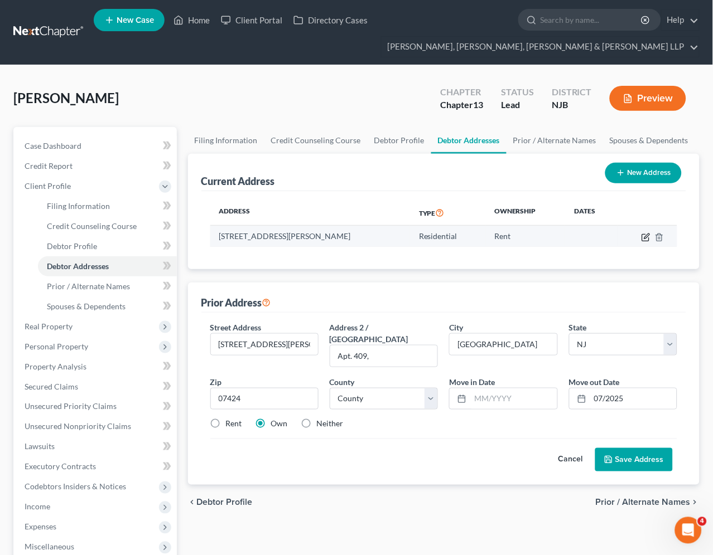
click at [647, 236] on icon "button" at bounding box center [645, 237] width 9 height 9
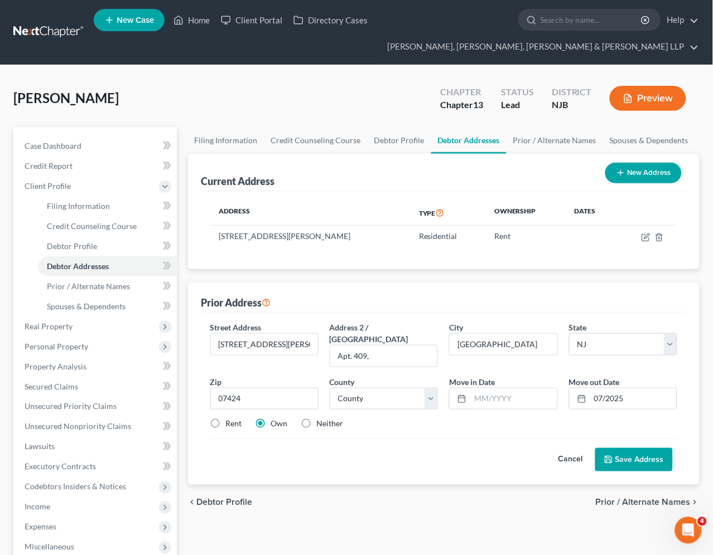
select select "33"
select select "15"
select select "0"
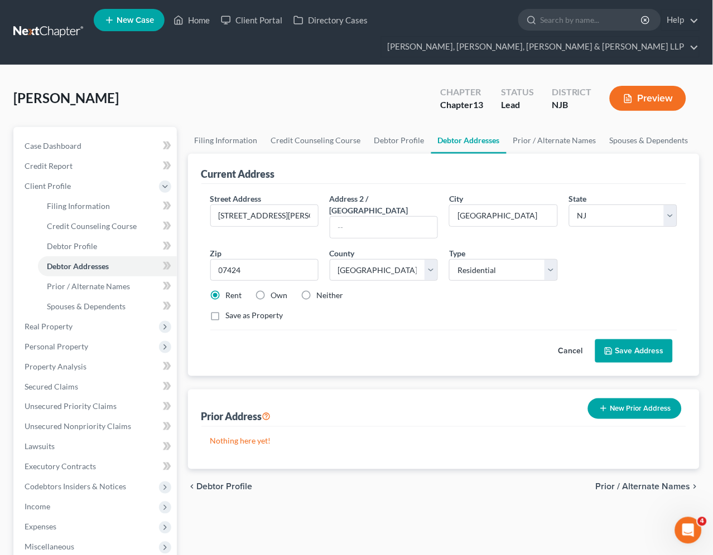
click at [461, 311] on div "Street Address * [STREET_ADDRESS][PERSON_NAME] Address 2 / [GEOGRAPHIC_DATA] * …" at bounding box center [444, 262] width 479 height 138
drag, startPoint x: 310, startPoint y: 214, endPoint x: 204, endPoint y: 214, distance: 106.0
click at [205, 214] on div "Street Address * [STREET_ADDRESS][PERSON_NAME]" at bounding box center [264, 216] width 119 height 46
paste input "873 Communipaw Ave"
type input "[STREET_ADDRESS]"
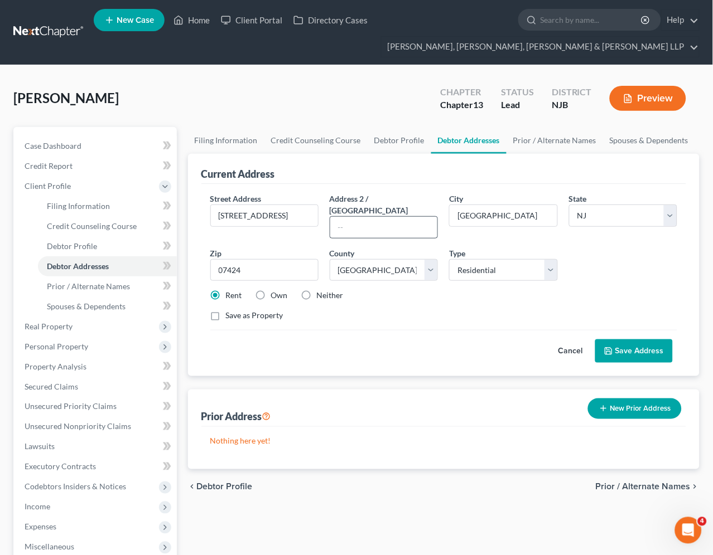
drag, startPoint x: 476, startPoint y: 311, endPoint x: 369, endPoint y: 221, distance: 139.3
click at [476, 311] on div "Street Address * [STREET_ADDRESS] Address 2 / [GEOGRAPHIC_DATA] * [GEOGRAPHIC_D…" at bounding box center [444, 262] width 479 height 138
click at [369, 221] on input "text" at bounding box center [383, 227] width 107 height 21
paste input "Unit 308"
type input "Unit 308"
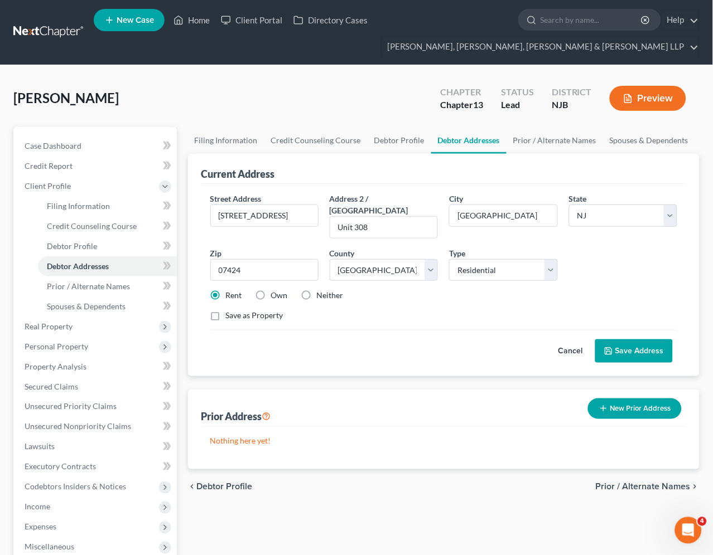
click at [518, 335] on div "Cancel Save Address" at bounding box center [443, 346] width 467 height 33
drag, startPoint x: 236, startPoint y: 260, endPoint x: 210, endPoint y: 260, distance: 25.7
click at [210, 260] on input "07424" at bounding box center [264, 270] width 108 height 22
paste input "30"
type input "07304"
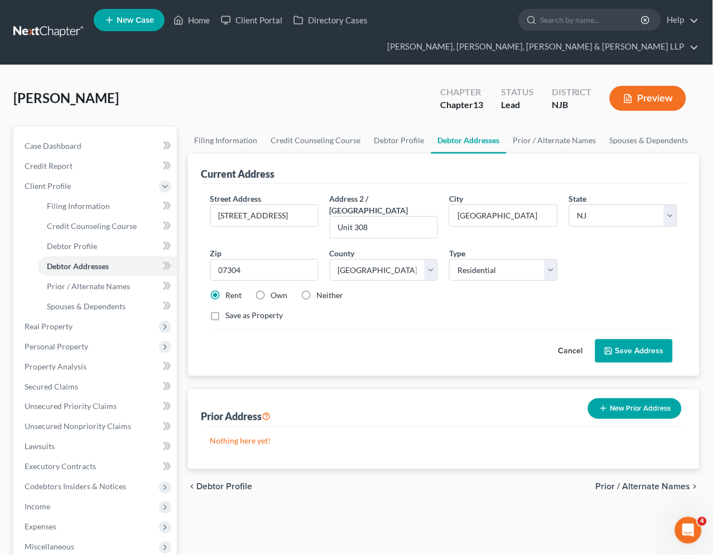
click at [286, 330] on div "Cancel Save Address" at bounding box center [443, 346] width 467 height 33
type input "[GEOGRAPHIC_DATA]"
drag, startPoint x: 214, startPoint y: 214, endPoint x: 319, endPoint y: 220, distance: 105.1
click at [319, 220] on div "Street Address * [STREET_ADDRESS]" at bounding box center [264, 216] width 119 height 46
click at [411, 314] on div "Street Address * [STREET_ADDRESS] Address [STREET_ADDRESS] * [GEOGRAPHIC_DATA] …" at bounding box center [444, 262] width 479 height 138
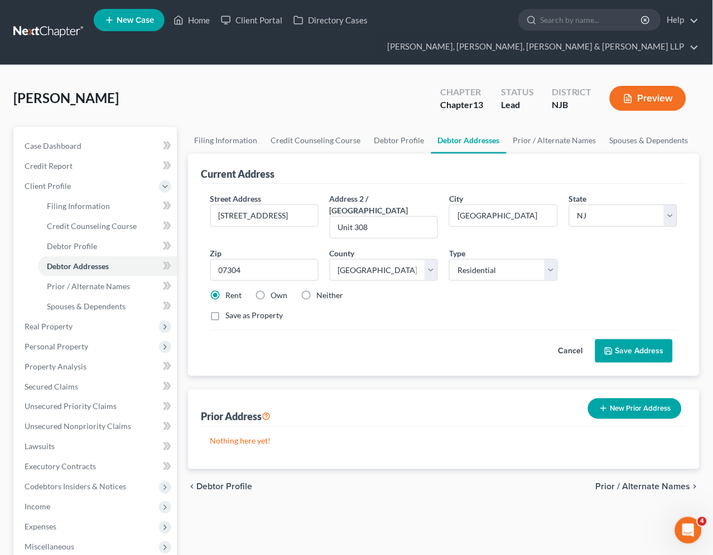
click at [639, 340] on button "Save Address" at bounding box center [634, 351] width 78 height 23
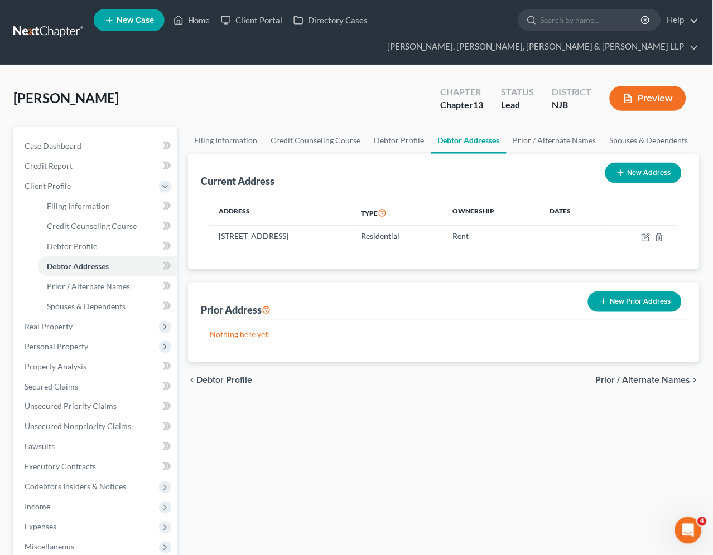
click at [450, 447] on div "Filing Information Credit Counseling Course Debtor Profile Debtor Addresses Pri…" at bounding box center [443, 419] width 523 height 584
click at [542, 137] on link "Prior / Alternate Names" at bounding box center [554, 140] width 96 height 27
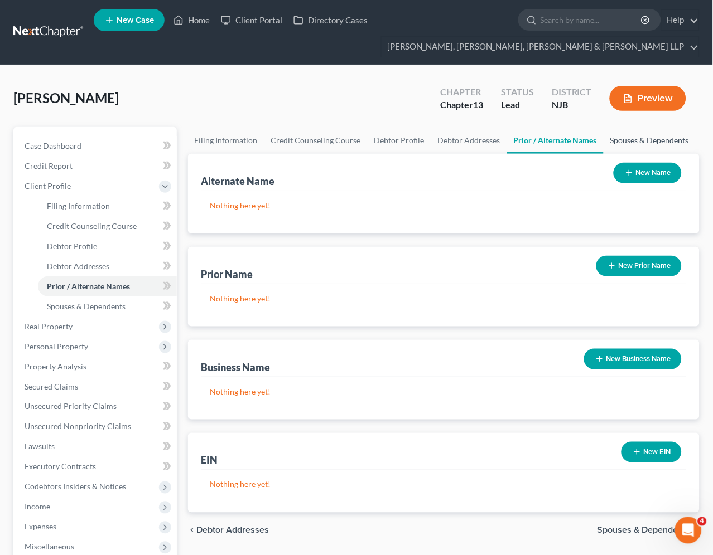
click at [621, 142] on link "Spouses & Dependents" at bounding box center [649, 140] width 92 height 27
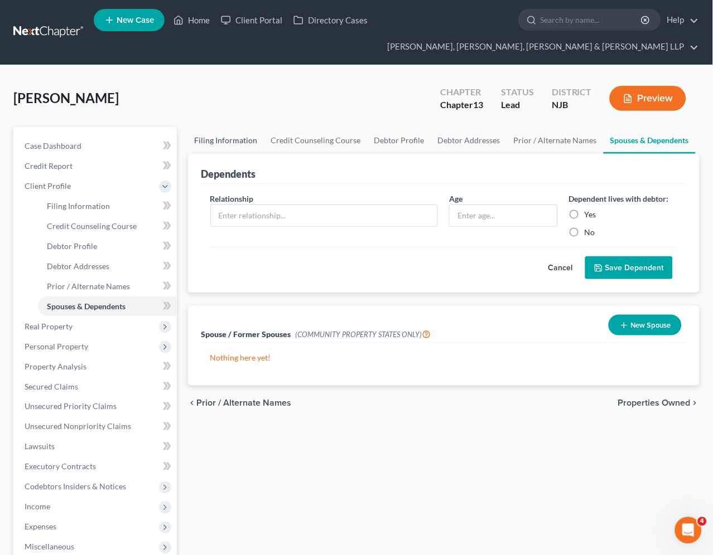
click at [223, 136] on link "Filing Information" at bounding box center [226, 140] width 76 height 27
select select "1"
select select "0"
select select "3"
select select "51"
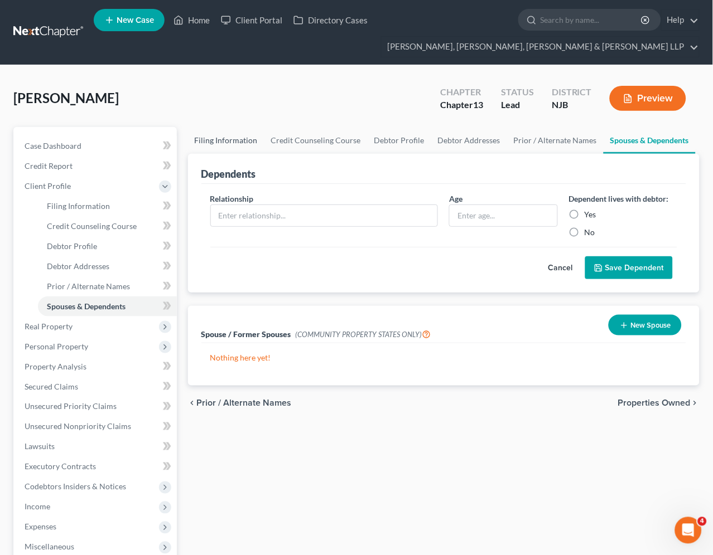
select select "0"
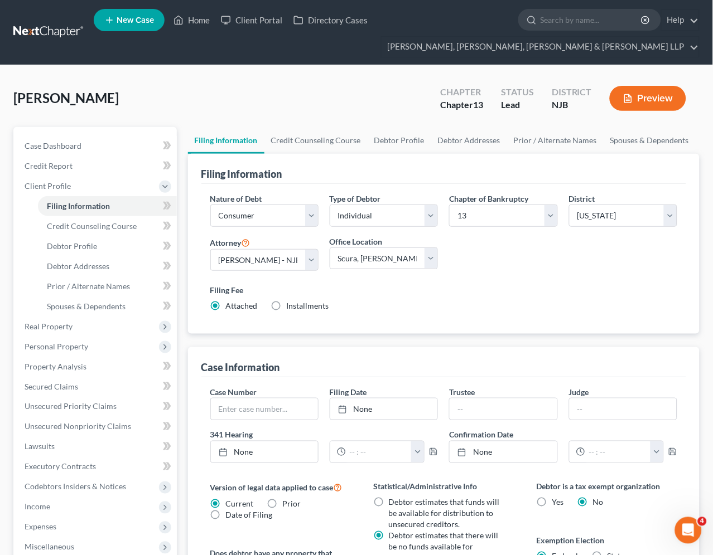
click at [579, 285] on label "Filing Fee" at bounding box center [443, 290] width 467 height 12
click at [407, 137] on link "Debtor Profile" at bounding box center [400, 140] width 64 height 27
select select "0"
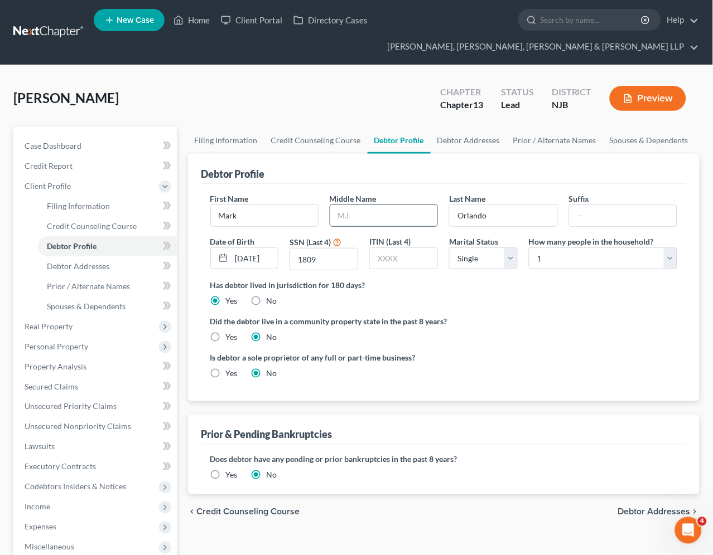
click at [363, 220] on input "text" at bounding box center [383, 215] width 107 height 21
type input "[PERSON_NAME]"
click at [541, 347] on ng-include "First Name [PERSON_NAME] Middle Name [PERSON_NAME] Name [PERSON_NAME] Date of B…" at bounding box center [443, 290] width 467 height 195
click at [578, 326] on label "Did the debtor live in a community property state in the past 8 years?" at bounding box center [443, 322] width 467 height 12
click at [559, 137] on link "Prior / Alternate Names" at bounding box center [554, 140] width 96 height 27
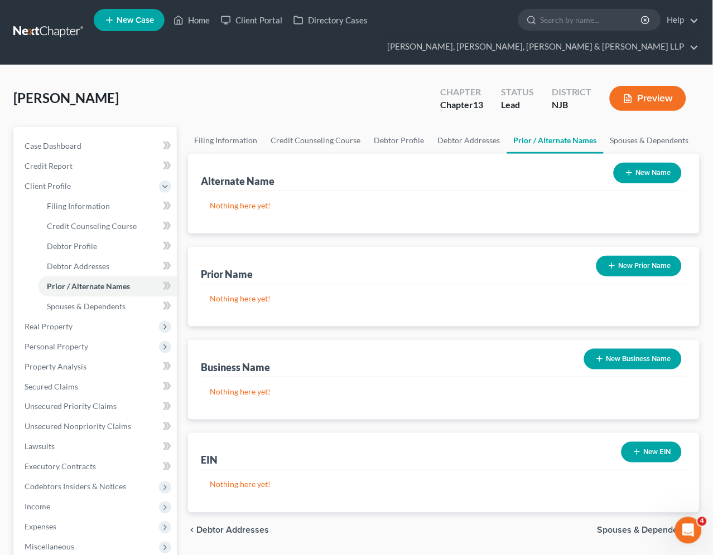
click at [643, 176] on button "New Name" at bounding box center [647, 173] width 68 height 21
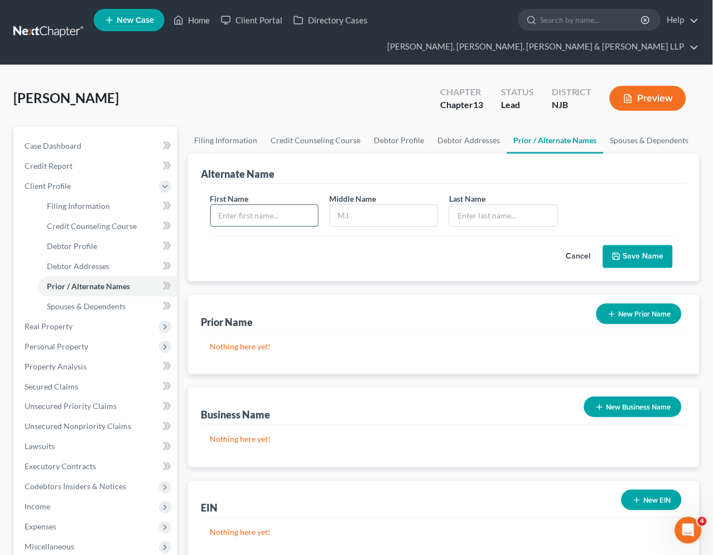
click at [237, 213] on input "text" at bounding box center [264, 215] width 107 height 21
type input "Mark"
type input "R."
type input "r"
type input "Orlando"
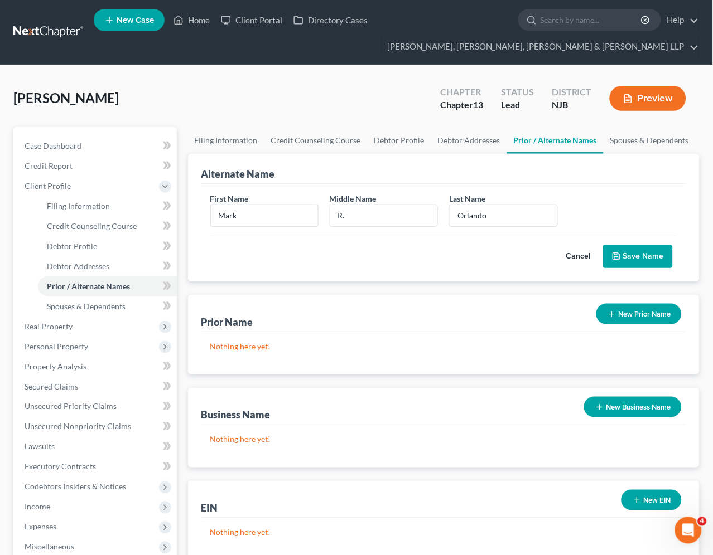
click at [626, 255] on button "Save Name" at bounding box center [638, 256] width 70 height 23
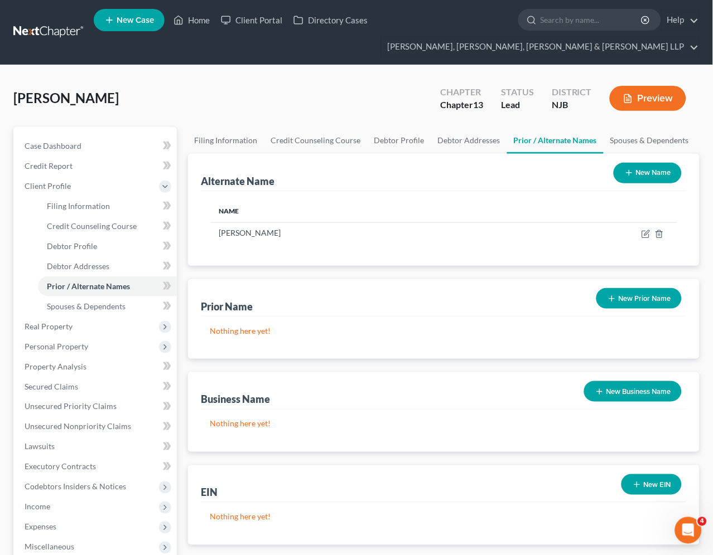
drag, startPoint x: 348, startPoint y: 81, endPoint x: 489, endPoint y: 160, distance: 161.5
click at [348, 81] on div "[GEOGRAPHIC_DATA][PERSON_NAME] Upgraded Chapter Chapter 13 Status Lead District…" at bounding box center [356, 103] width 686 height 49
drag, startPoint x: 413, startPoint y: 95, endPoint x: 162, endPoint y: 415, distance: 406.4
click at [413, 95] on div "[GEOGRAPHIC_DATA][PERSON_NAME] Upgraded Chapter Chapter 13 Status Lead District…" at bounding box center [356, 103] width 686 height 49
click at [52, 503] on span "Income" at bounding box center [96, 507] width 161 height 20
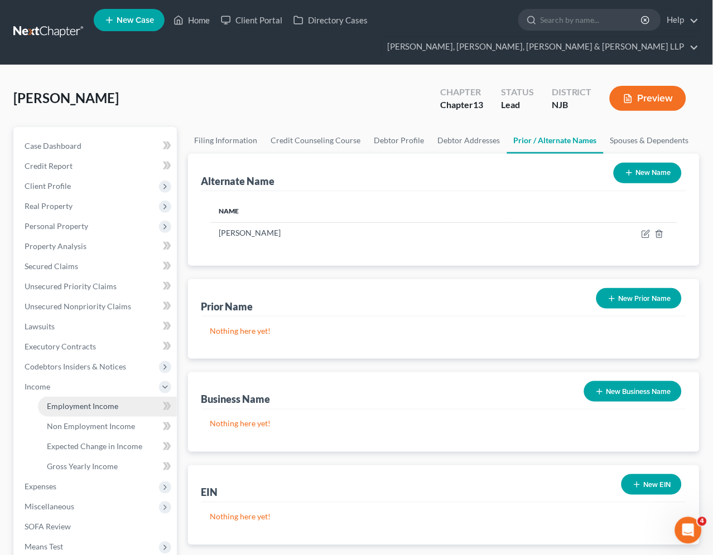
click at [70, 402] on span "Employment Income" at bounding box center [82, 406] width 71 height 9
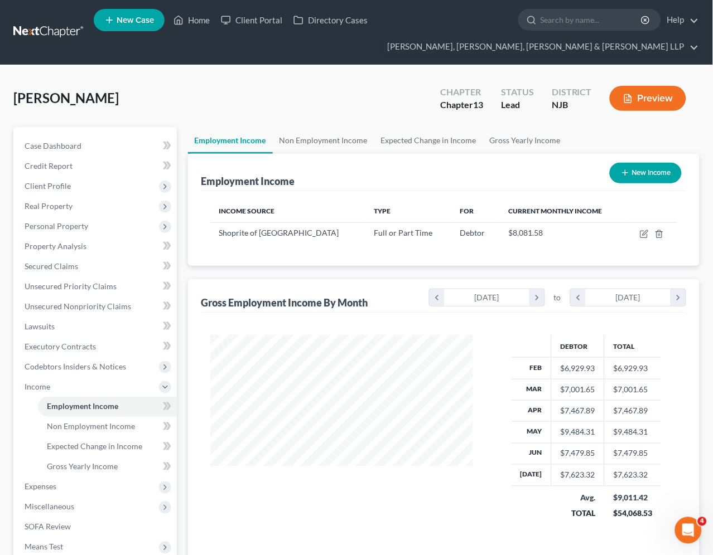
scroll to position [200, 286]
click at [523, 137] on link "Gross Yearly Income" at bounding box center [525, 140] width 84 height 27
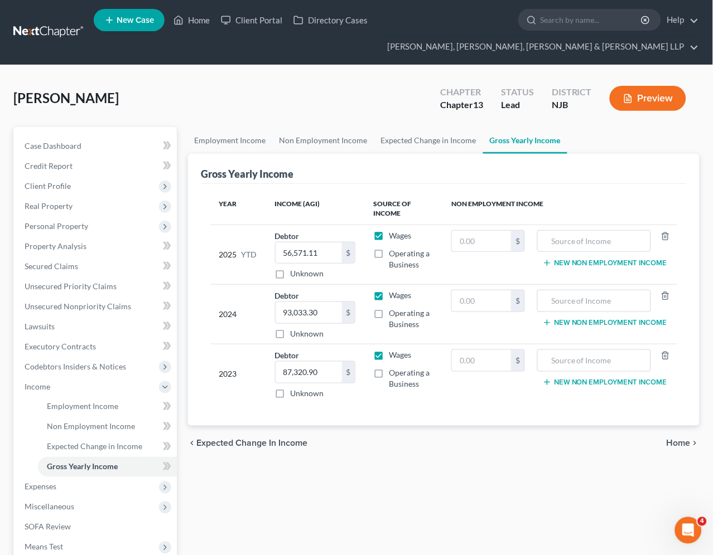
click at [350, 93] on div "[GEOGRAPHIC_DATA][PERSON_NAME] Upgraded Chapter Chapter 13 Status Lead District…" at bounding box center [356, 103] width 686 height 49
click at [678, 442] on span "Home" at bounding box center [678, 443] width 24 height 9
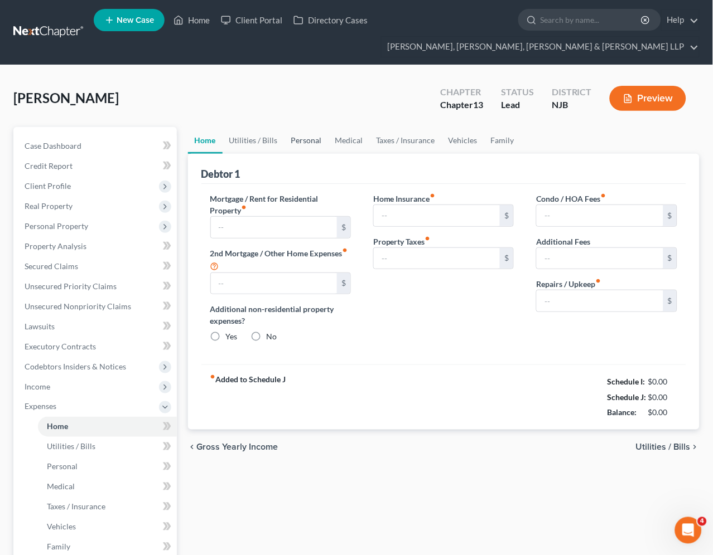
type input "2,450.00"
type input "0.00"
radio input "true"
type input "0.00"
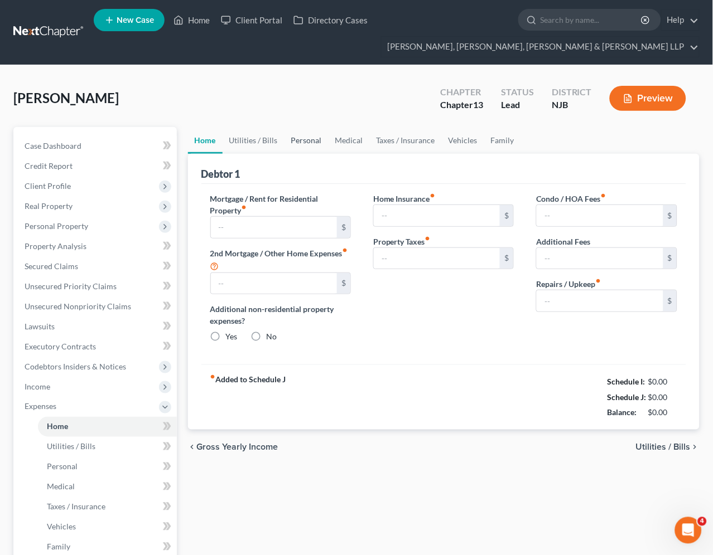
type input "0.00"
type input "50.00"
click at [191, 15] on link "Home" at bounding box center [191, 20] width 47 height 20
